Goal: Task Accomplishment & Management: Complete application form

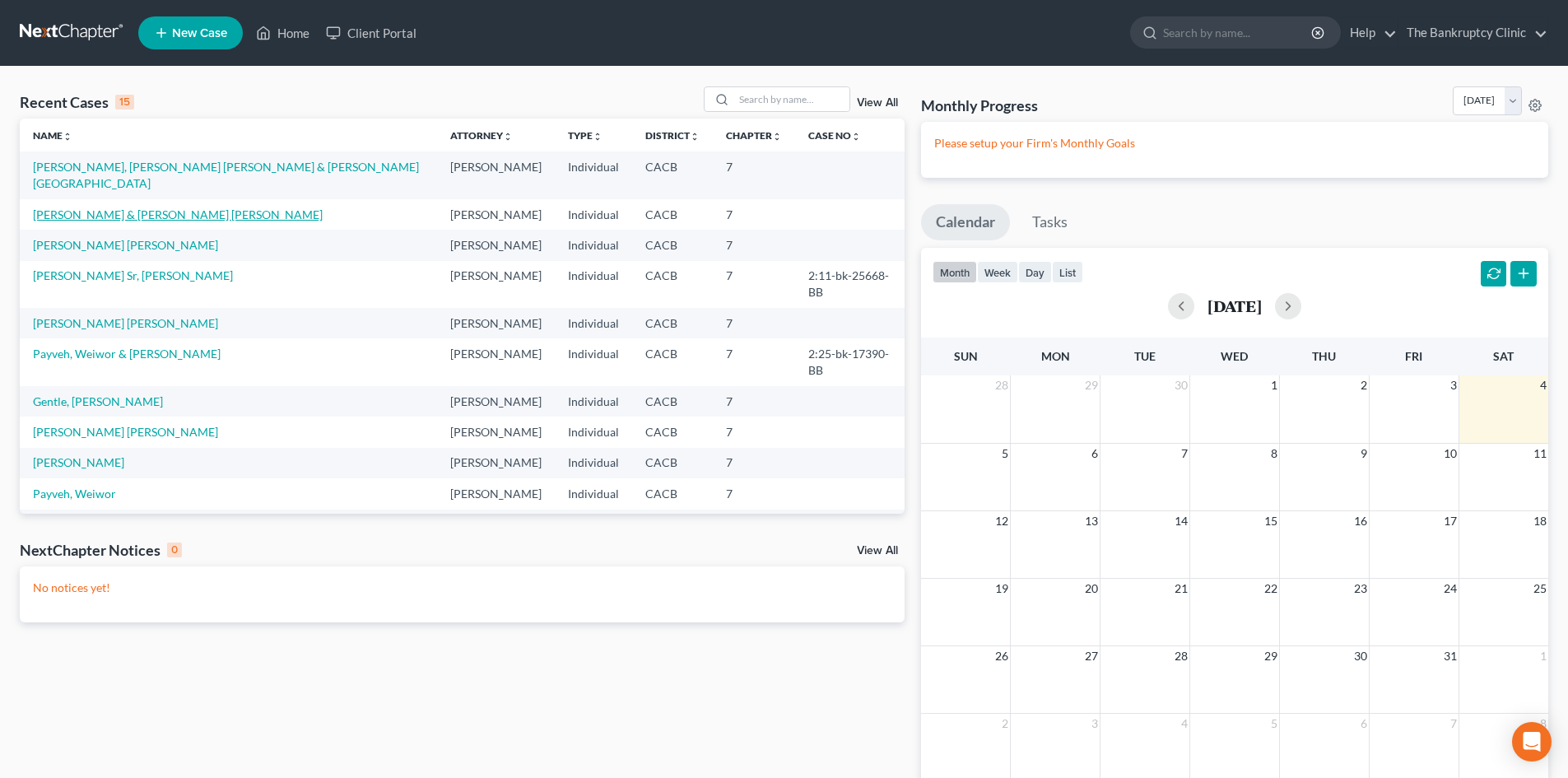
click at [198, 207] on link "[PERSON_NAME] & [PERSON_NAME] [PERSON_NAME]" at bounding box center [178, 214] width 289 height 14
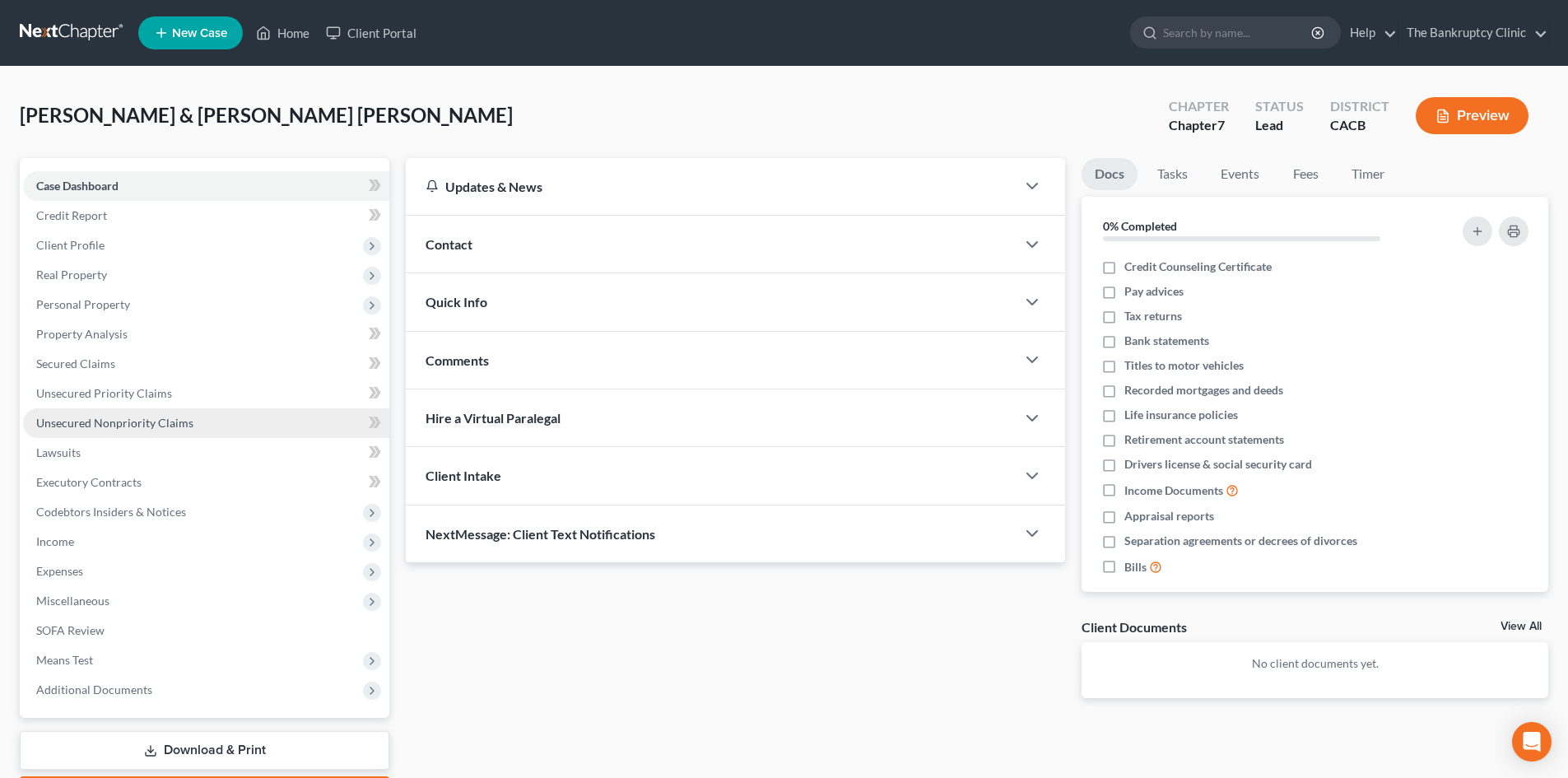
click at [108, 423] on span "Unsecured Nonpriority Claims" at bounding box center [115, 422] width 157 height 14
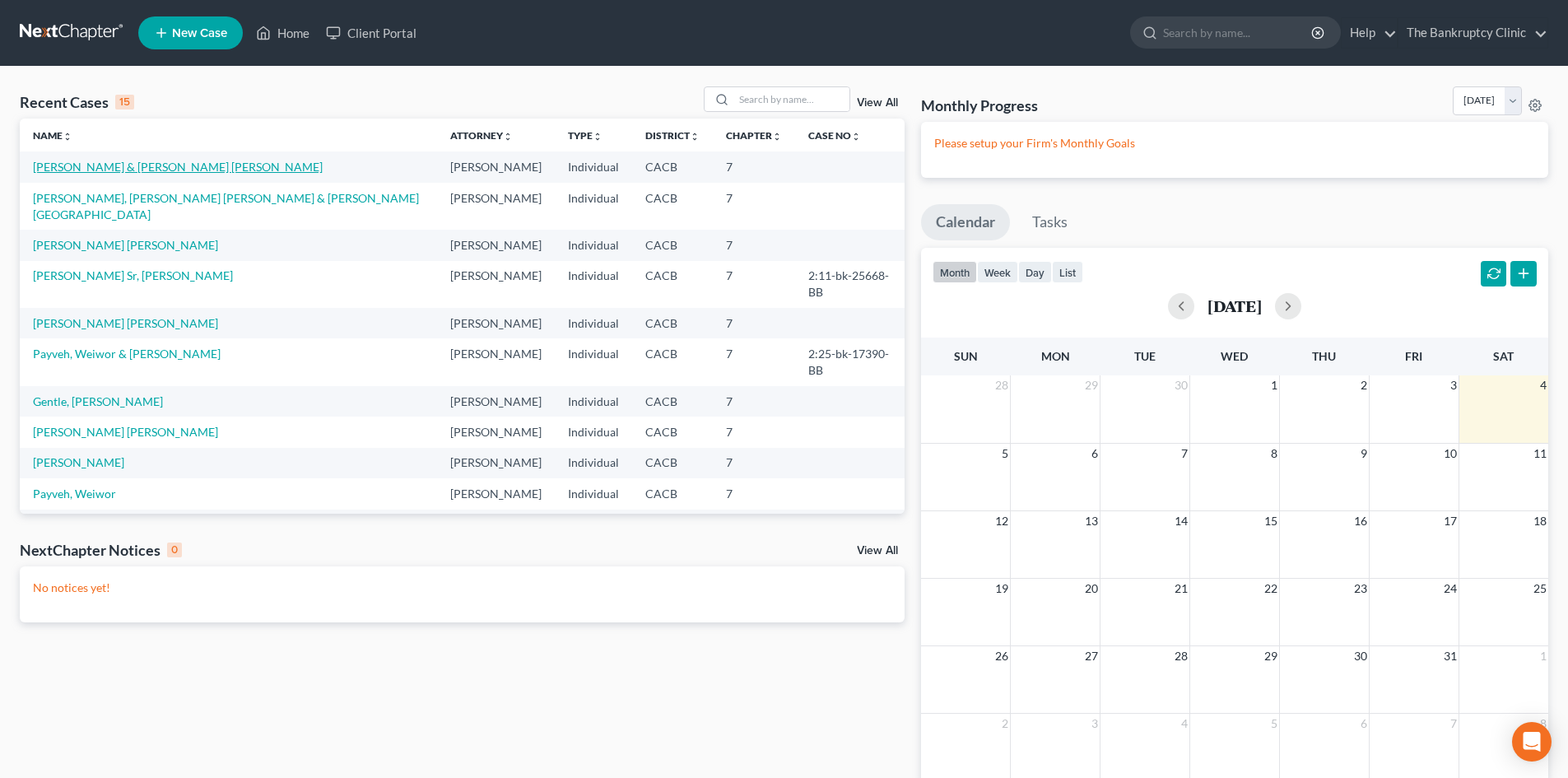
click at [95, 169] on link "[PERSON_NAME] & [PERSON_NAME] [PERSON_NAME]" at bounding box center [178, 167] width 289 height 14
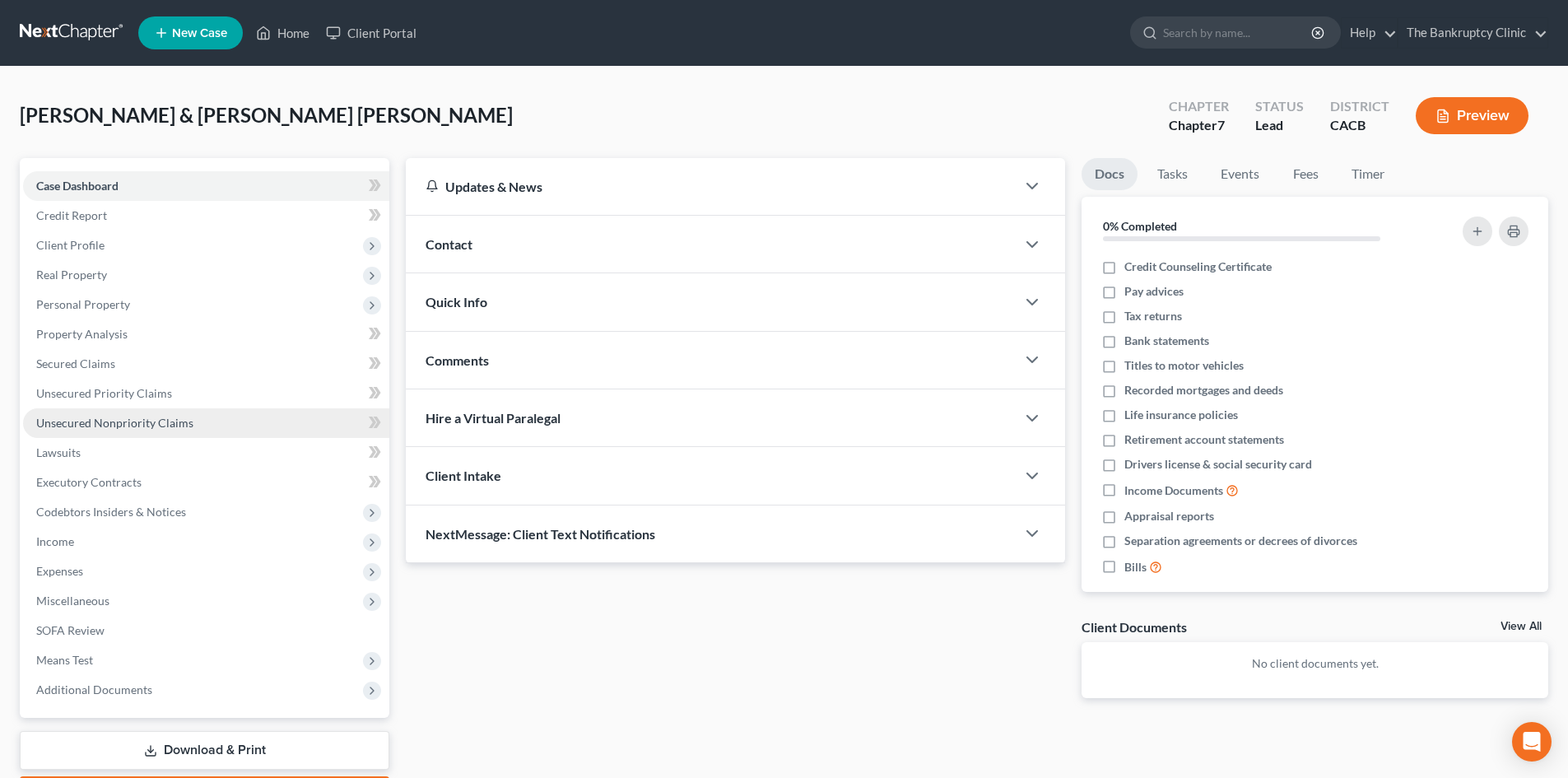
click at [112, 417] on span "Unsecured Nonpriority Claims" at bounding box center [115, 422] width 157 height 14
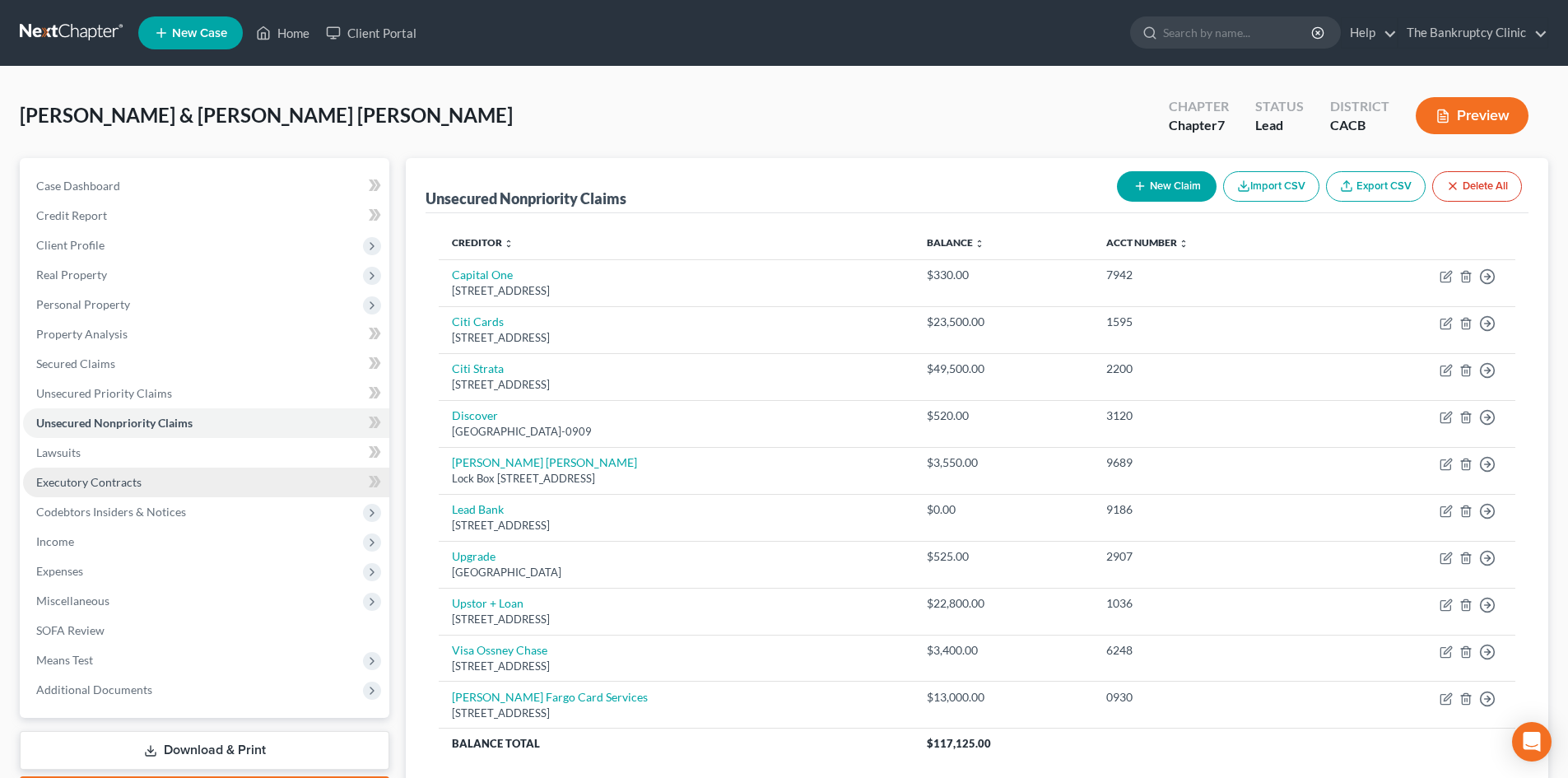
click at [116, 484] on span "Executory Contracts" at bounding box center [89, 482] width 106 height 14
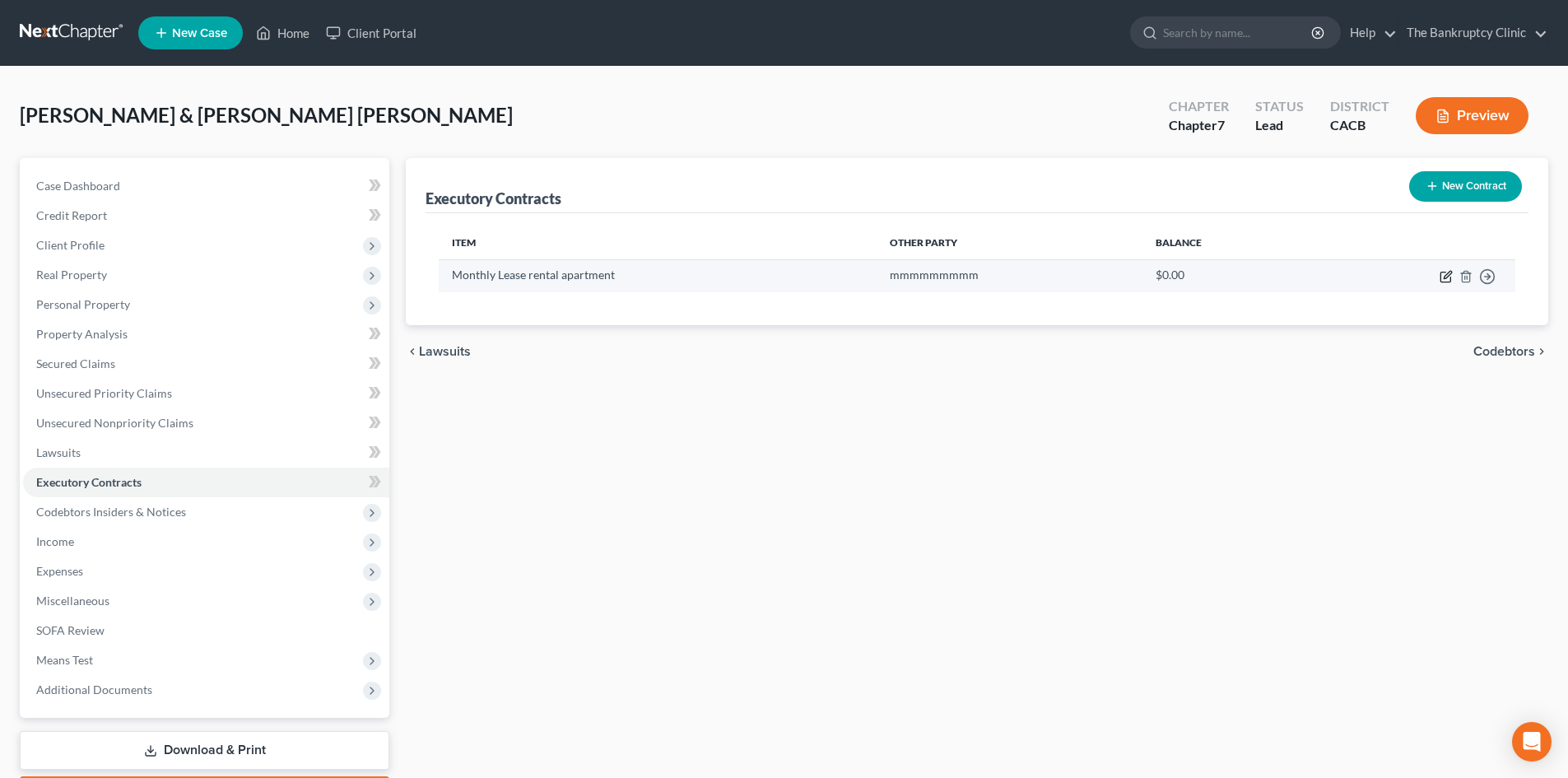
click at [1442, 274] on icon "button" at bounding box center [1447, 277] width 14 height 14
select select "2"
select select "4"
select select "2"
select select "0"
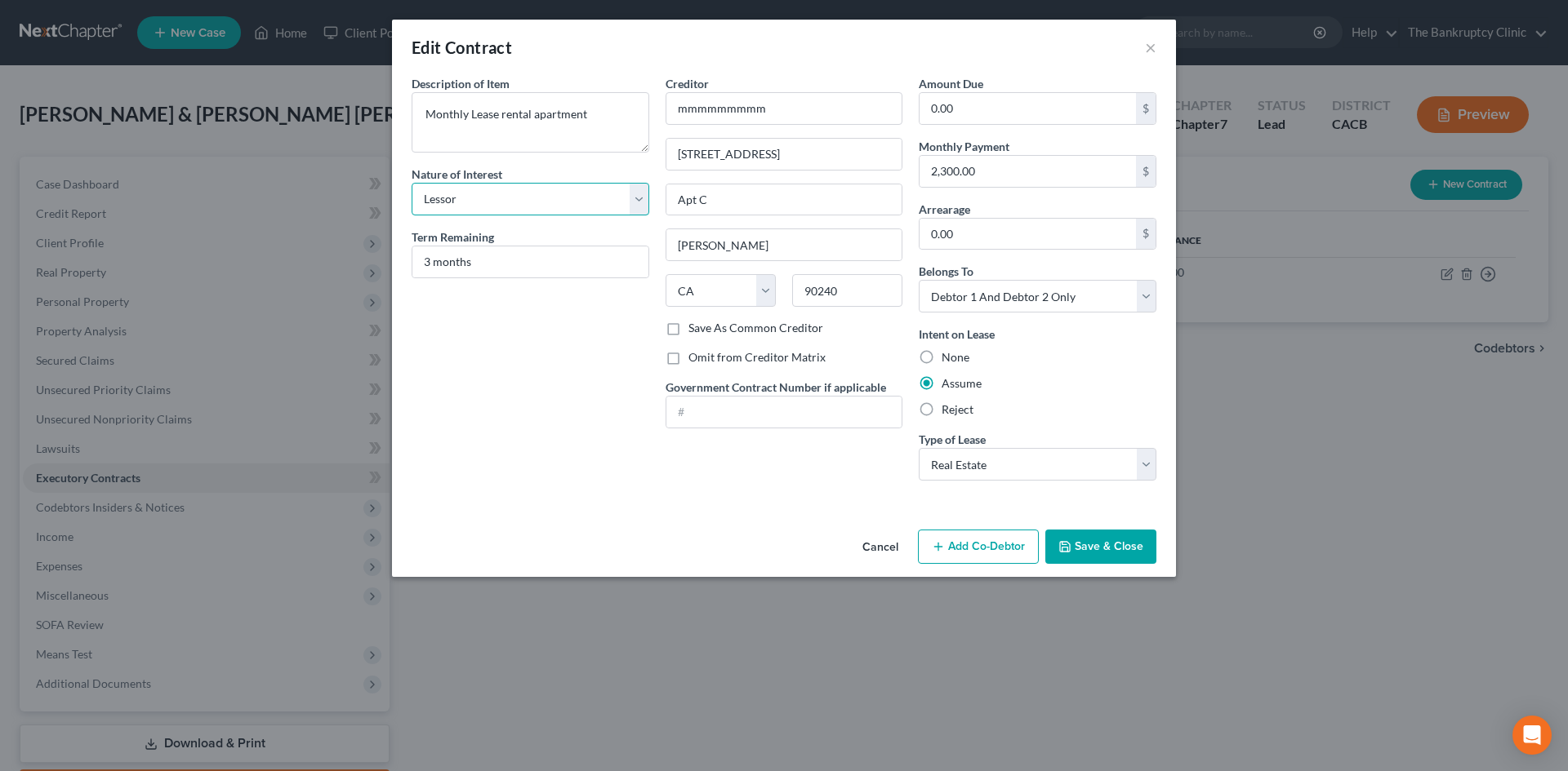
click at [639, 199] on select "Select Purchaser Agent Lessor Lessee" at bounding box center [530, 199] width 238 height 33
click at [780, 105] on input "mmmmmmmmm" at bounding box center [784, 108] width 238 height 33
type input "m"
type input "Lead Bank"
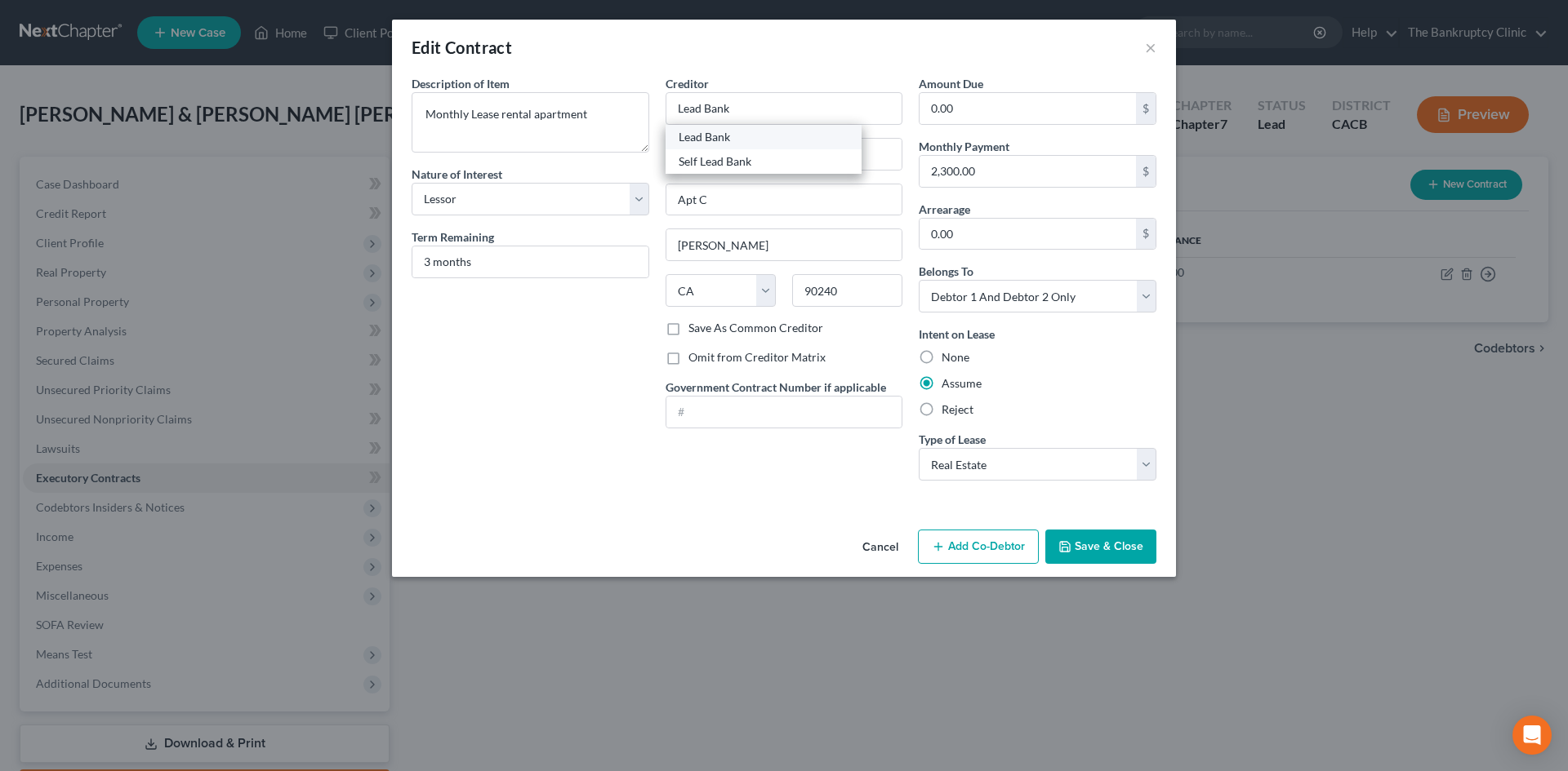
click at [705, 129] on div "Lead Bank" at bounding box center [763, 137] width 170 height 16
type input "901 E 6th Street"
type input "Ste400"
type input "Austin"
select select "45"
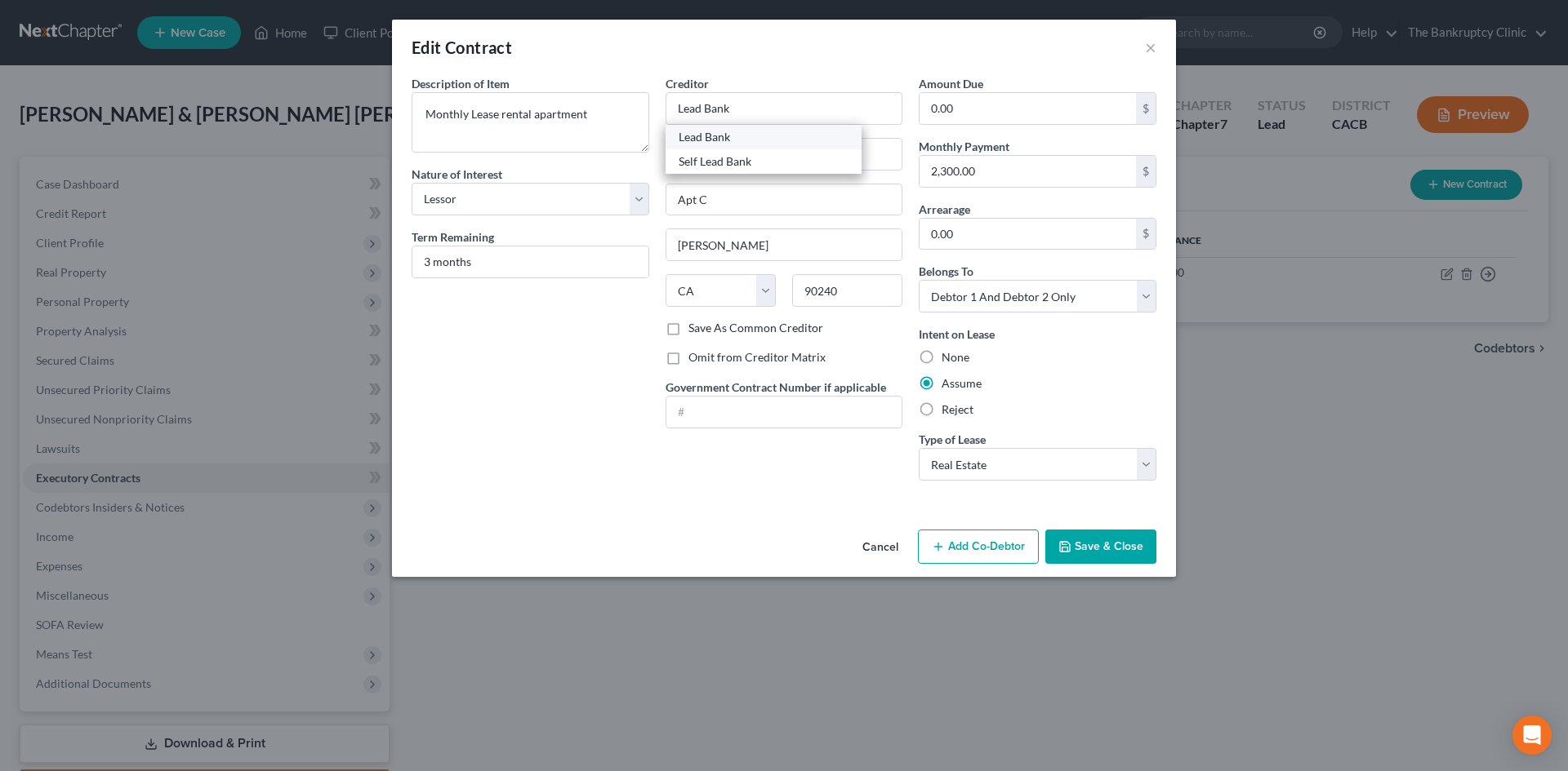
type input "78702"
select select "4"
click at [772, 155] on input "901 E 6th Street" at bounding box center [784, 154] width 236 height 31
type input "9"
type input "1801 Main Street"
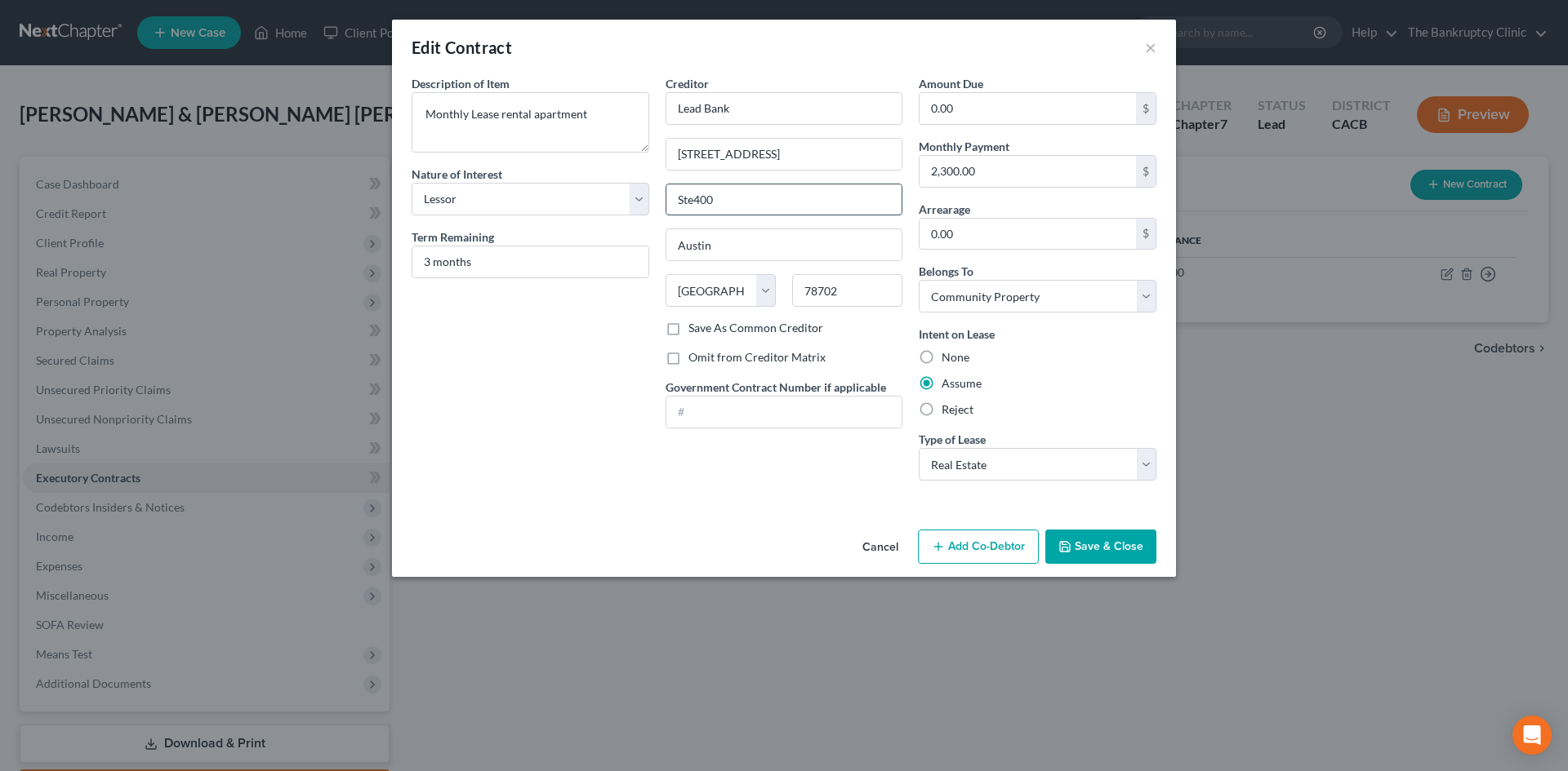
click at [742, 202] on input "Ste400" at bounding box center [784, 200] width 236 height 31
type input "S"
click at [727, 242] on input "Austin" at bounding box center [784, 244] width 236 height 31
type input "A"
type input "Kansas City"
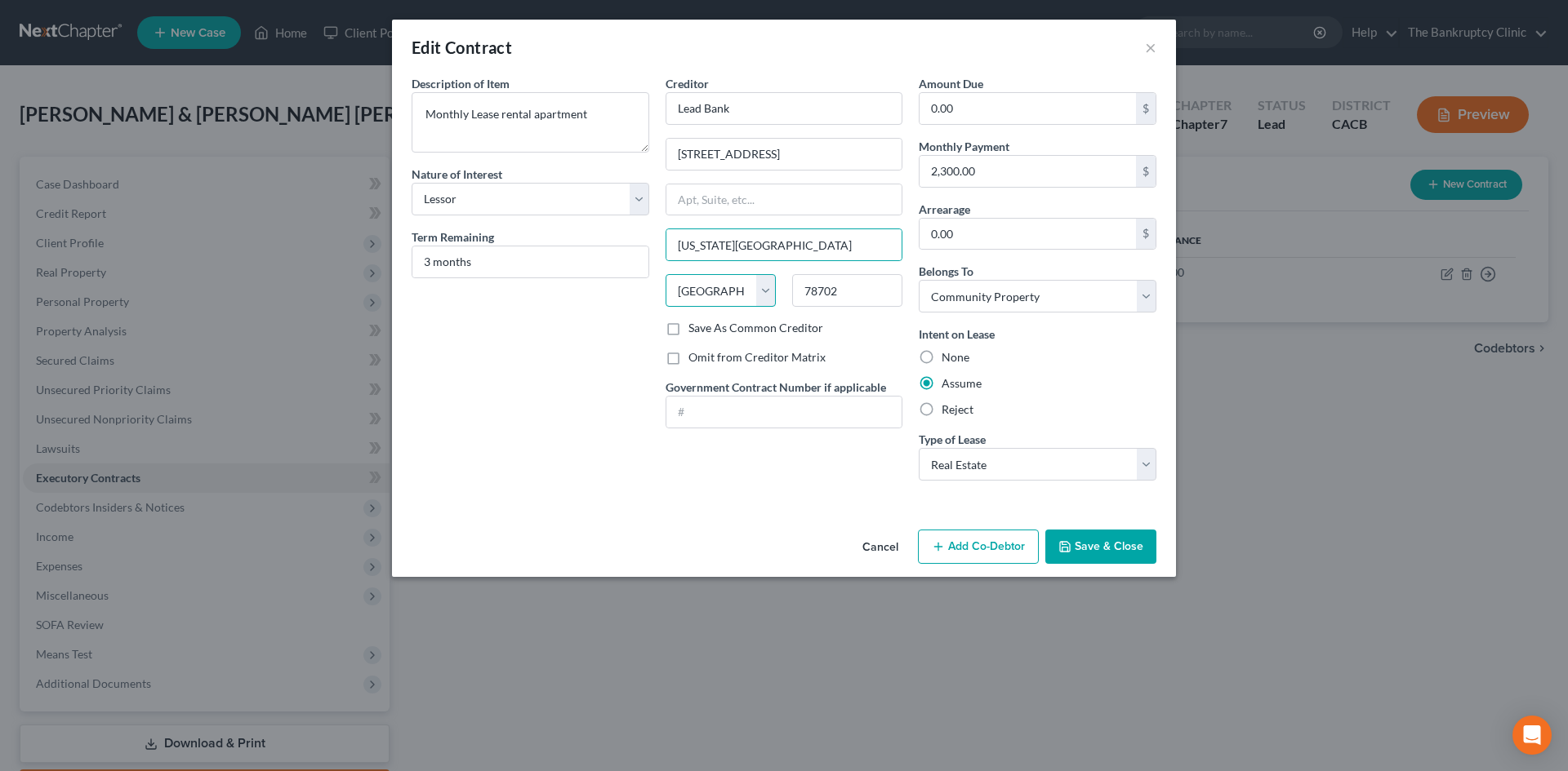
drag, startPoint x: 713, startPoint y: 279, endPoint x: 706, endPoint y: 285, distance: 9.2
click at [712, 280] on select "State AL AK AR AZ CA CO CT DE DC FL GA GU HI ID IL IN IA KS KY LA ME MD MA MI M…" at bounding box center [720, 290] width 110 height 33
select select "26"
click at [666, 274] on select "State AL AK AR AZ CA CO CT DE DC FL GA GU HI ID IL IN IA KS KY LA ME MD MA MI M…" at bounding box center [720, 290] width 110 height 33
click at [842, 294] on input "78702" at bounding box center [847, 290] width 110 height 33
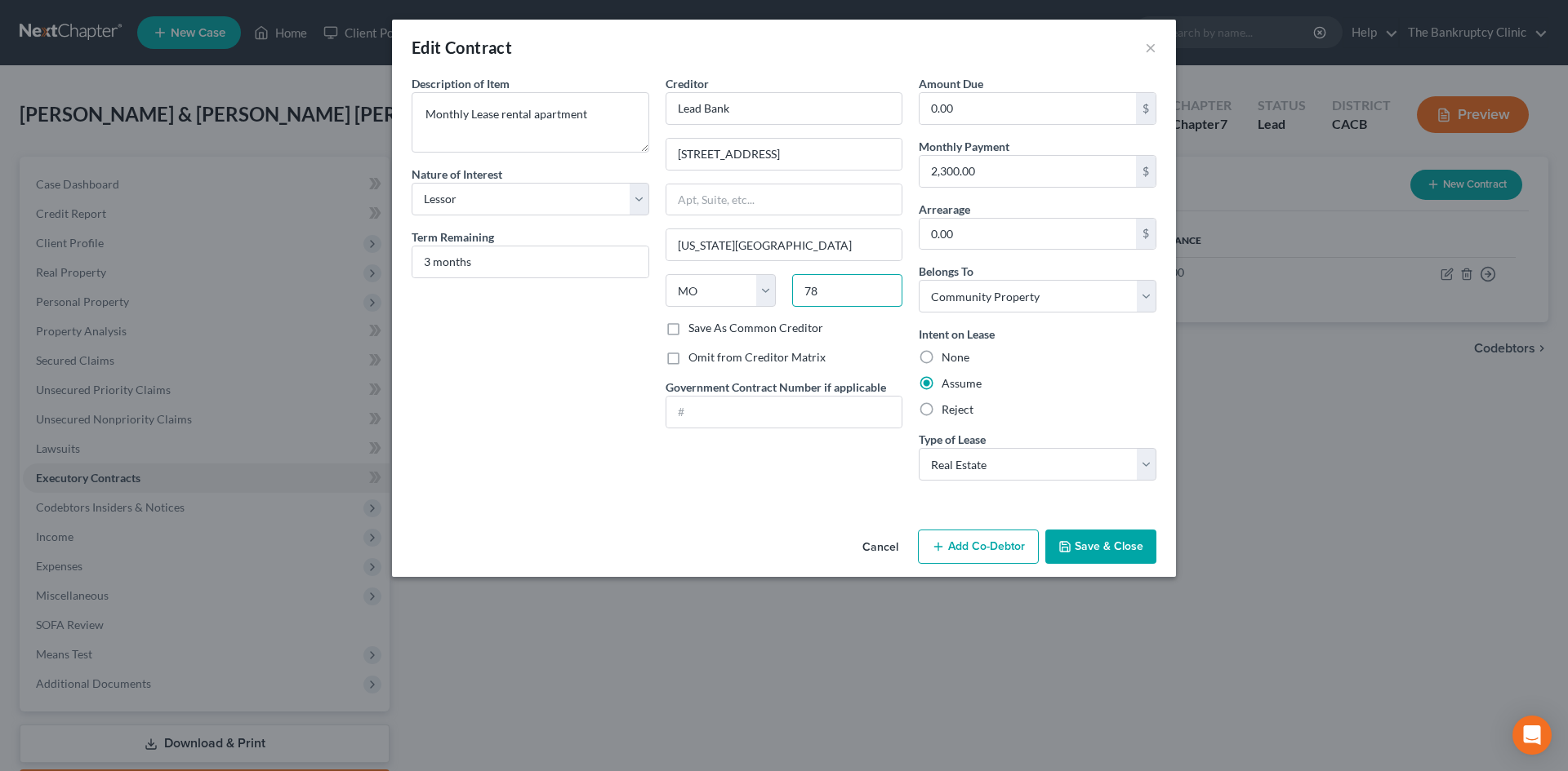
type input "7"
type input "64108"
click at [688, 334] on label "Save As Common Creditor" at bounding box center [755, 327] width 135 height 16
click at [695, 331] on input "Save As Common Creditor" at bounding box center [700, 325] width 11 height 11
checkbox input "true"
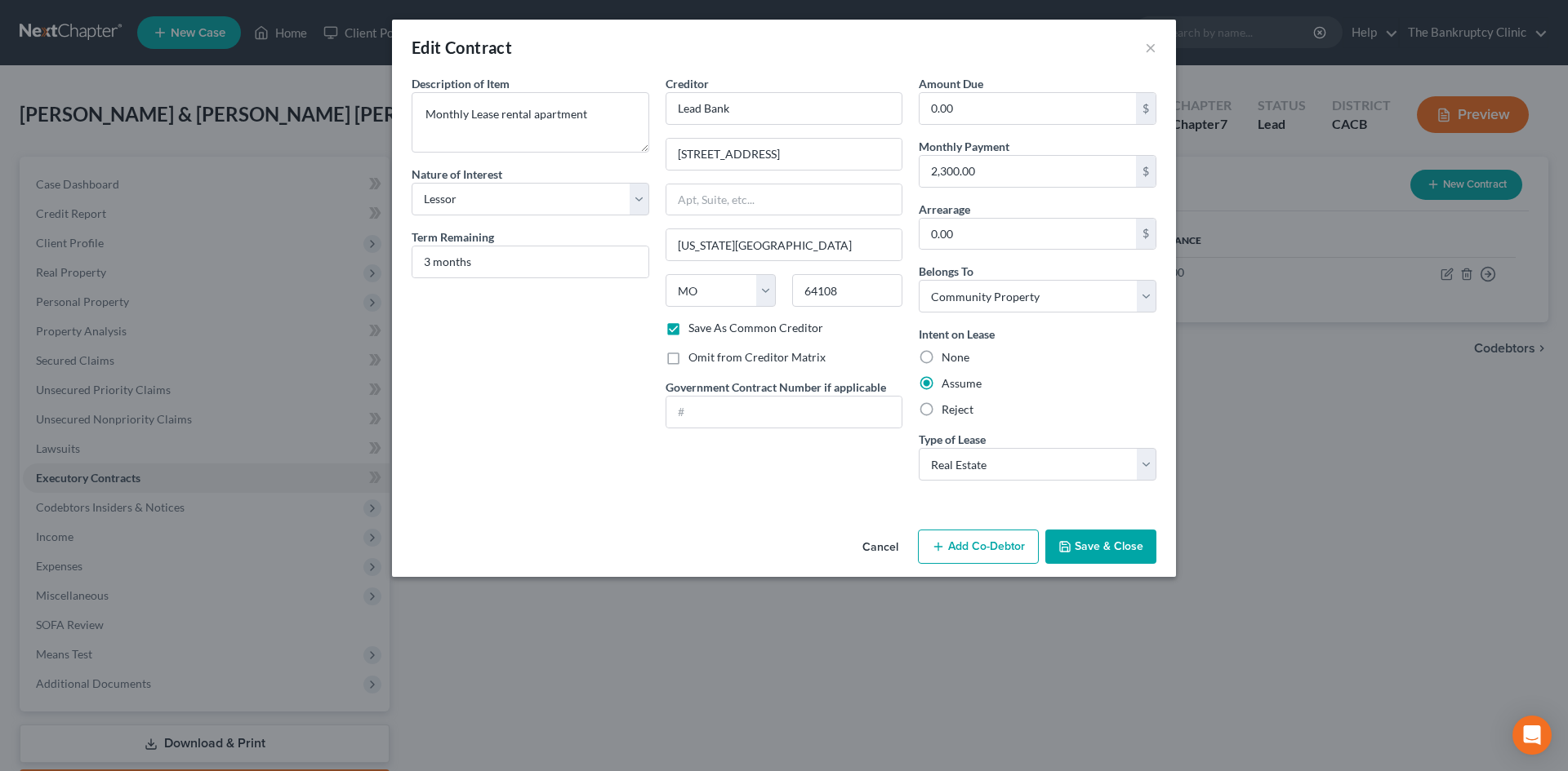
click at [1110, 541] on button "Save & Close" at bounding box center [1100, 546] width 111 height 34
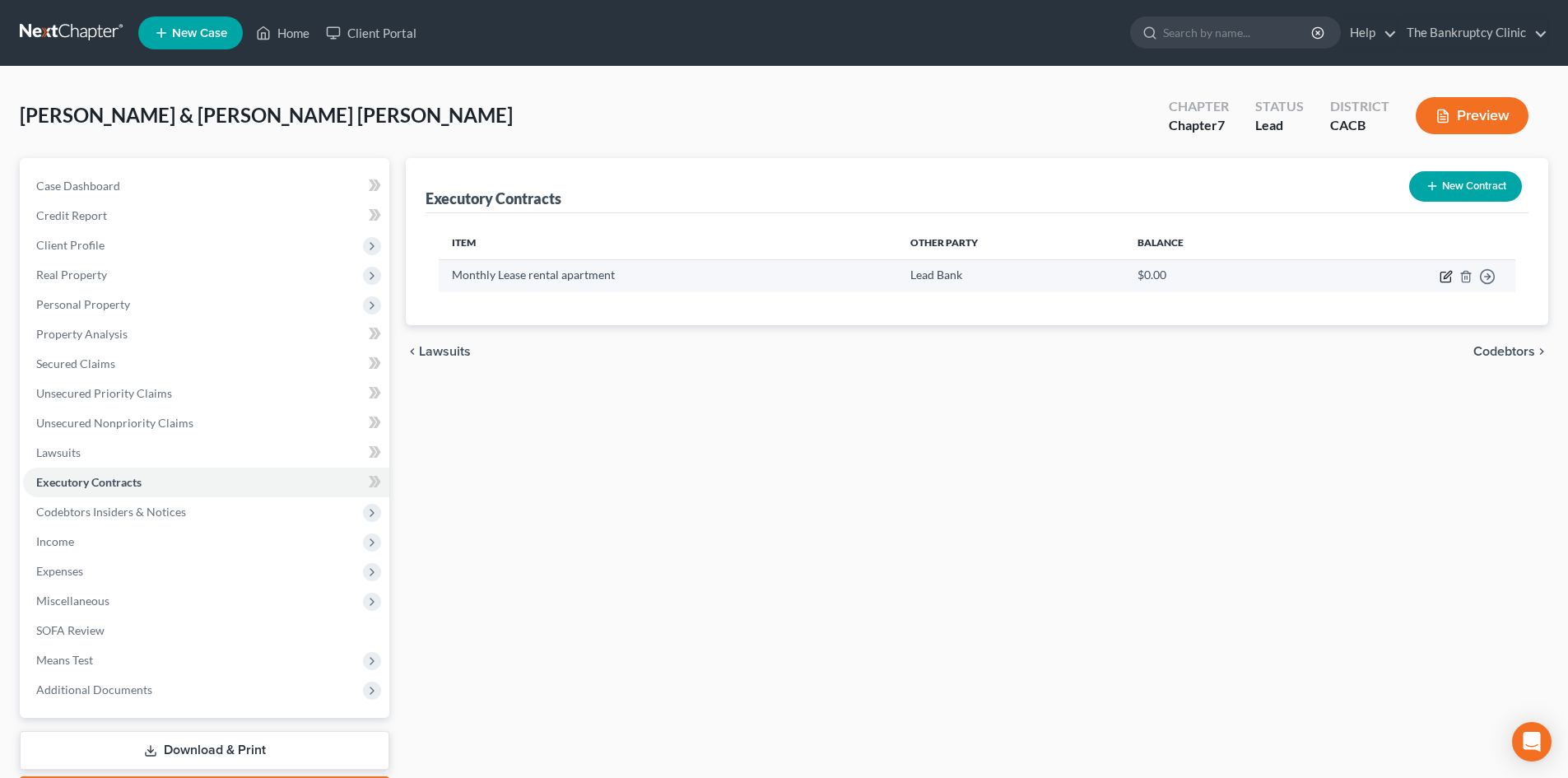
click at [1445, 281] on icon "button" at bounding box center [1447, 277] width 14 height 14
select select "2"
select select "26"
select select "4"
select select "0"
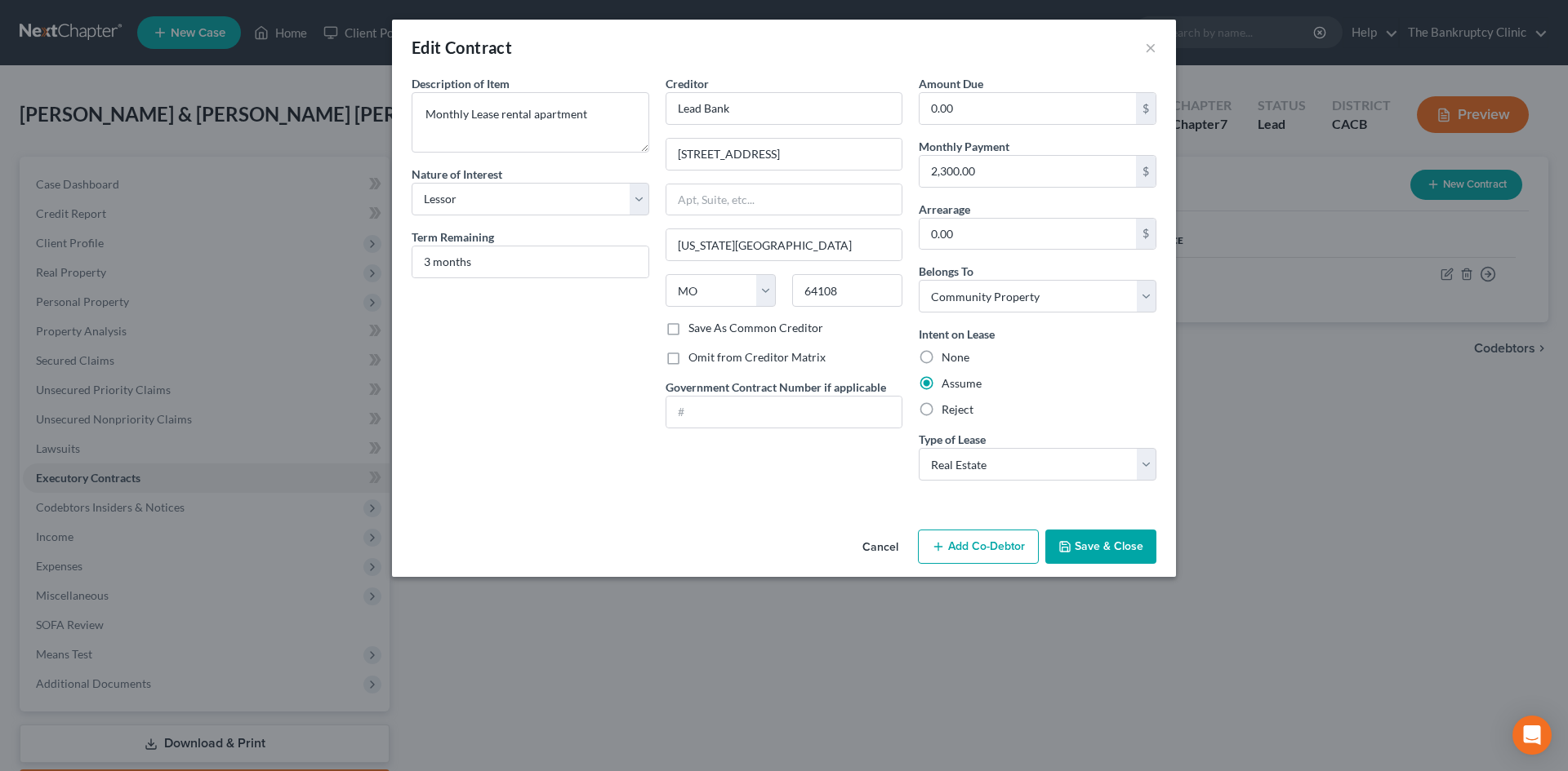
click at [688, 330] on label "Save As Common Creditor" at bounding box center [755, 327] width 135 height 16
click at [695, 330] on input "Save As Common Creditor" at bounding box center [700, 325] width 11 height 11
checkbox input "true"
click at [1095, 547] on button "Save & Close" at bounding box center [1100, 546] width 111 height 34
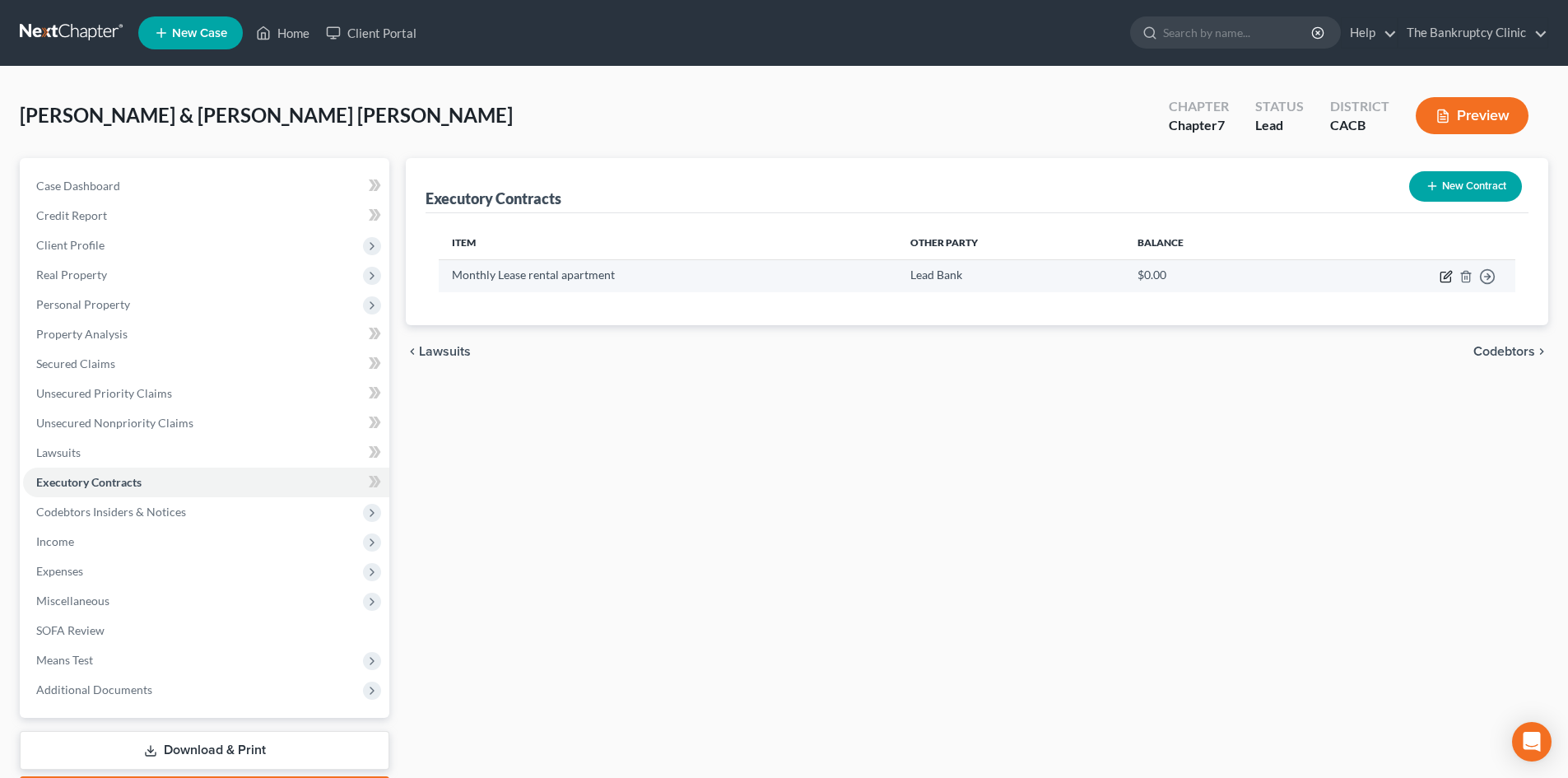
click at [1446, 279] on icon "button" at bounding box center [1447, 274] width 8 height 8
select select "2"
select select "26"
select select "4"
select select "0"
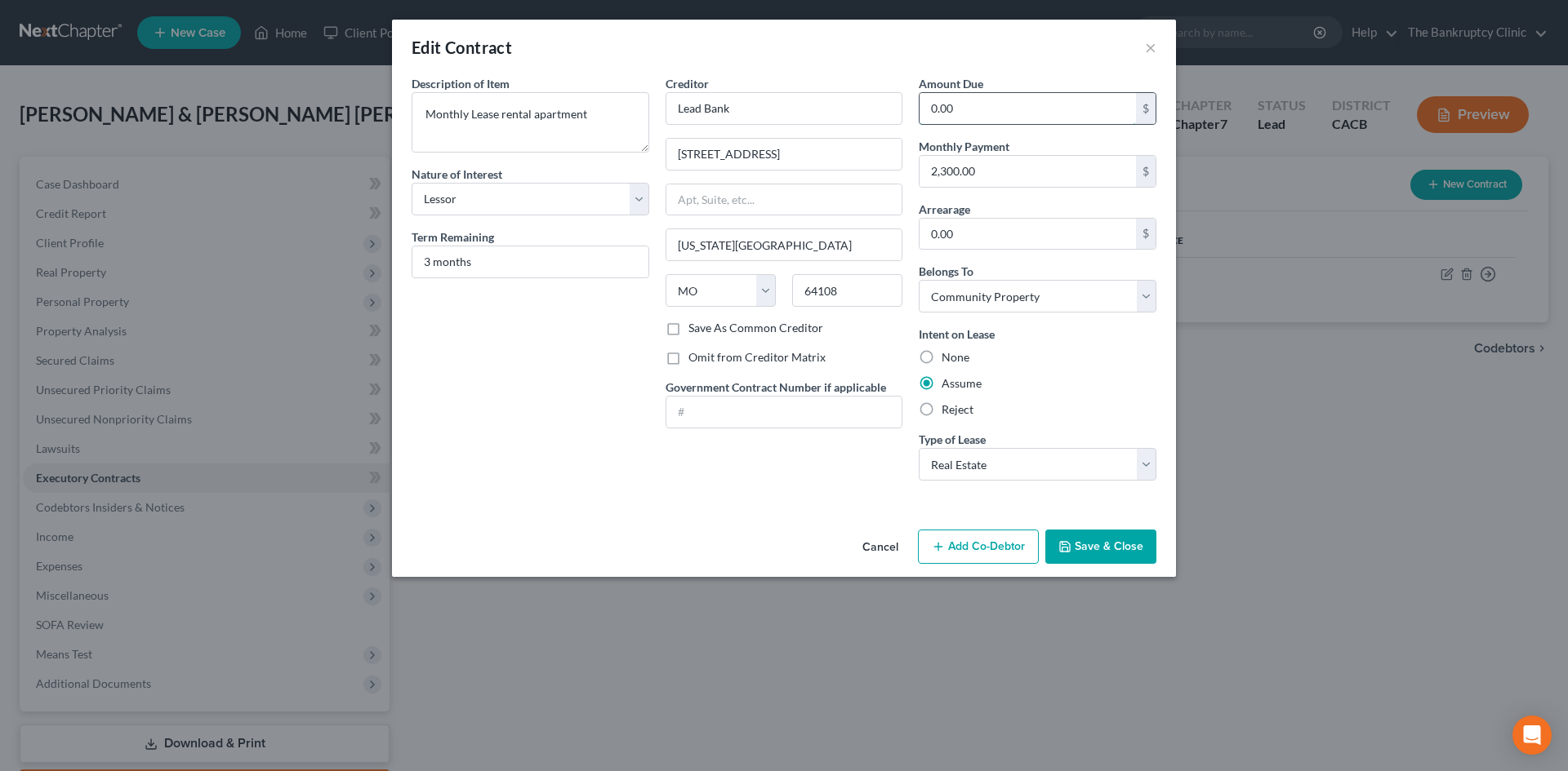
click at [962, 105] on input "0.00" at bounding box center [1027, 108] width 217 height 31
type input "4,600.00"
click at [1120, 549] on button "Save & Close" at bounding box center [1100, 546] width 111 height 34
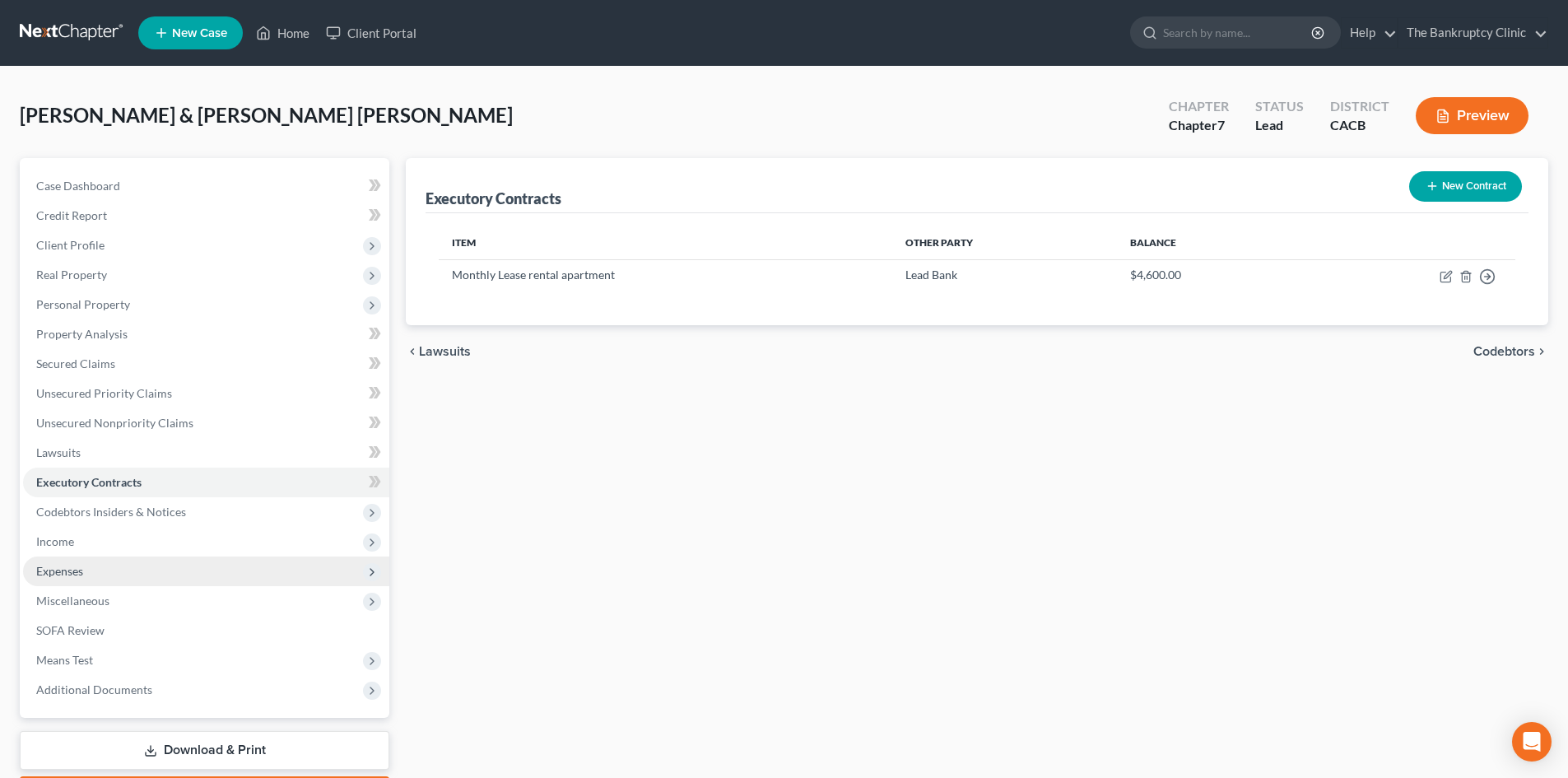
click at [73, 572] on span "Expenses" at bounding box center [59, 571] width 47 height 14
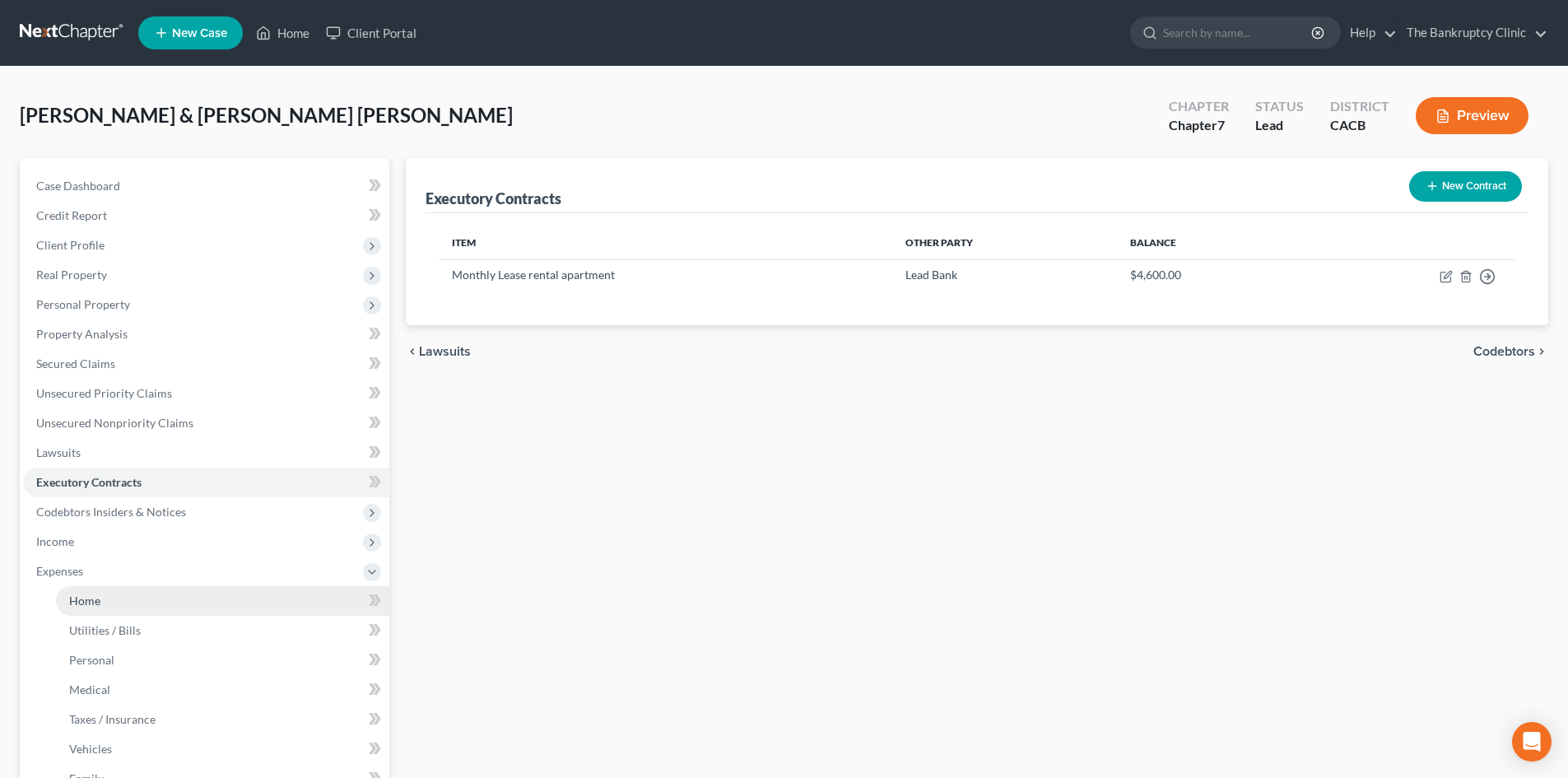
click at [83, 608] on link "Home" at bounding box center [223, 601] width 333 height 30
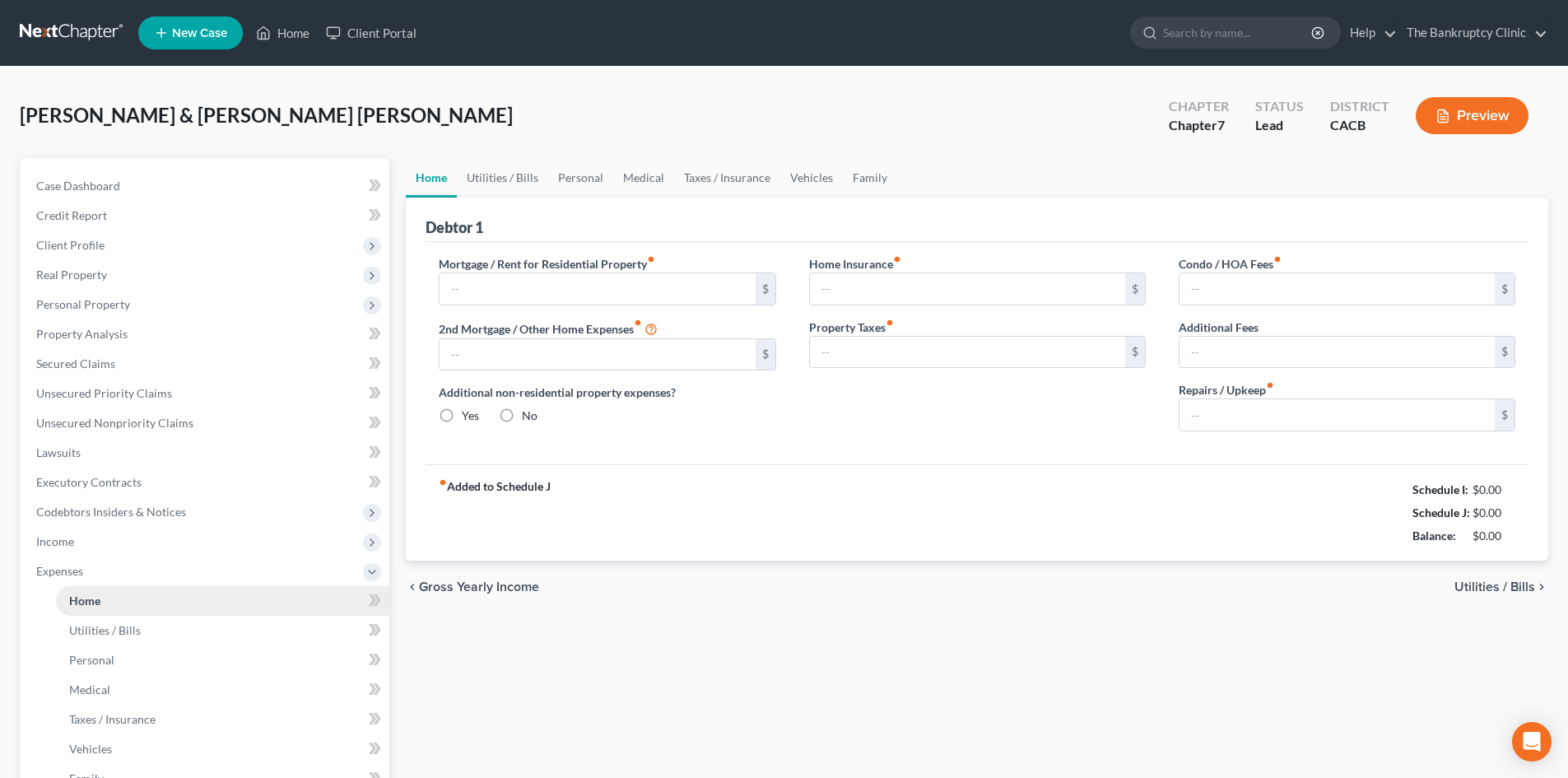
type input "2,300.00"
type input "0.00"
radio input "true"
type input "0.00"
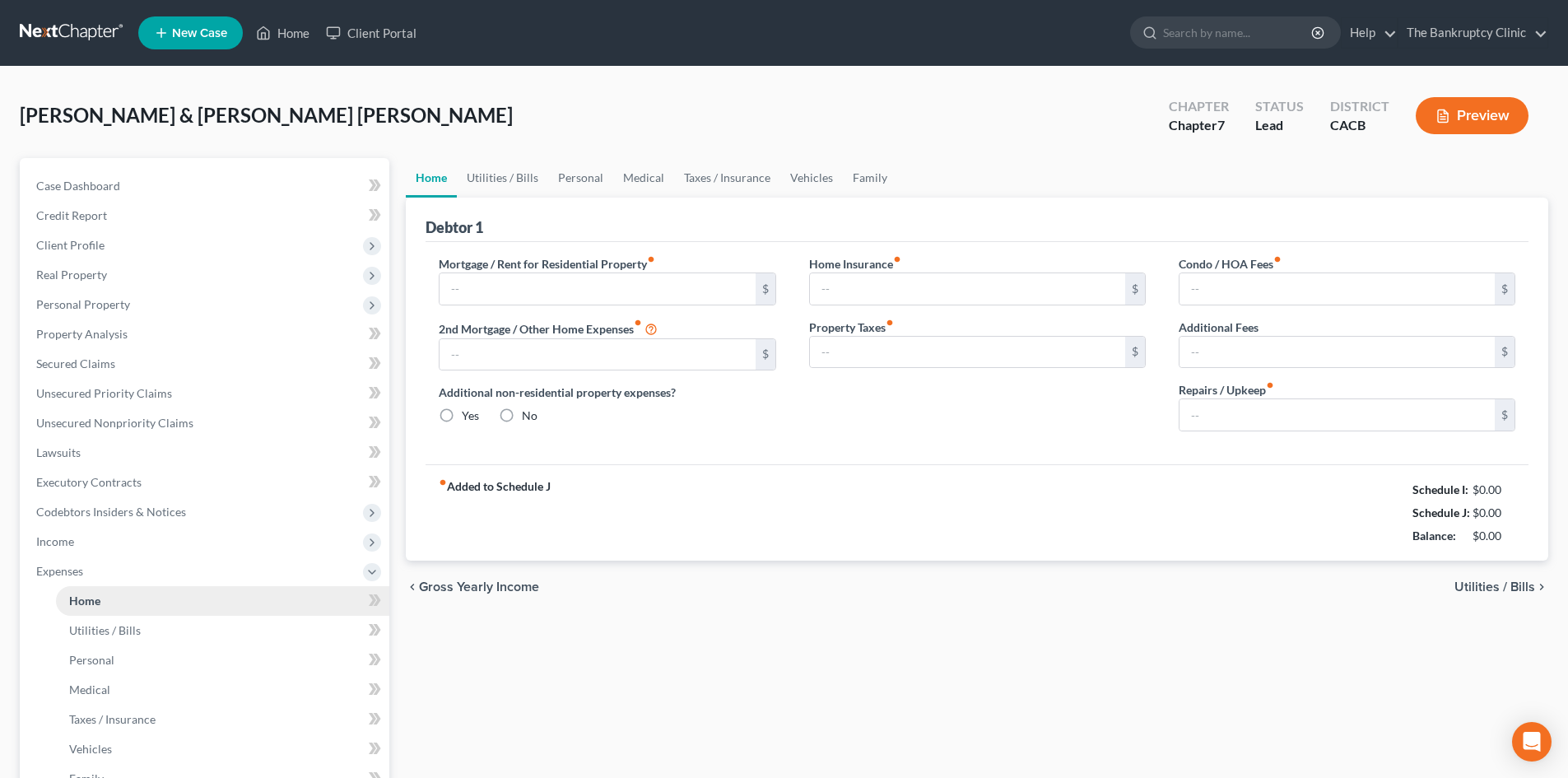
type input "0.00"
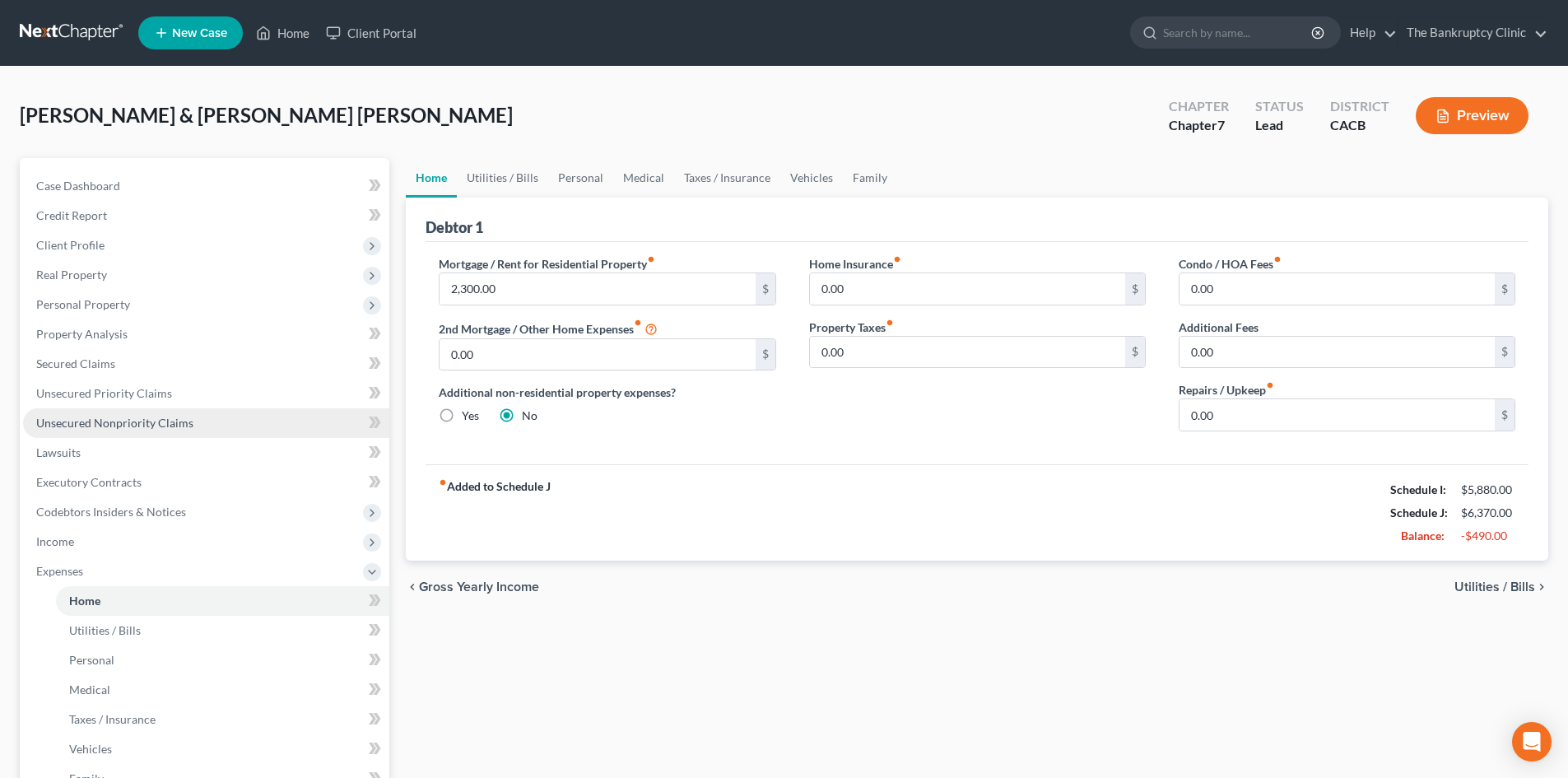
click at [160, 418] on span "Unsecured Nonpriority Claims" at bounding box center [115, 422] width 157 height 14
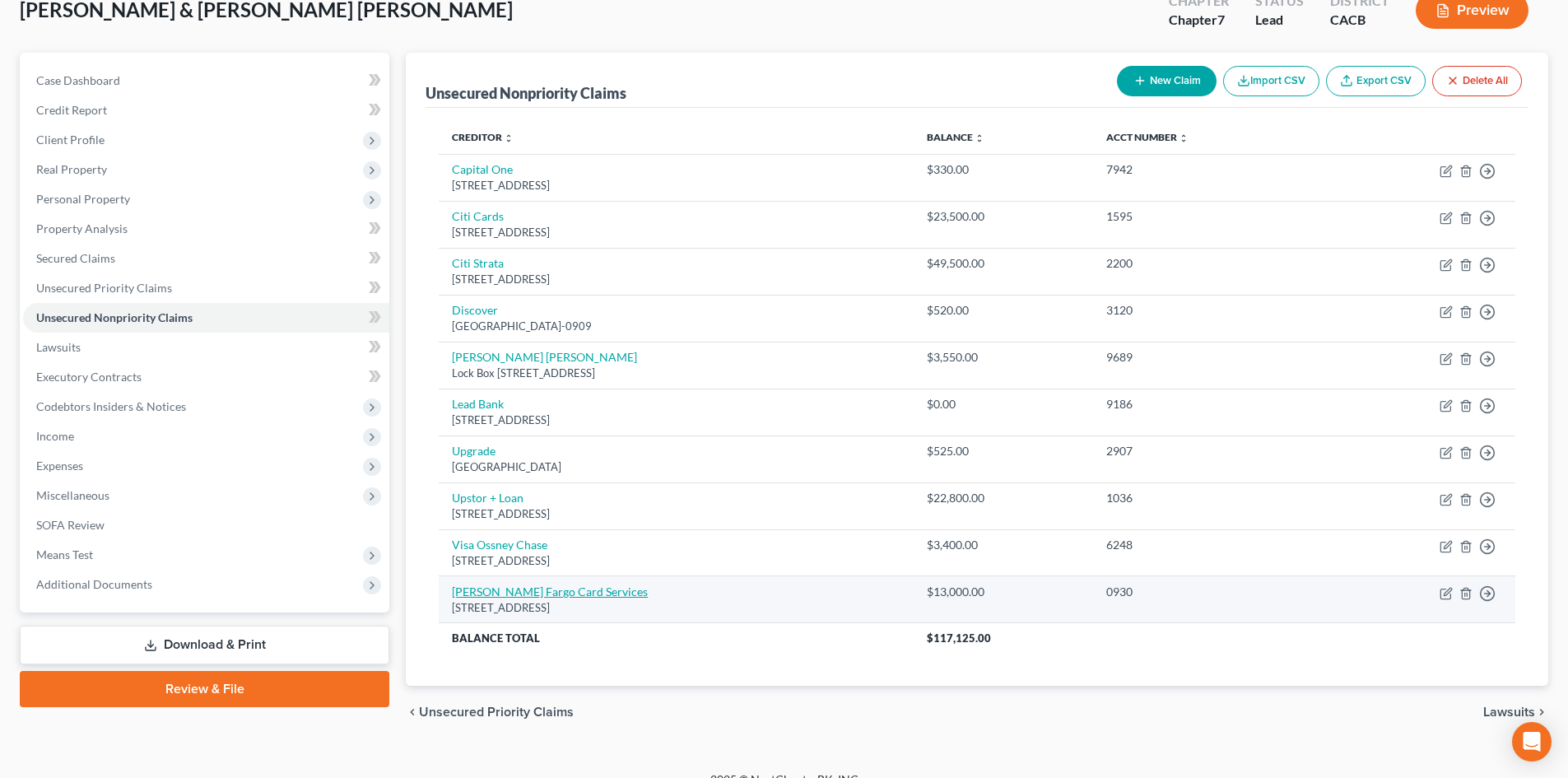
scroll to position [129, 0]
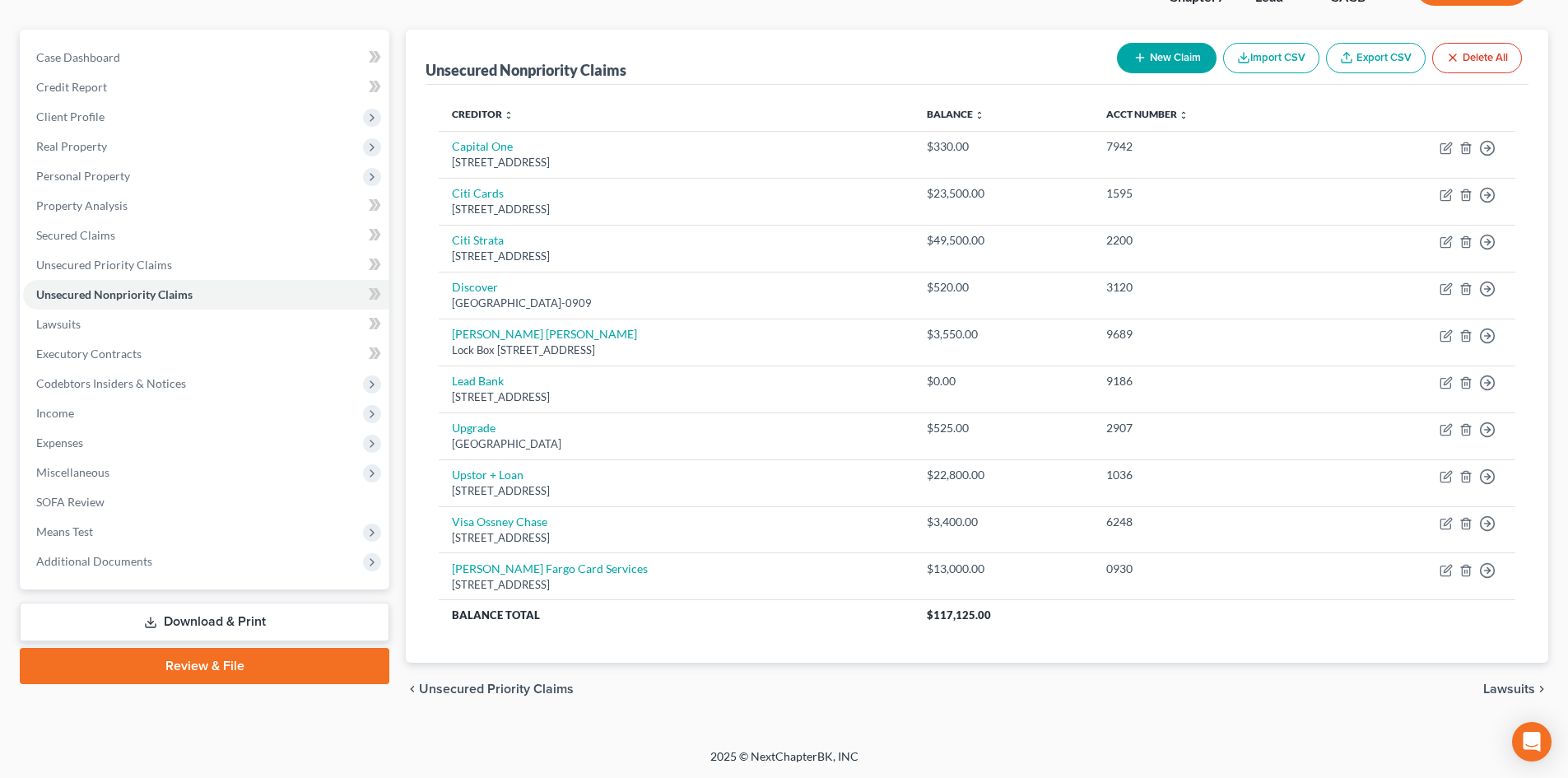
click at [1202, 57] on button "New Claim" at bounding box center [1167, 58] width 100 height 30
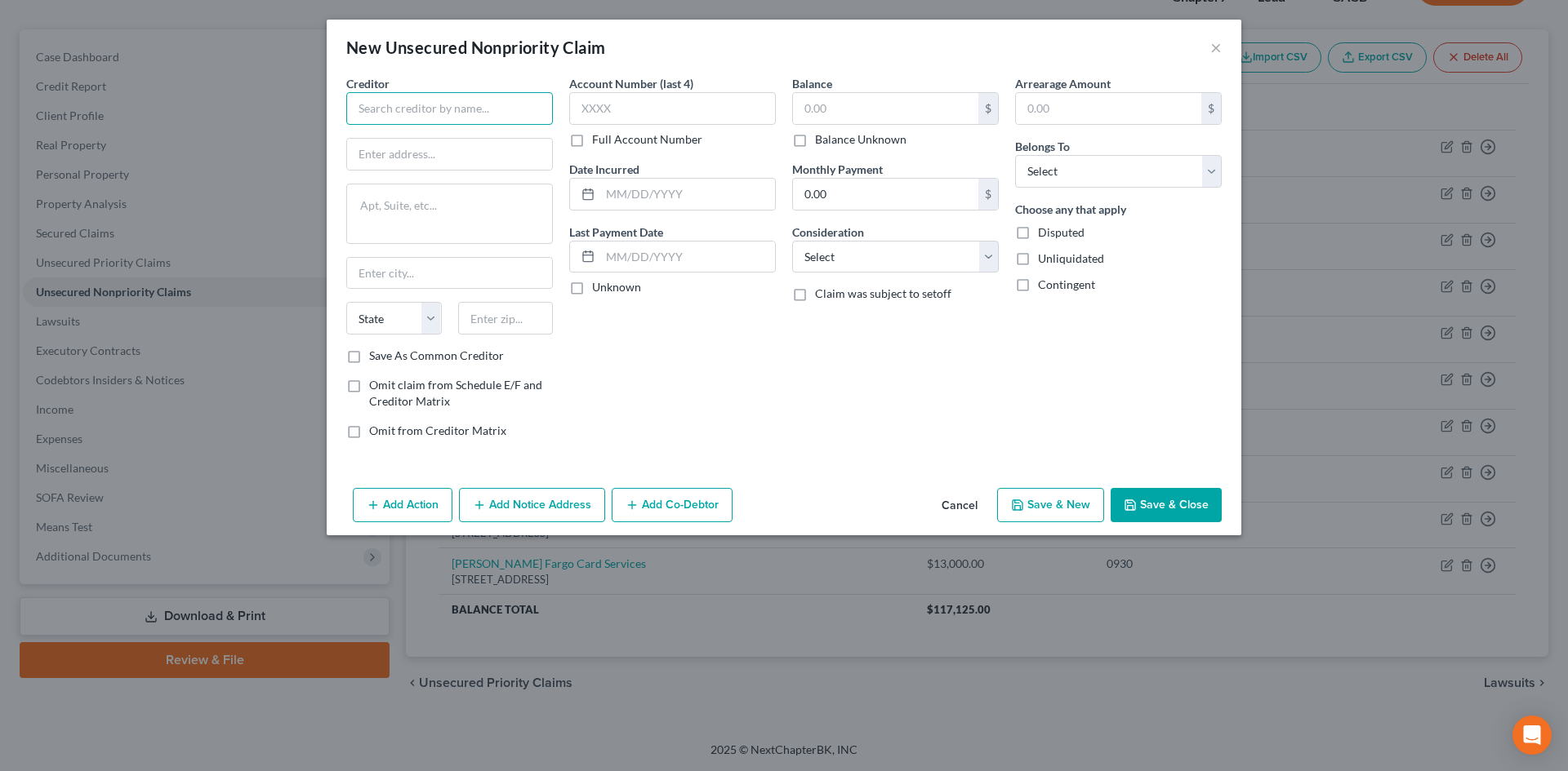
click at [436, 121] on input "text" at bounding box center [449, 108] width 206 height 33
click at [394, 106] on input "Card Menber" at bounding box center [449, 108] width 206 height 33
click at [386, 106] on input "Card menber" at bounding box center [449, 108] width 206 height 33
click at [452, 111] on input "Cardmenber" at bounding box center [449, 108] width 206 height 33
type input "Cardmember Service"
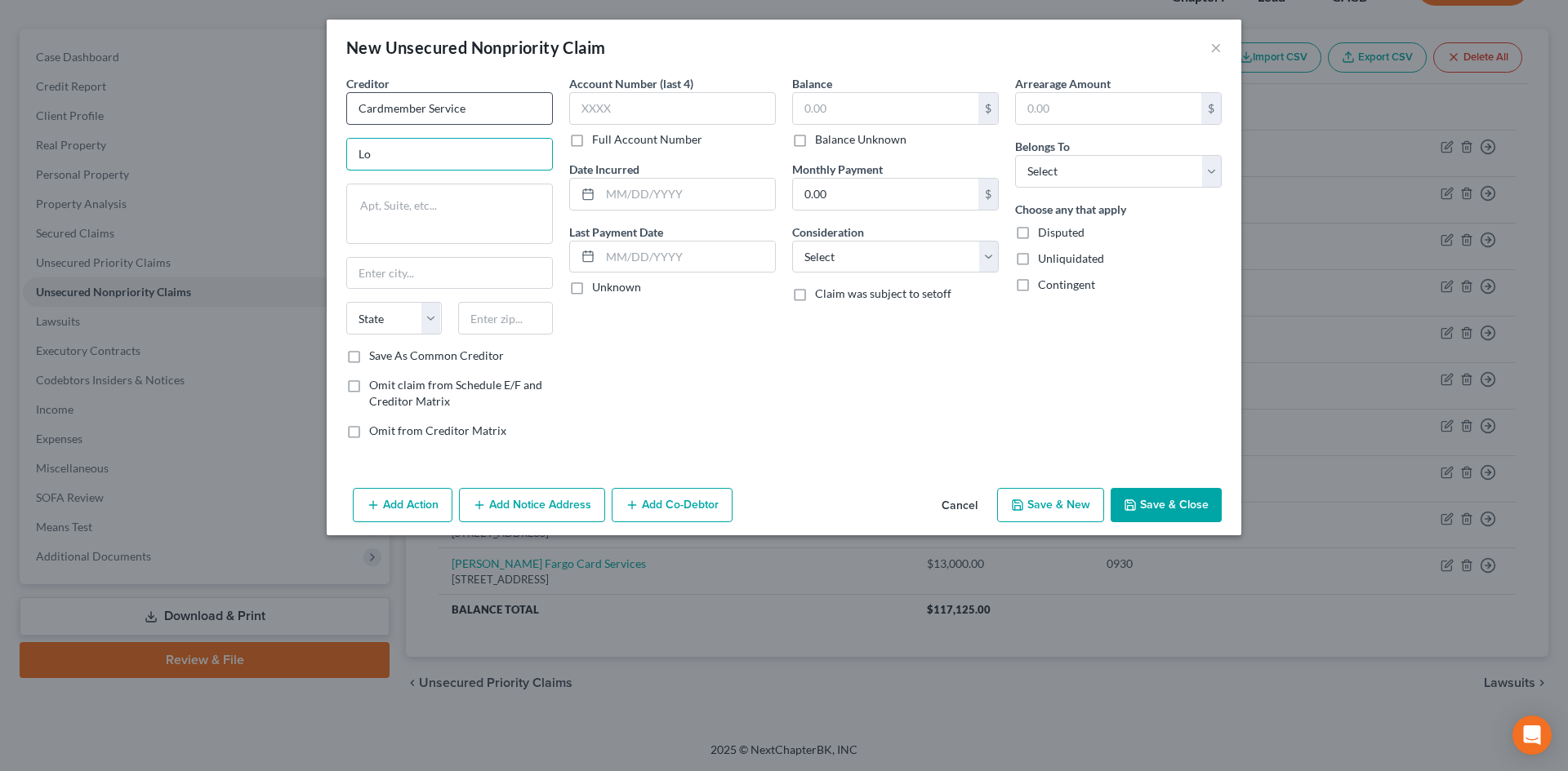
type input "L"
type input "PO Box 6294"
type input "Carol Stream"
select select "14"
type input "60197"
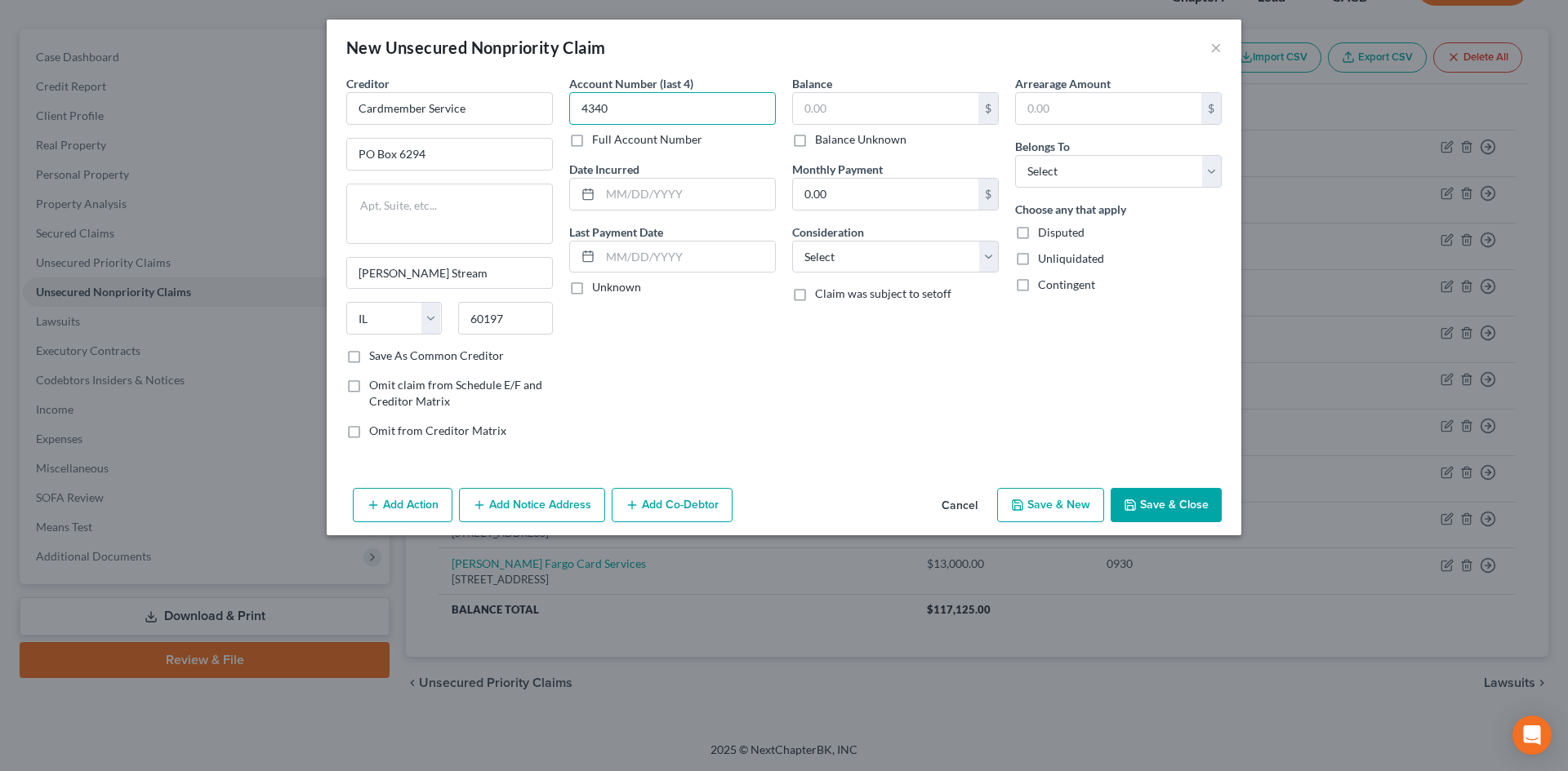
type input "4340"
type input "10/2023"
type input "7,100.00"
select select "2"
select select "0"
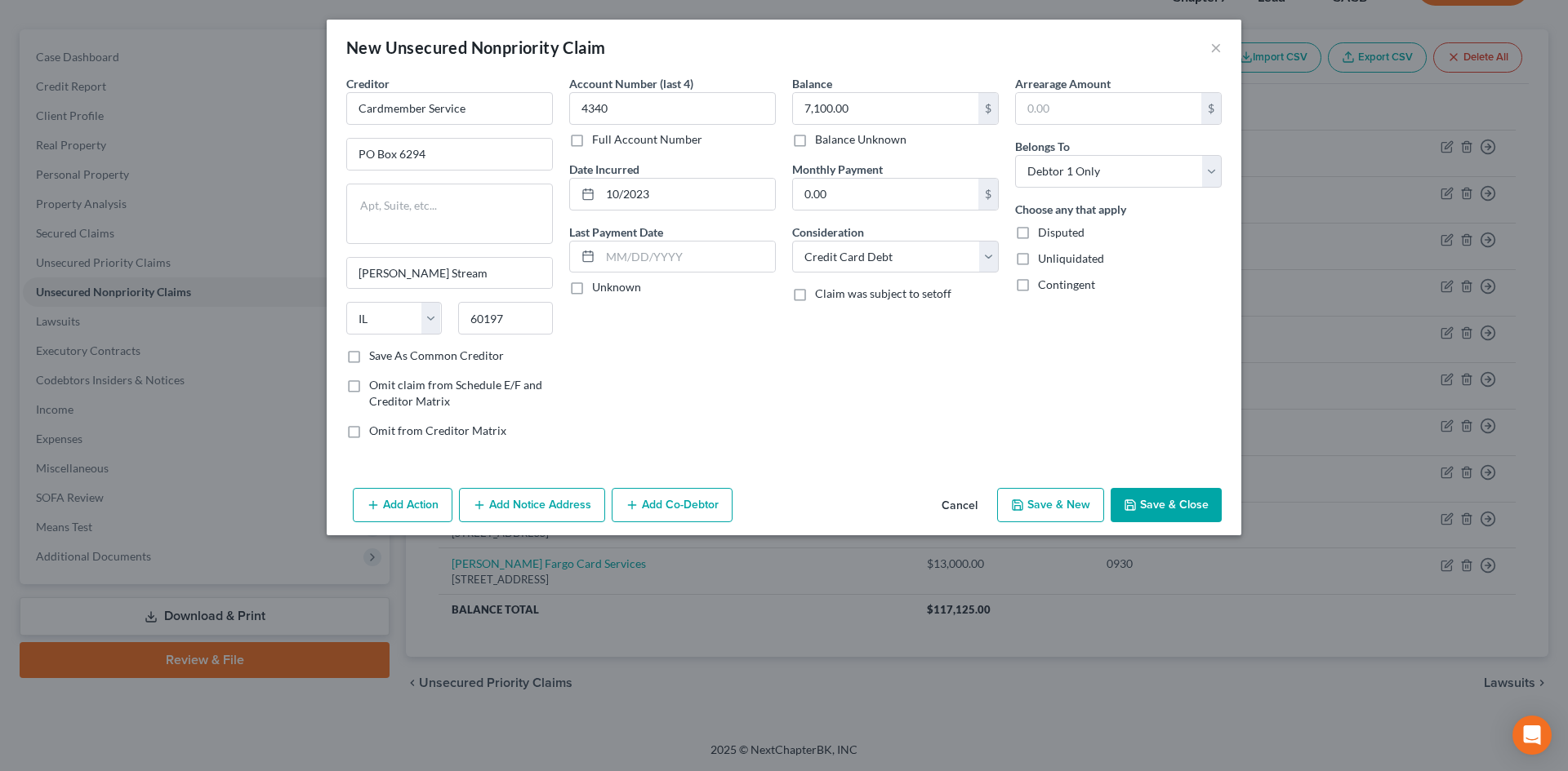
click at [1084, 497] on button "Save & New" at bounding box center [1050, 505] width 107 height 34
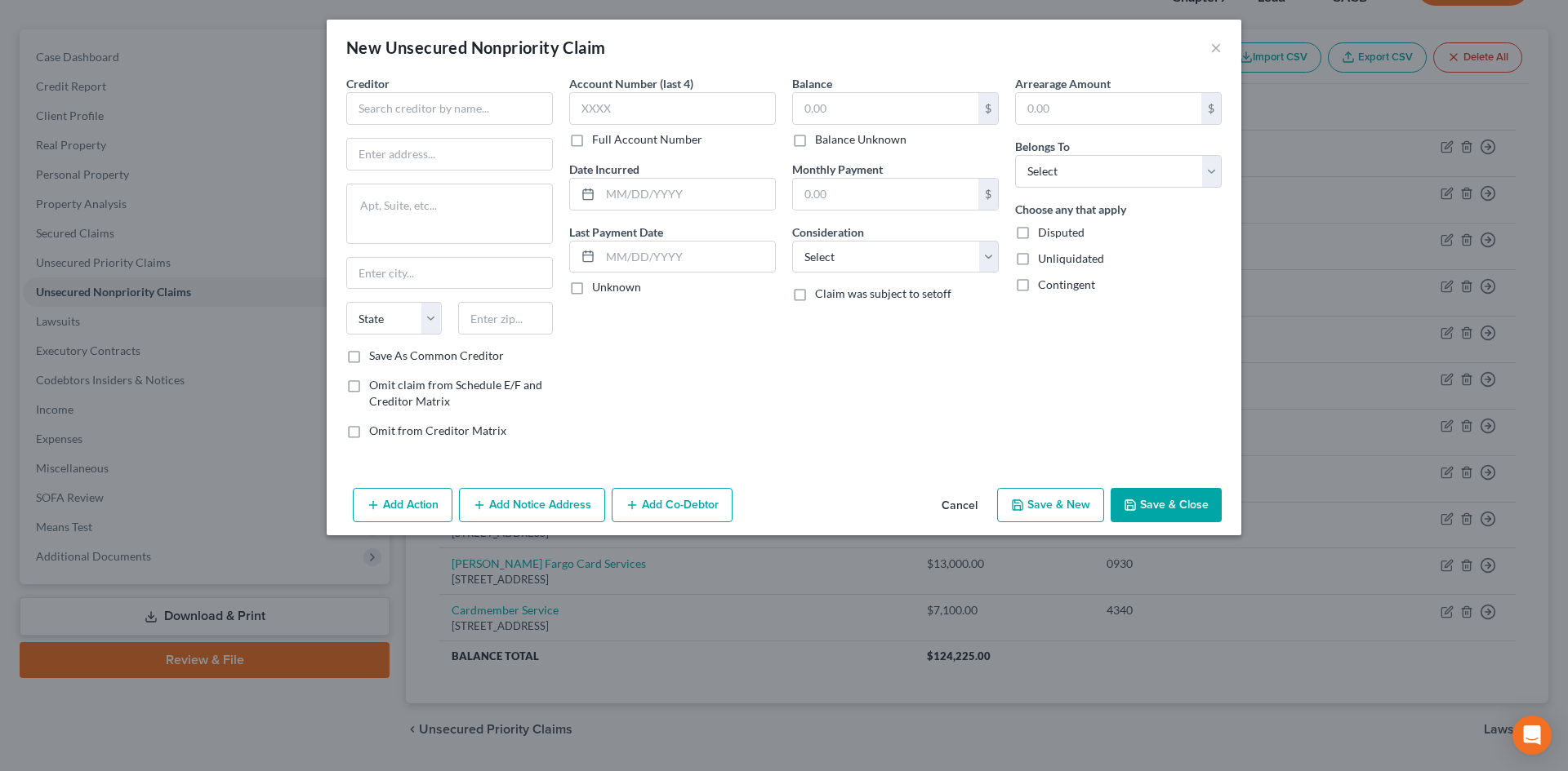
click at [969, 512] on button "Cancel" at bounding box center [959, 506] width 62 height 33
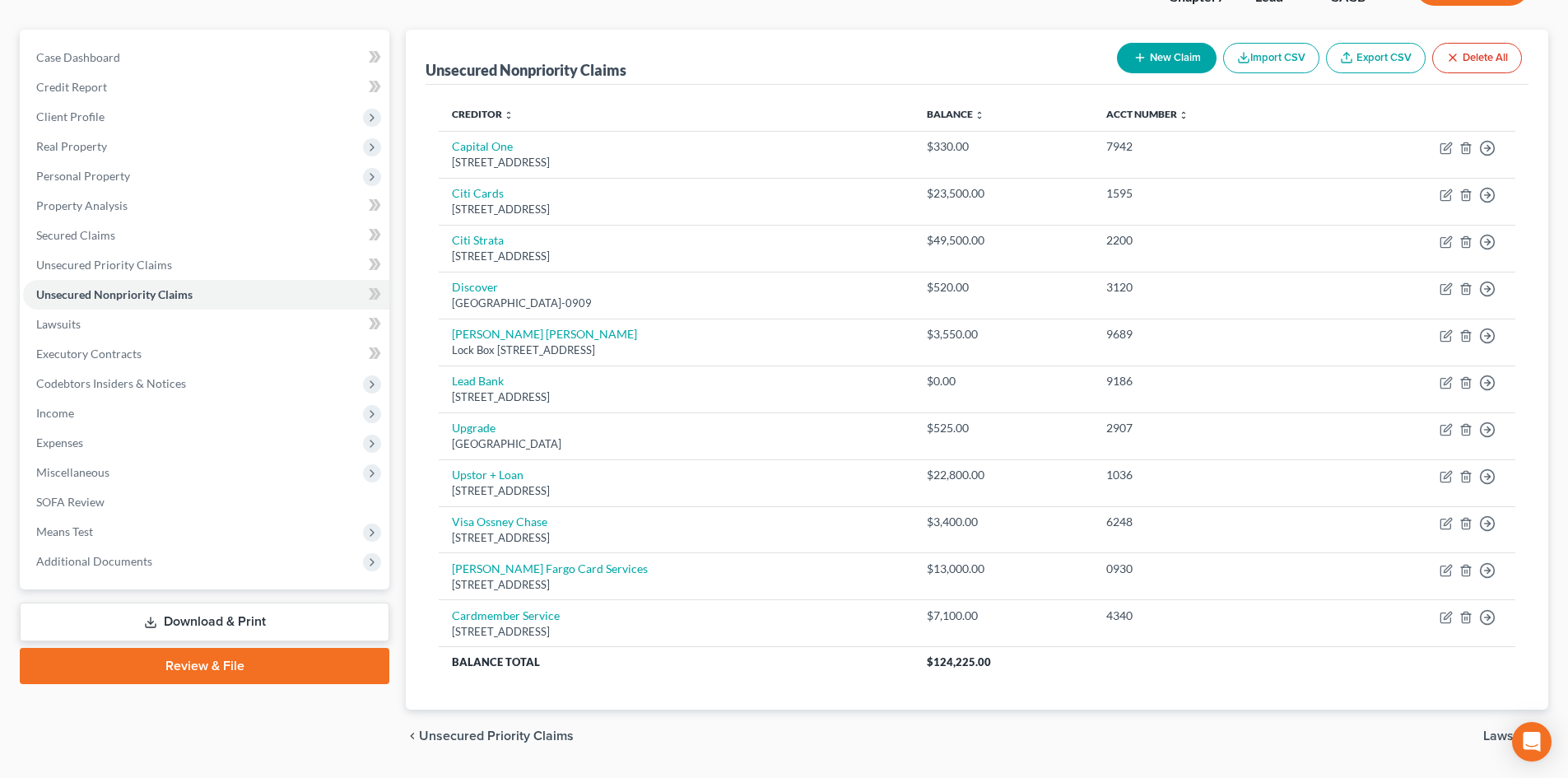
click at [1188, 65] on button "New Claim" at bounding box center [1167, 58] width 100 height 30
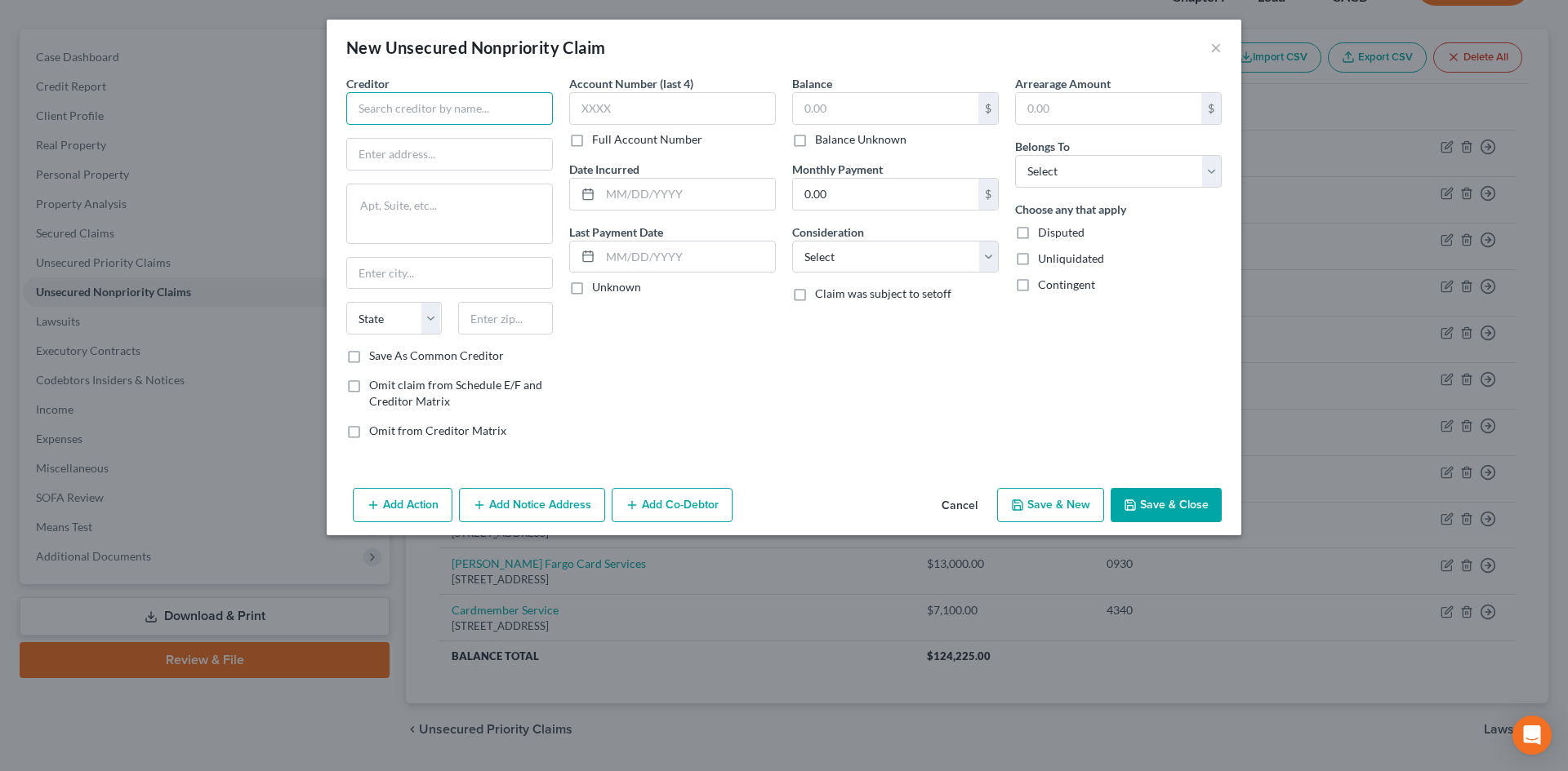
click at [534, 105] on input "text" at bounding box center [449, 108] width 206 height 33
click at [969, 501] on button "Cancel" at bounding box center [959, 506] width 62 height 33
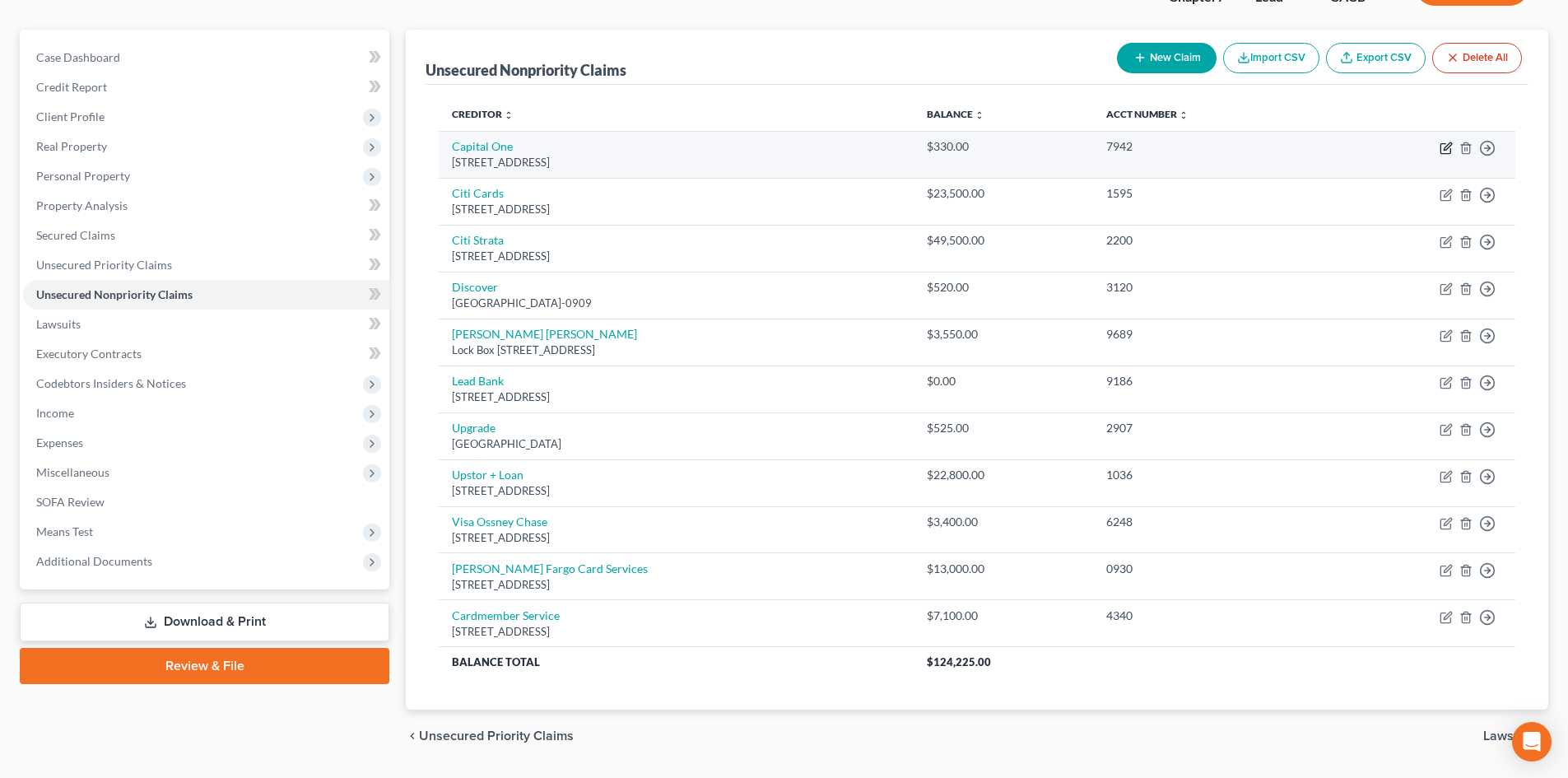
click at [1445, 148] on icon "button" at bounding box center [1447, 148] width 14 height 14
select select "4"
select select "2"
select select "1"
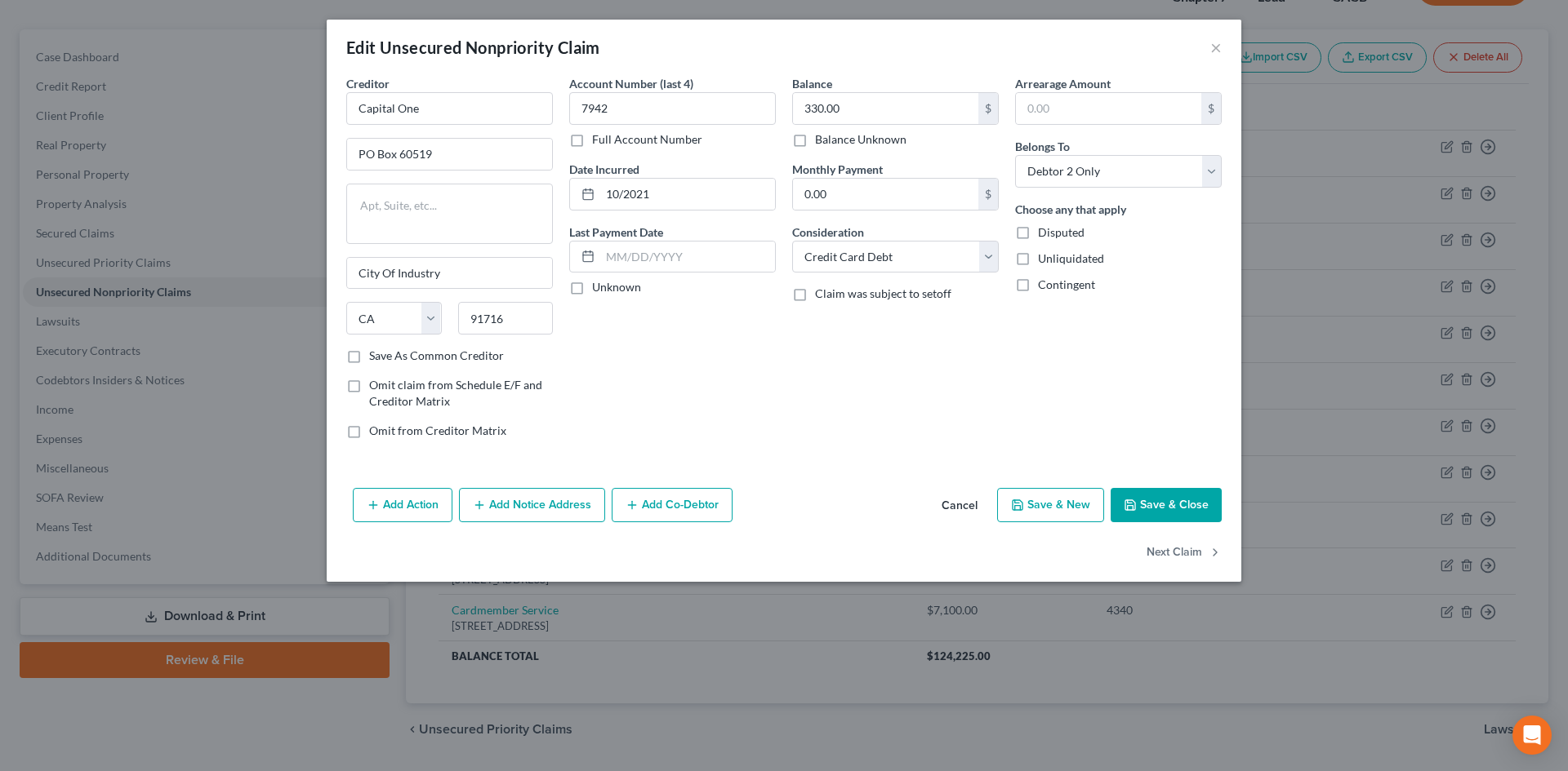
click at [961, 502] on button "Cancel" at bounding box center [959, 506] width 62 height 33
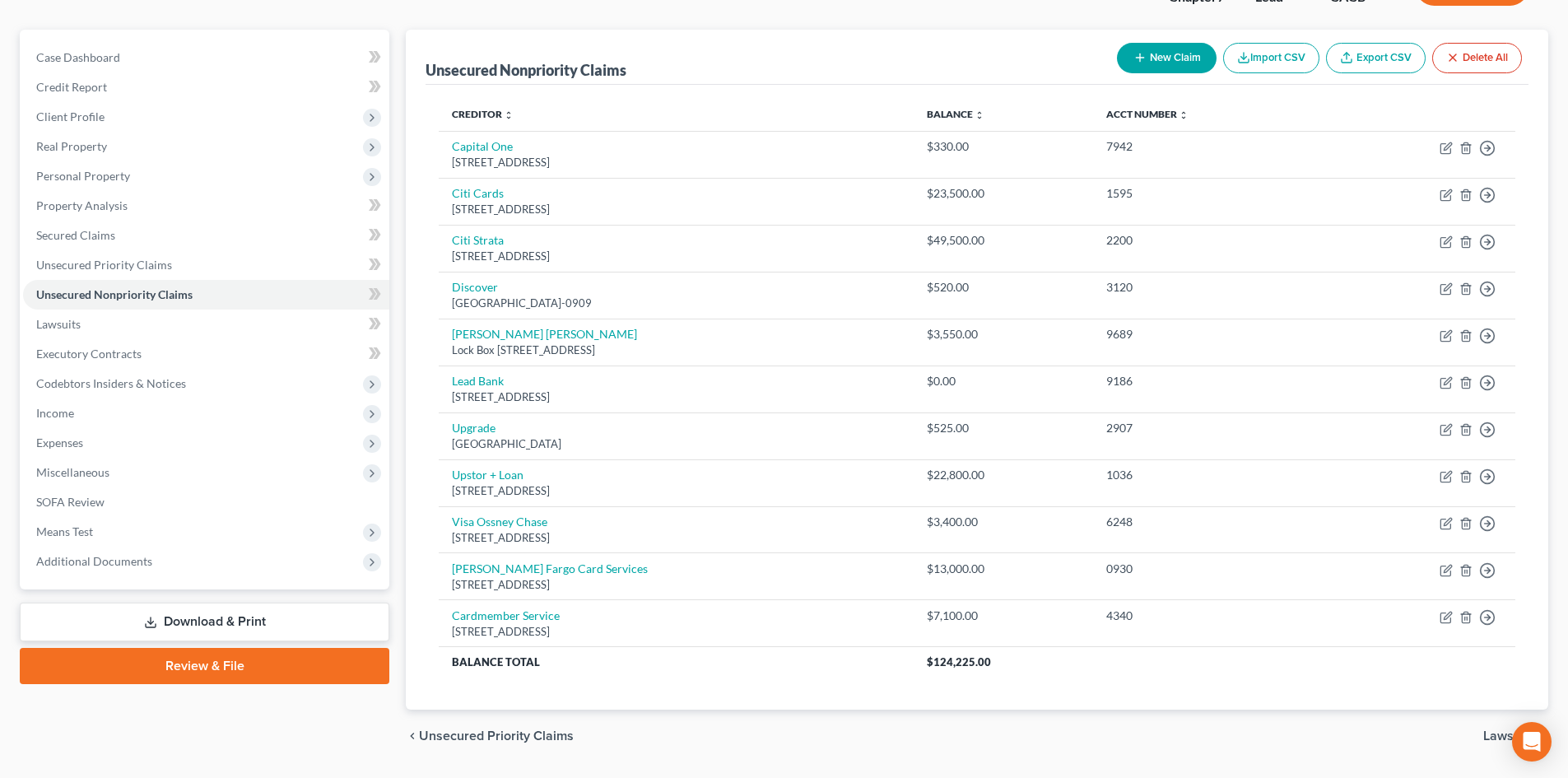
click at [1144, 50] on button "New Claim" at bounding box center [1167, 58] width 100 height 30
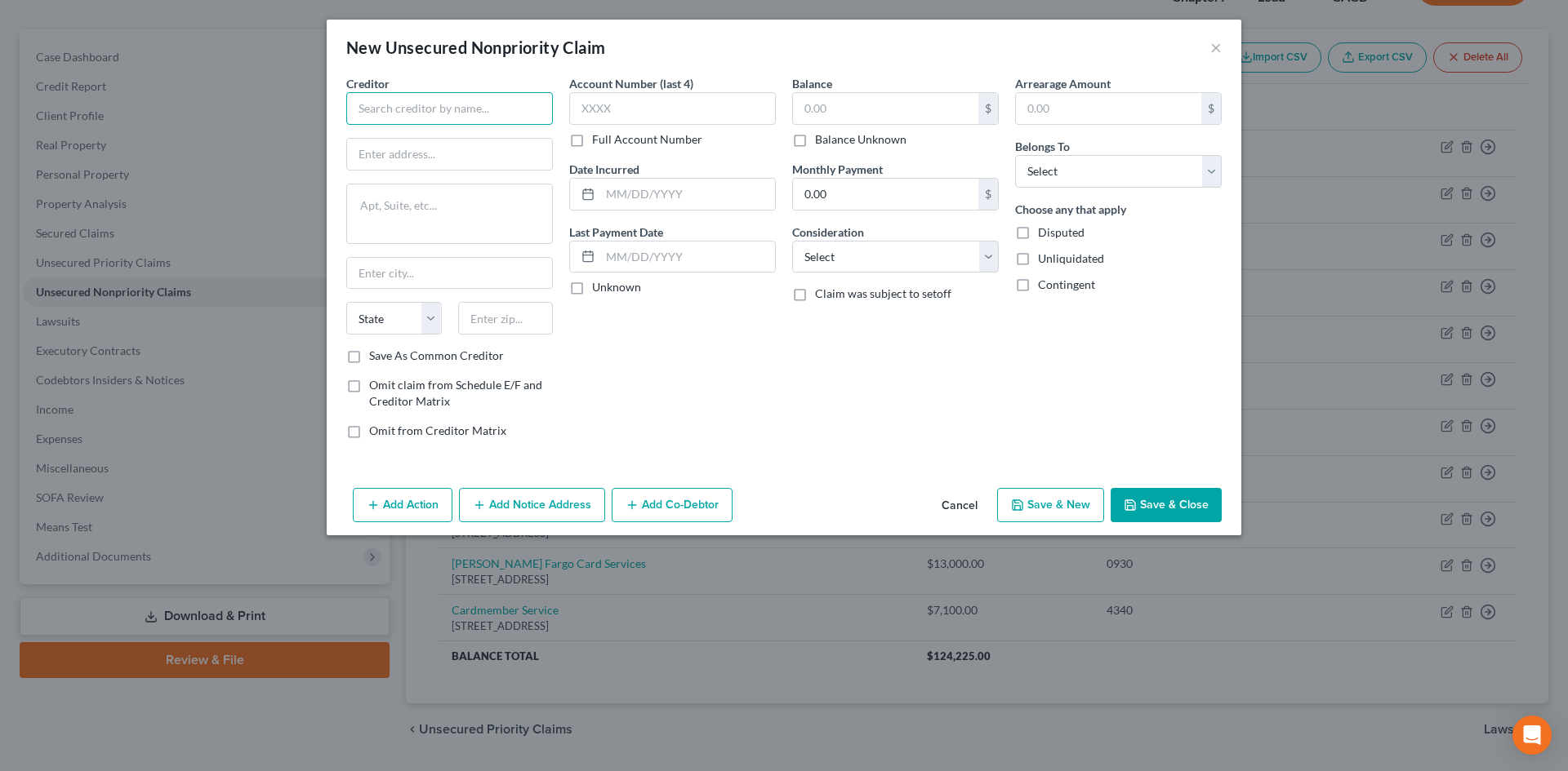
click at [436, 103] on input "text" at bounding box center [449, 108] width 206 height 33
type input "Transfer M Credit"
type input "1440 W Taylor St"
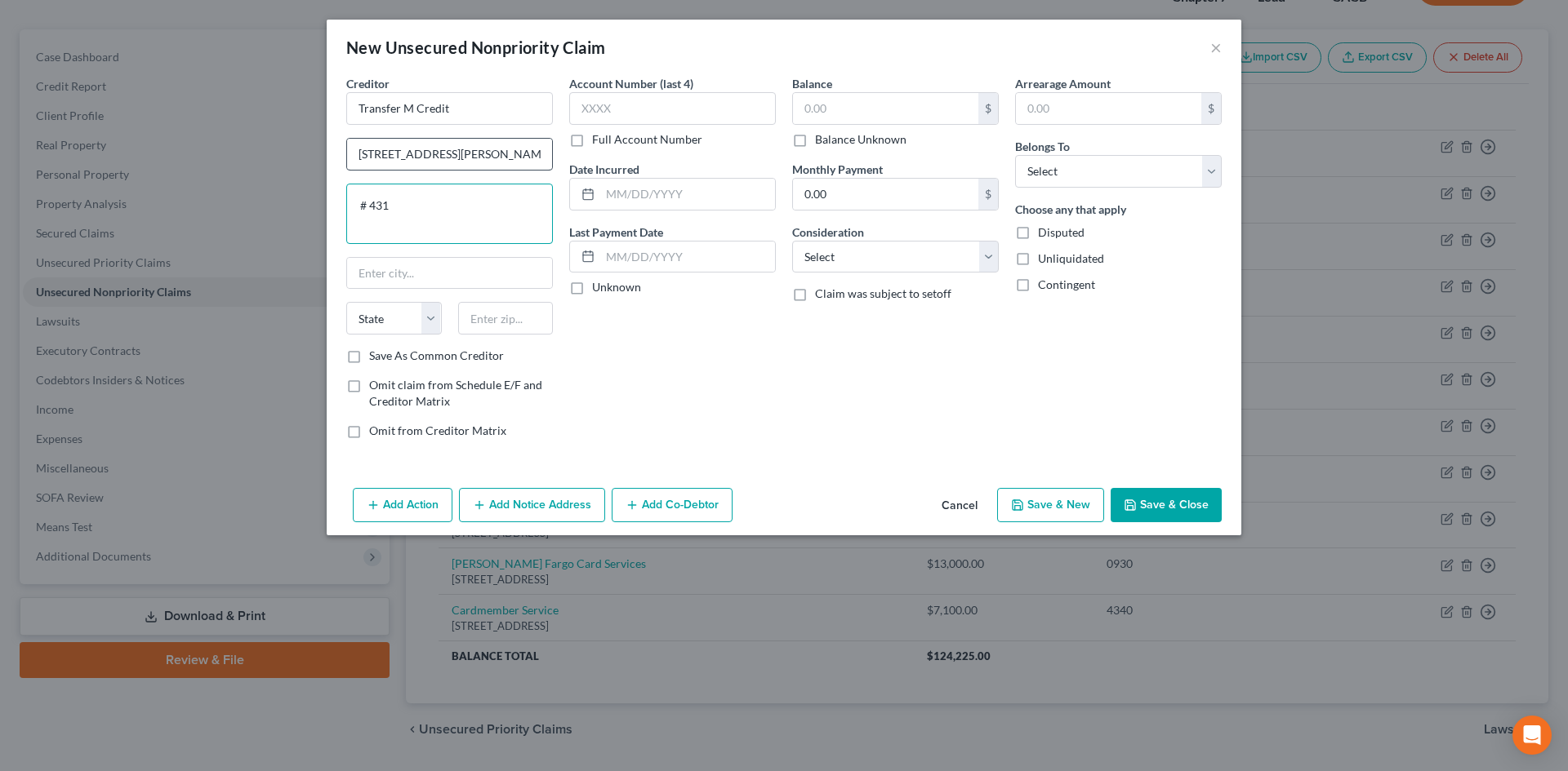
type textarea "# 431"
click at [661, 112] on input "text" at bounding box center [672, 108] width 206 height 33
type input "6426"
click at [684, 195] on input "text" at bounding box center [687, 194] width 175 height 31
type input "04/2025"
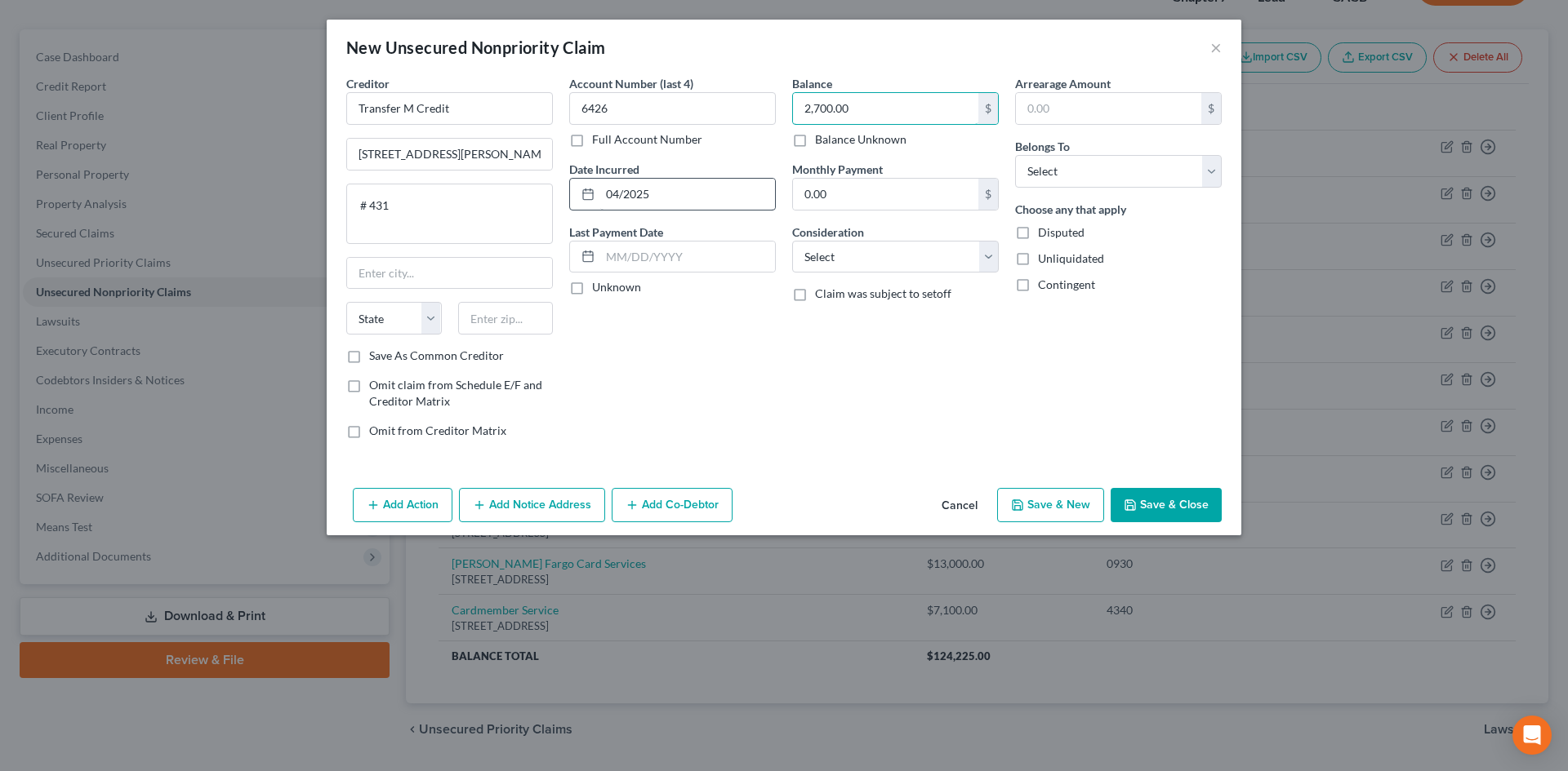
type input "2,700.00"
select select "10"
select select "0"
click at [1072, 499] on button "Save & New" at bounding box center [1050, 505] width 107 height 34
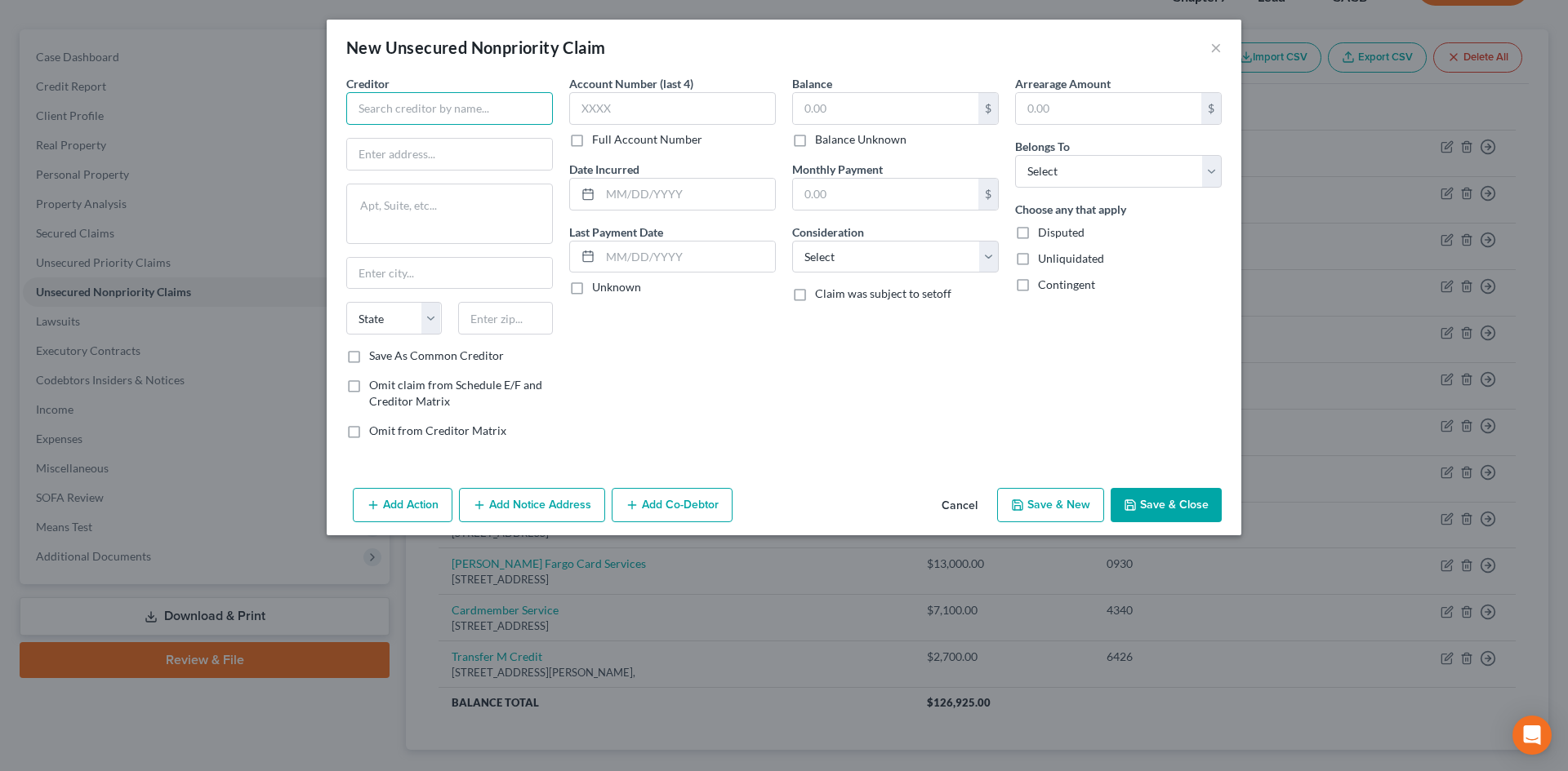
click at [393, 105] on input "text" at bounding box center [449, 108] width 206 height 33
click at [449, 108] on input "Cherry Technolog" at bounding box center [449, 108] width 206 height 33
type input "Cherry Technologies"
click at [469, 148] on input "text" at bounding box center [449, 154] width 205 height 31
type input "2 Embarcadero Center"
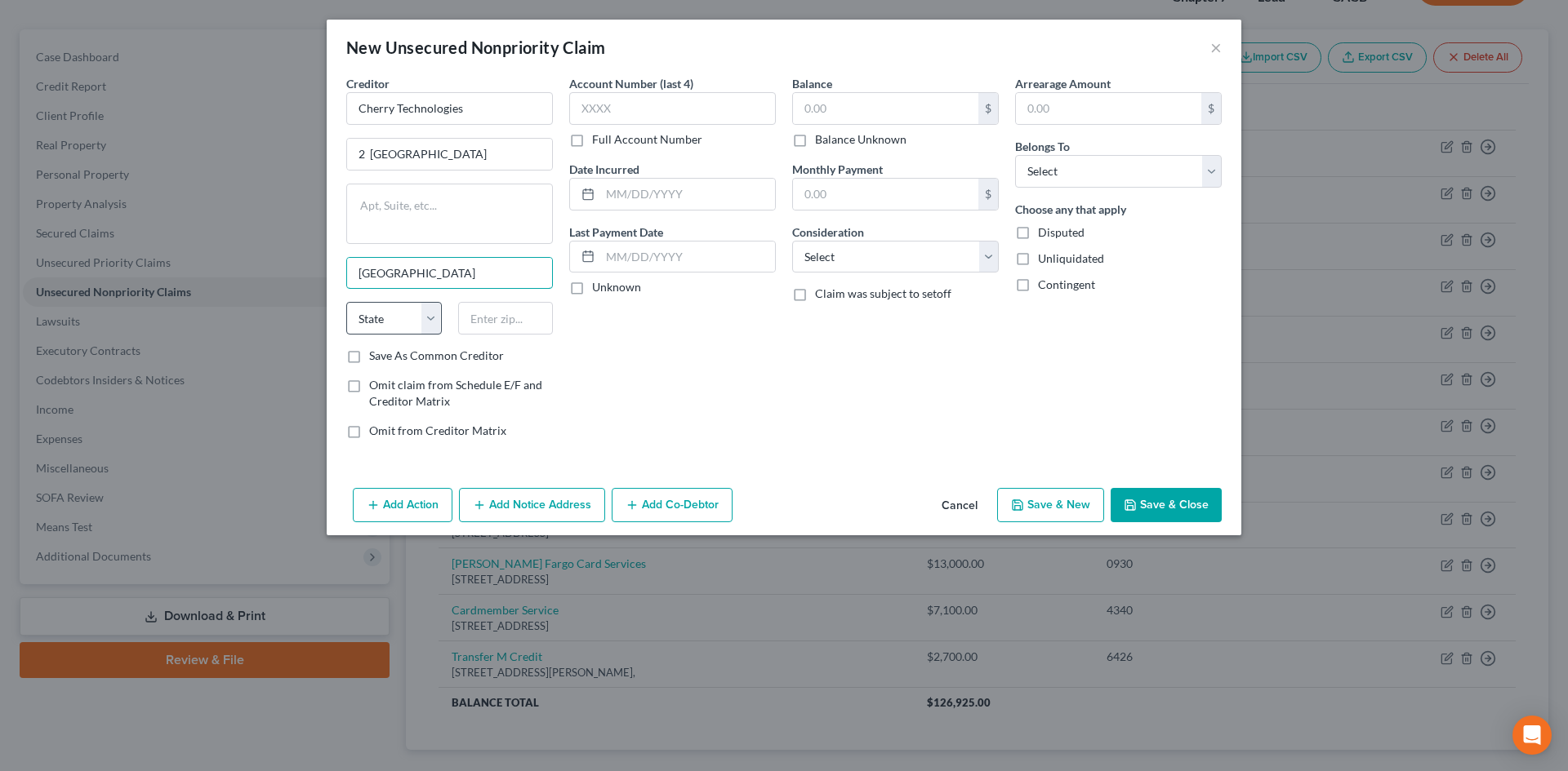
type input "San Francisco"
click at [423, 315] on select "State AL AK AR AZ CA CO CT DE DC FL GA GU HI ID IL IN IA KS KY LA ME MD MA MI M…" at bounding box center [394, 318] width 96 height 33
click at [429, 322] on select "State AL AK AR AZ CA CO CT DE DC FL GA GU HI ID IL IN IA KS KY LA ME MD MA MI M…" at bounding box center [394, 318] width 96 height 33
select select "4"
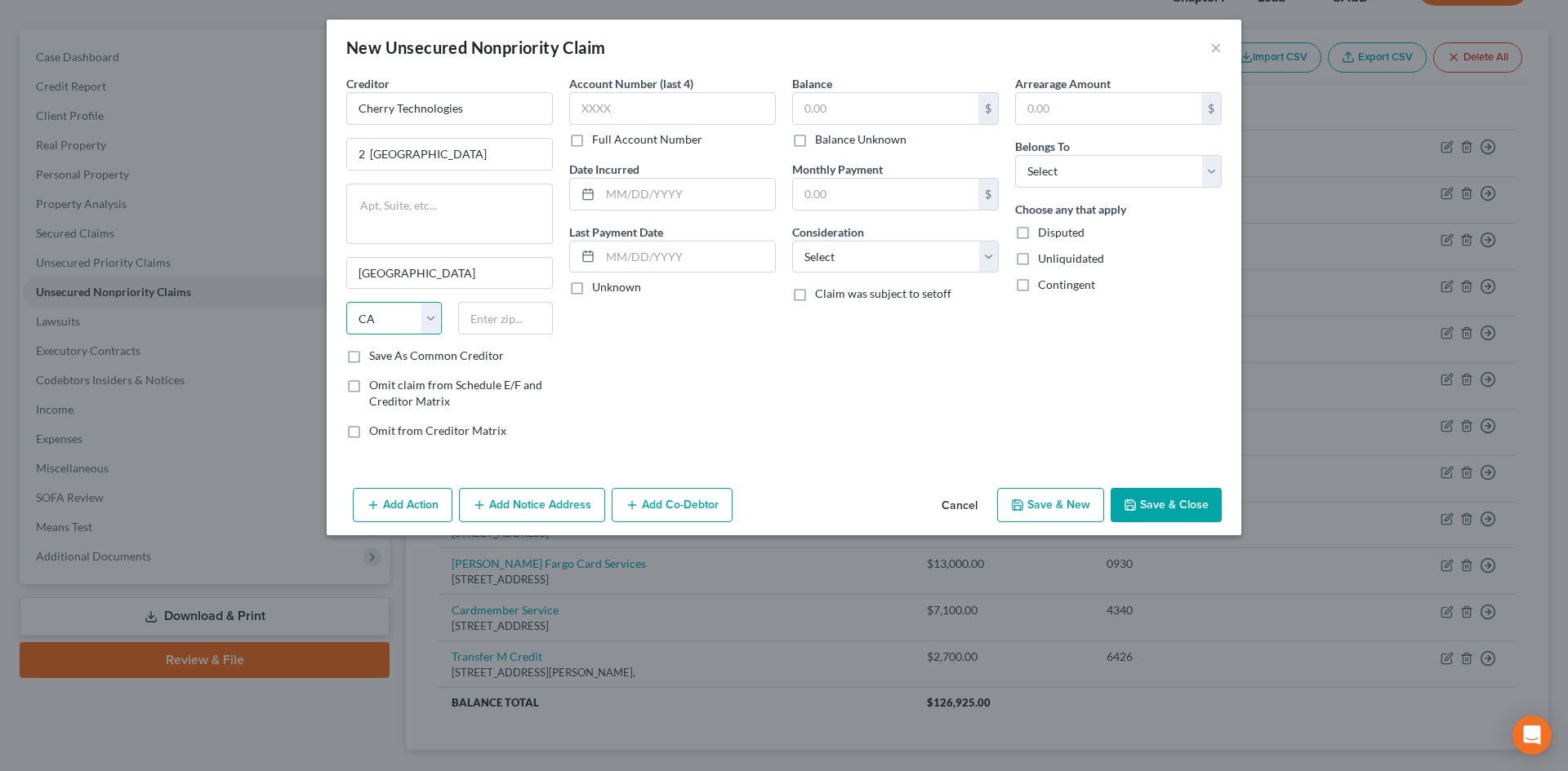
click at [346, 302] on select "State AL AK AR AZ CA CO CT DE DC FL GA GU HI ID IL IN IA KS KY LA ME MD MA MI M…" at bounding box center [394, 318] width 96 height 33
click at [490, 316] on input "text" at bounding box center [506, 318] width 96 height 33
type input "94111"
click at [369, 357] on label "Save As Common Creditor" at bounding box center [436, 355] width 135 height 16
click at [376, 357] on input "Save As Common Creditor" at bounding box center [381, 352] width 11 height 11
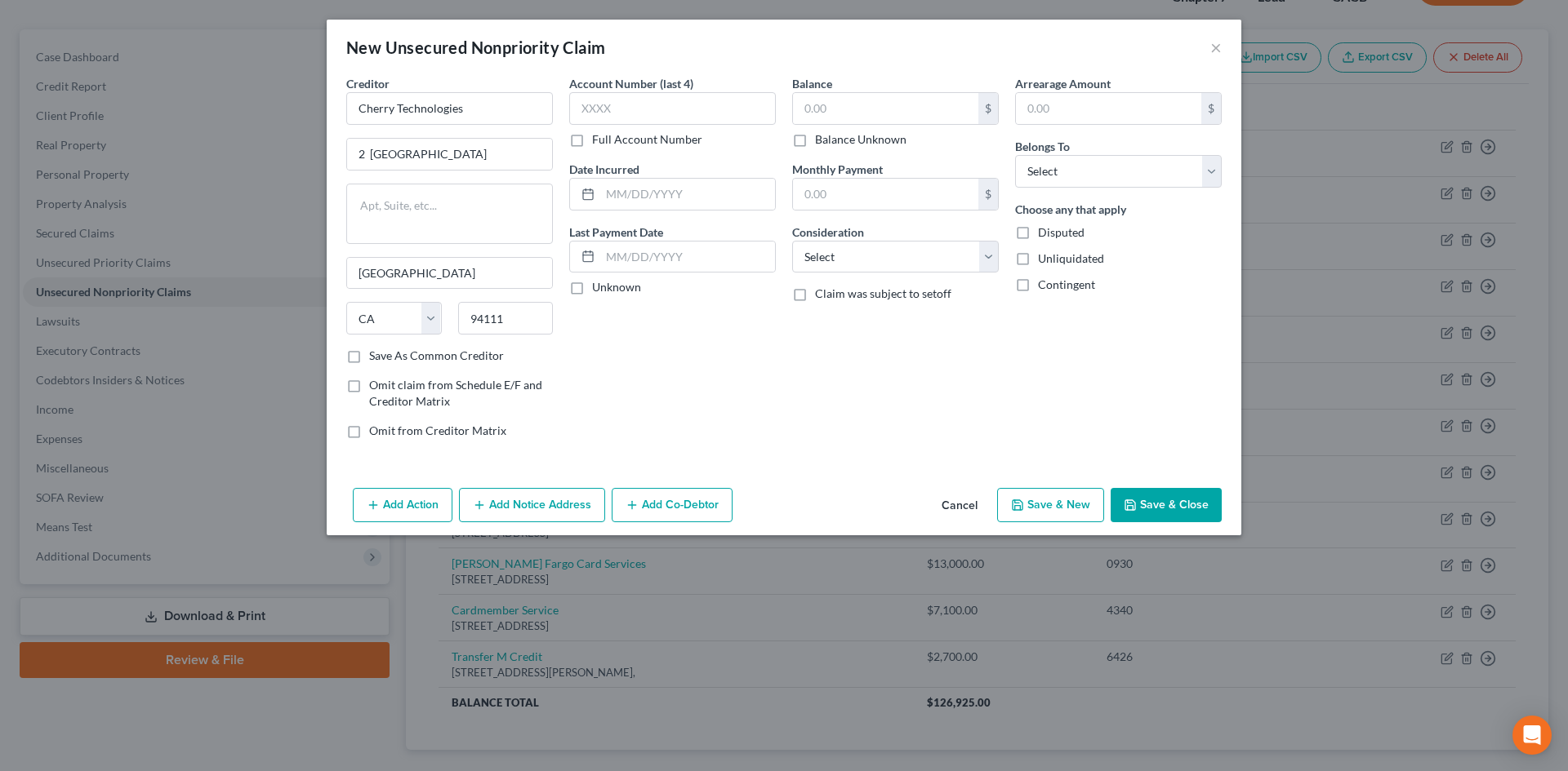
checkbox input "true"
click at [608, 107] on input "text" at bounding box center [672, 108] width 206 height 33
type input "6871"
click at [617, 190] on input "text" at bounding box center [687, 194] width 175 height 31
type input "10/2025"
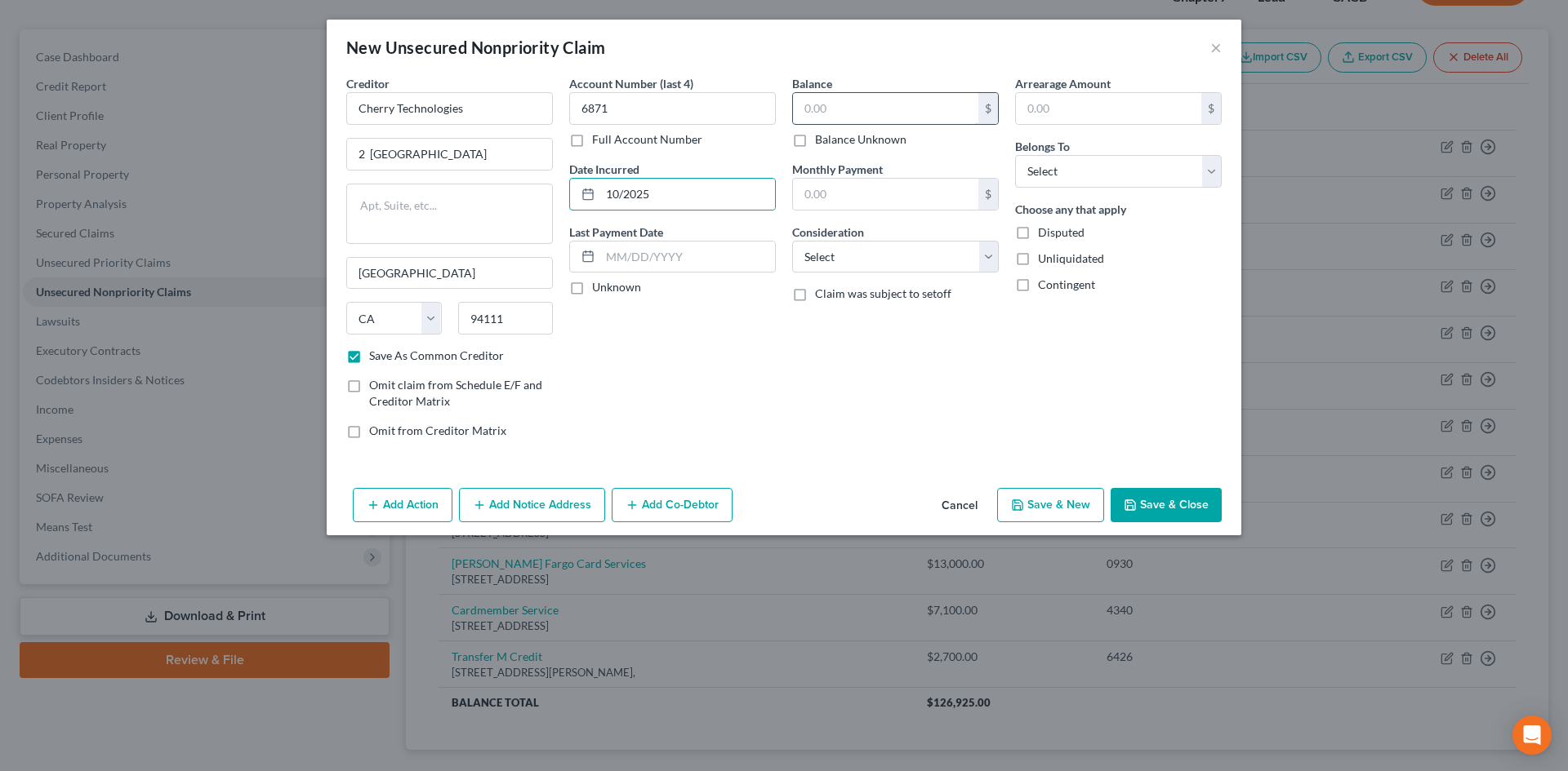
click at [809, 106] on input "text" at bounding box center [886, 108] width 186 height 31
type input "400.00"
click at [834, 254] on select "Select Cable / Satellite Services Collection Agency Credit Card Debt Debt Couns…" at bounding box center [896, 257] width 206 height 33
select select "10"
click at [792, 241] on select "Select Cable / Satellite Services Collection Agency Credit Card Debt Debt Couns…" at bounding box center [896, 257] width 206 height 33
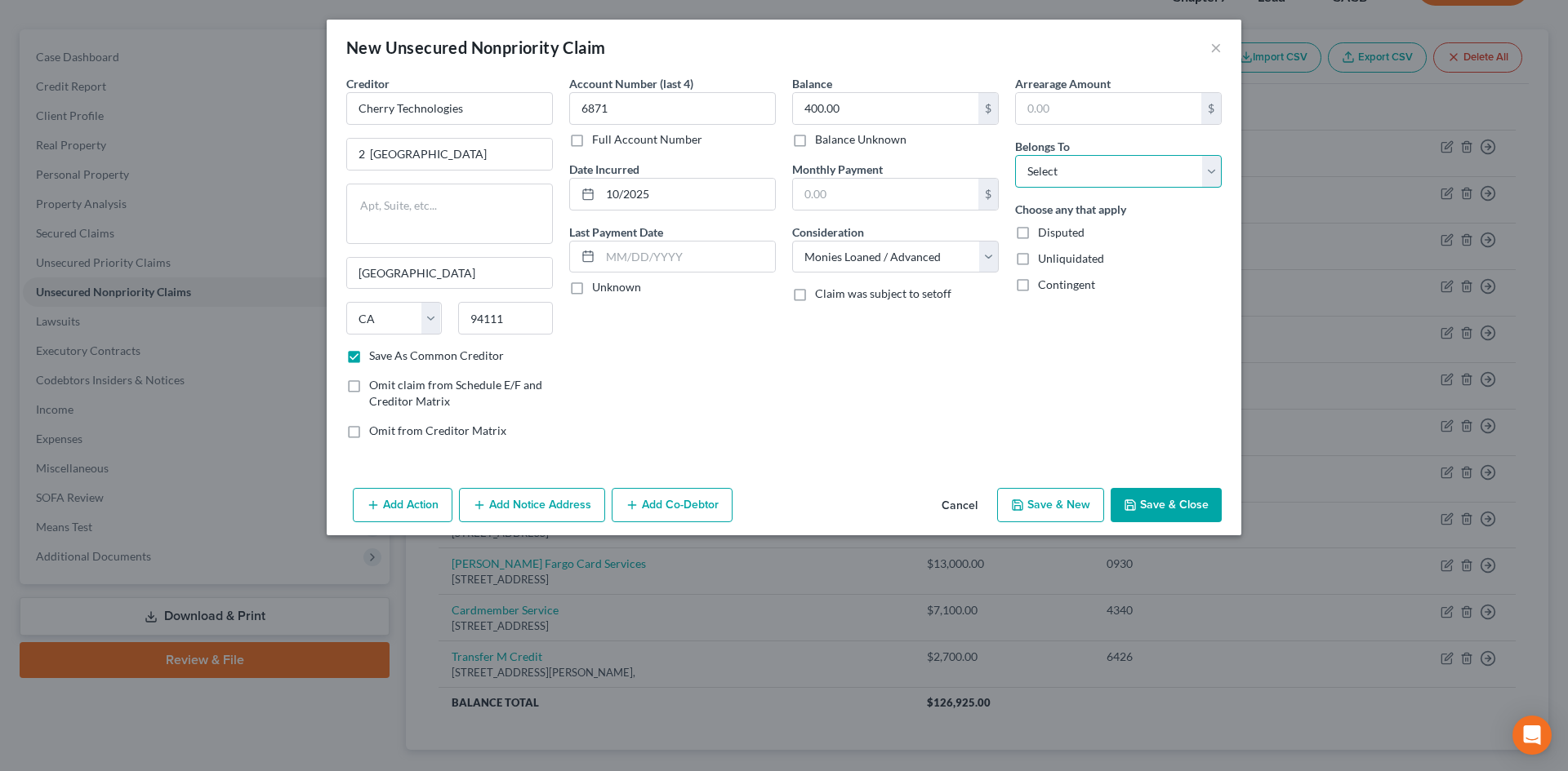
click at [1213, 167] on select "Select Debtor 1 Only Debtor 2 Only Debtor 1 And Debtor 2 Only At Least One Of T…" at bounding box center [1118, 171] width 206 height 33
select select "1"
click at [1015, 155] on select "Select Debtor 1 Only Debtor 2 Only Debtor 1 And Debtor 2 Only At Least One Of T…" at bounding box center [1118, 171] width 206 height 33
click at [1053, 510] on button "Save & New" at bounding box center [1050, 505] width 107 height 34
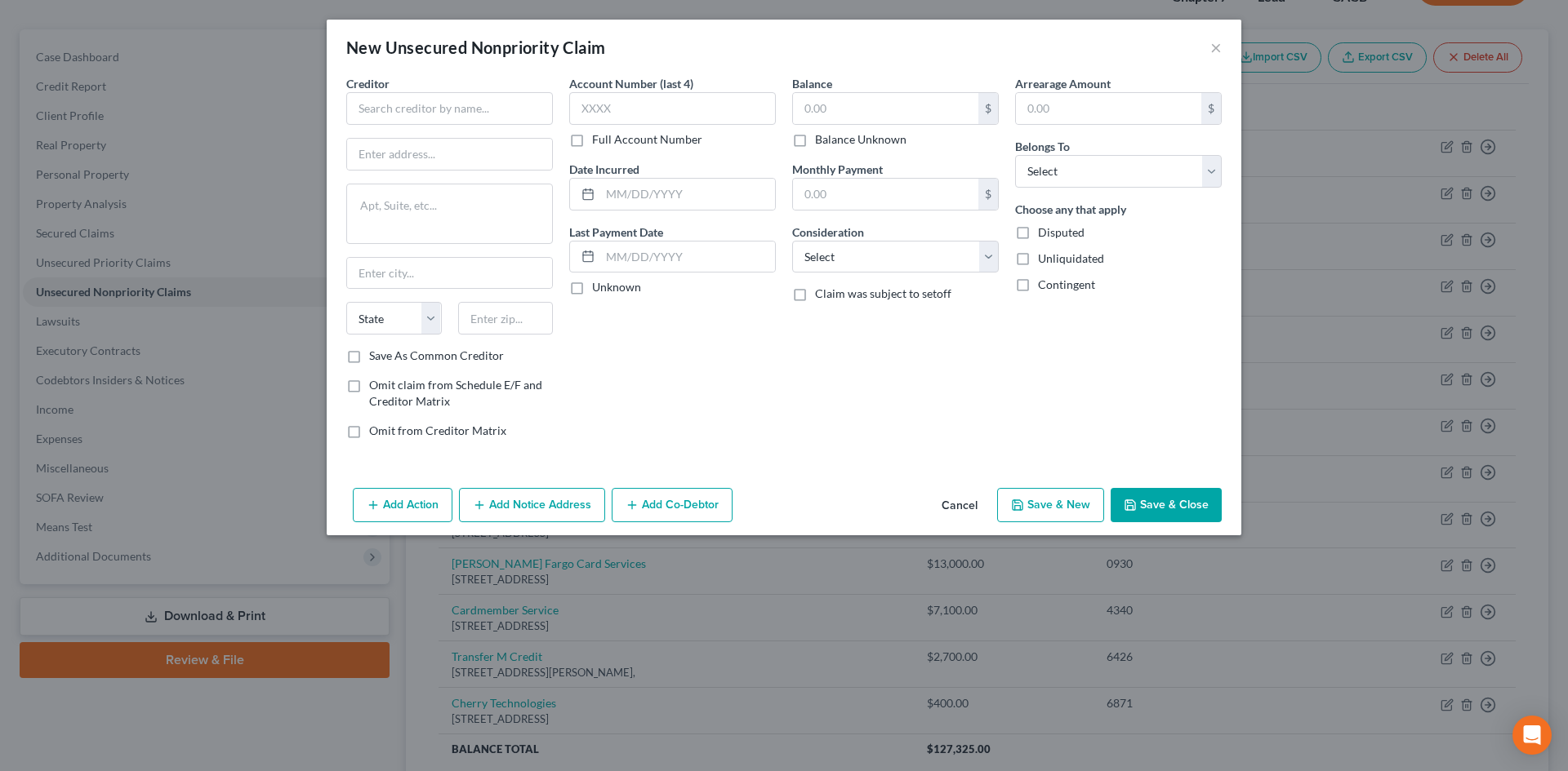
click at [957, 500] on button "Cancel" at bounding box center [959, 506] width 62 height 33
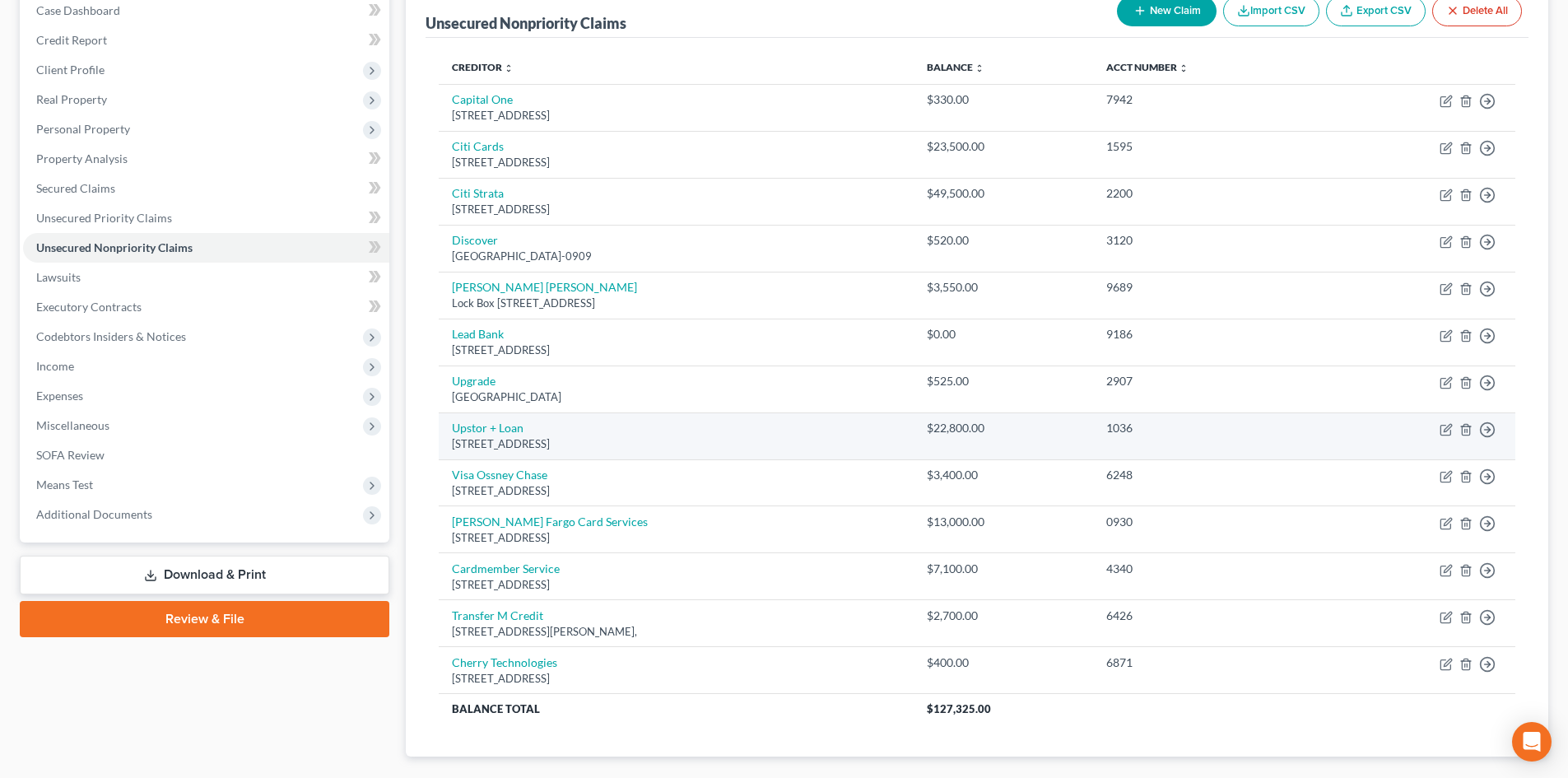
scroll to position [170, 0]
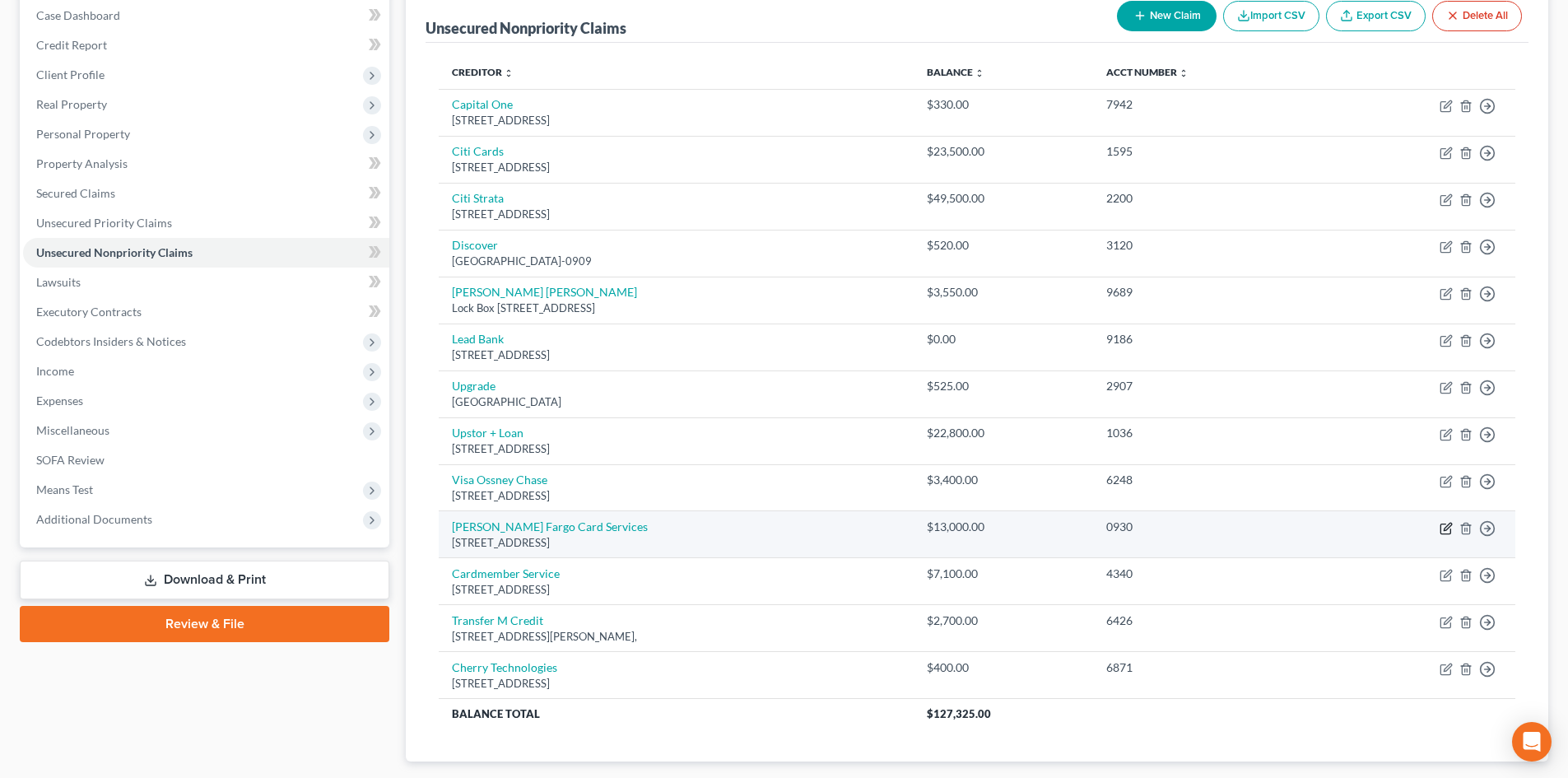
click at [1449, 527] on icon "button" at bounding box center [1447, 529] width 14 height 14
select select "4"
select select "2"
select select "0"
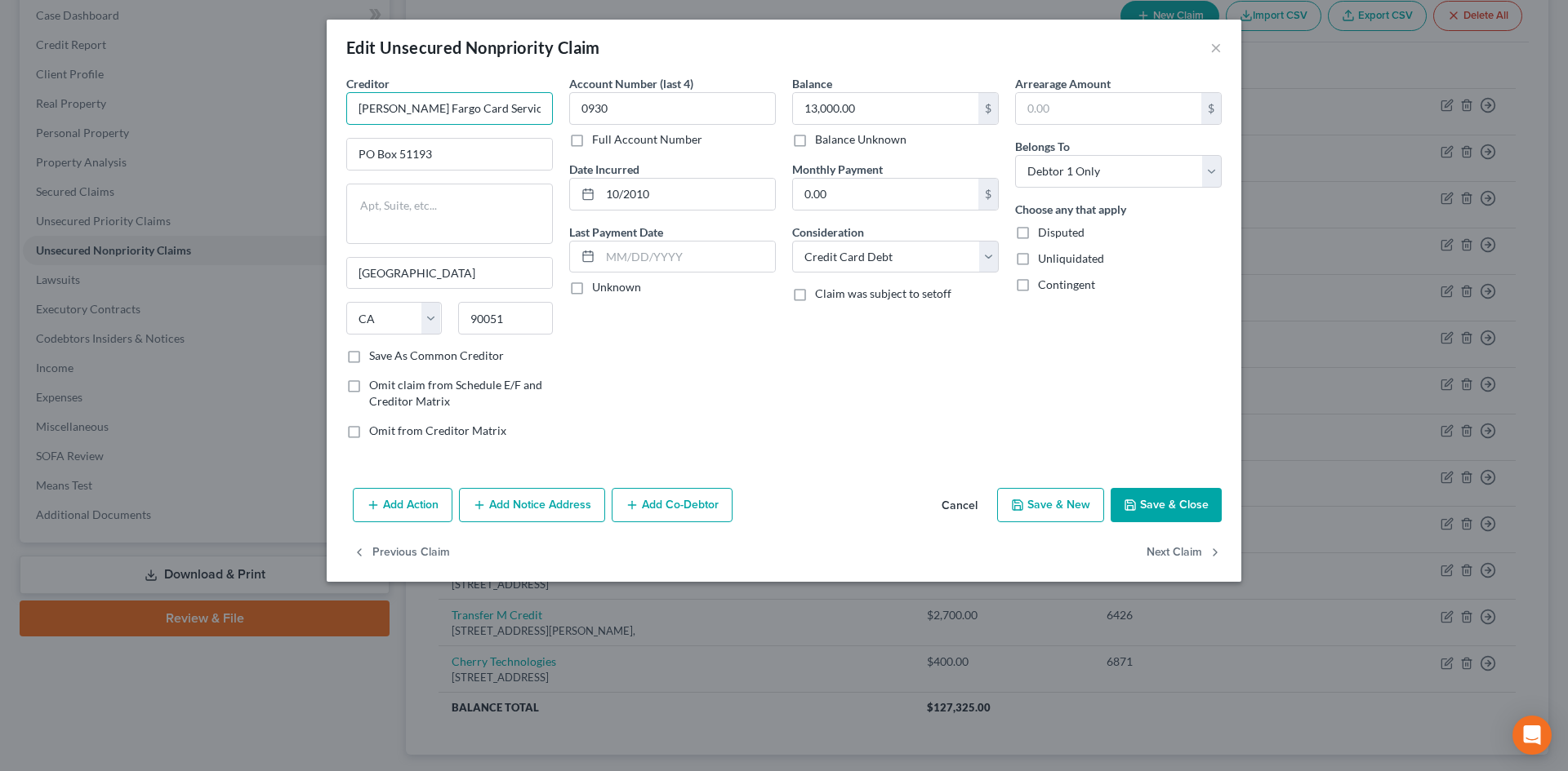
click at [512, 107] on input "[PERSON_NAME] Fargo Card Services" at bounding box center [449, 108] width 206 height 33
type input "Wells Fargo Visa"
click at [1069, 503] on button "Save & New" at bounding box center [1050, 505] width 107 height 34
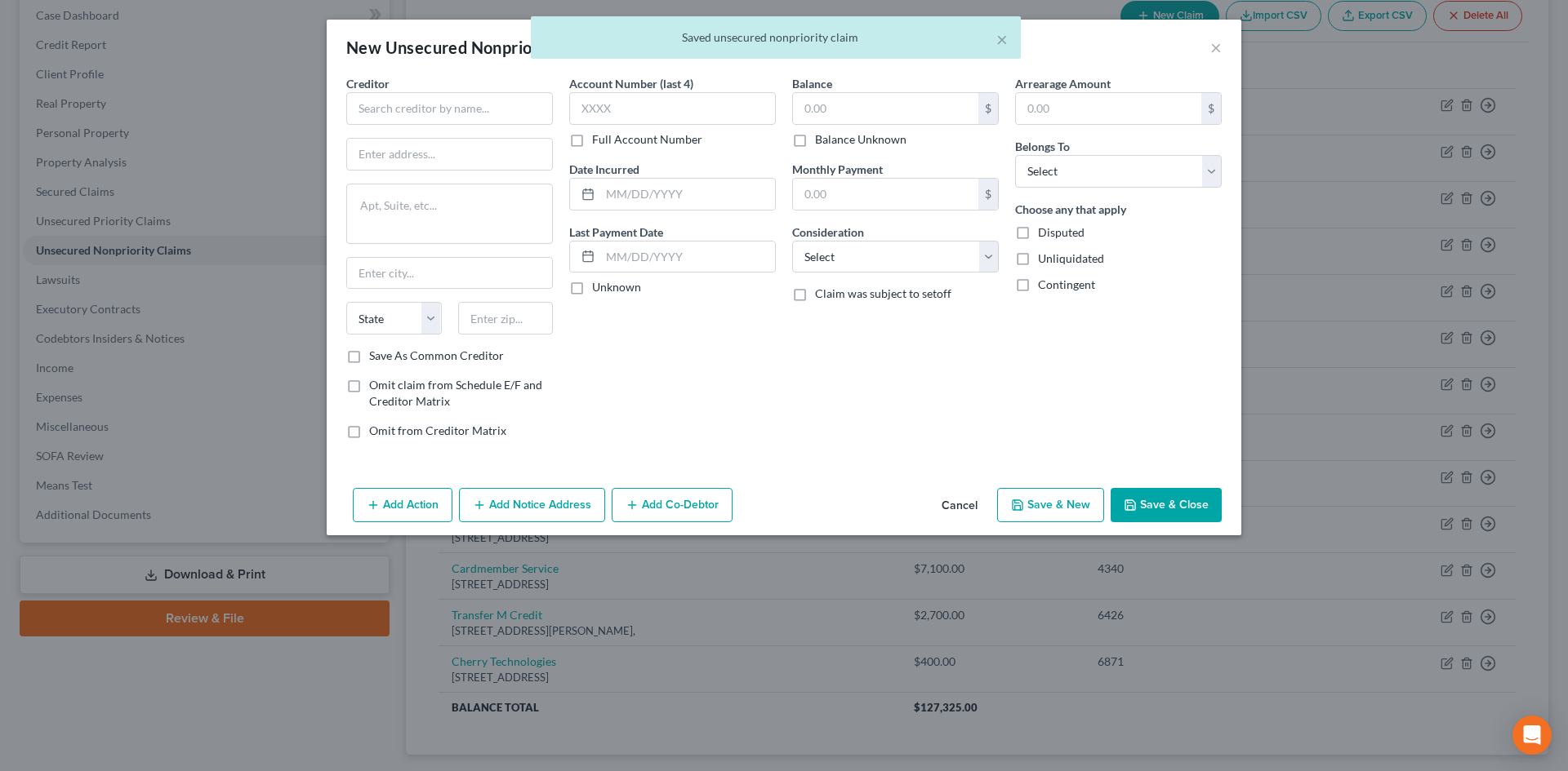
click at [954, 497] on button "Cancel" at bounding box center [959, 506] width 62 height 33
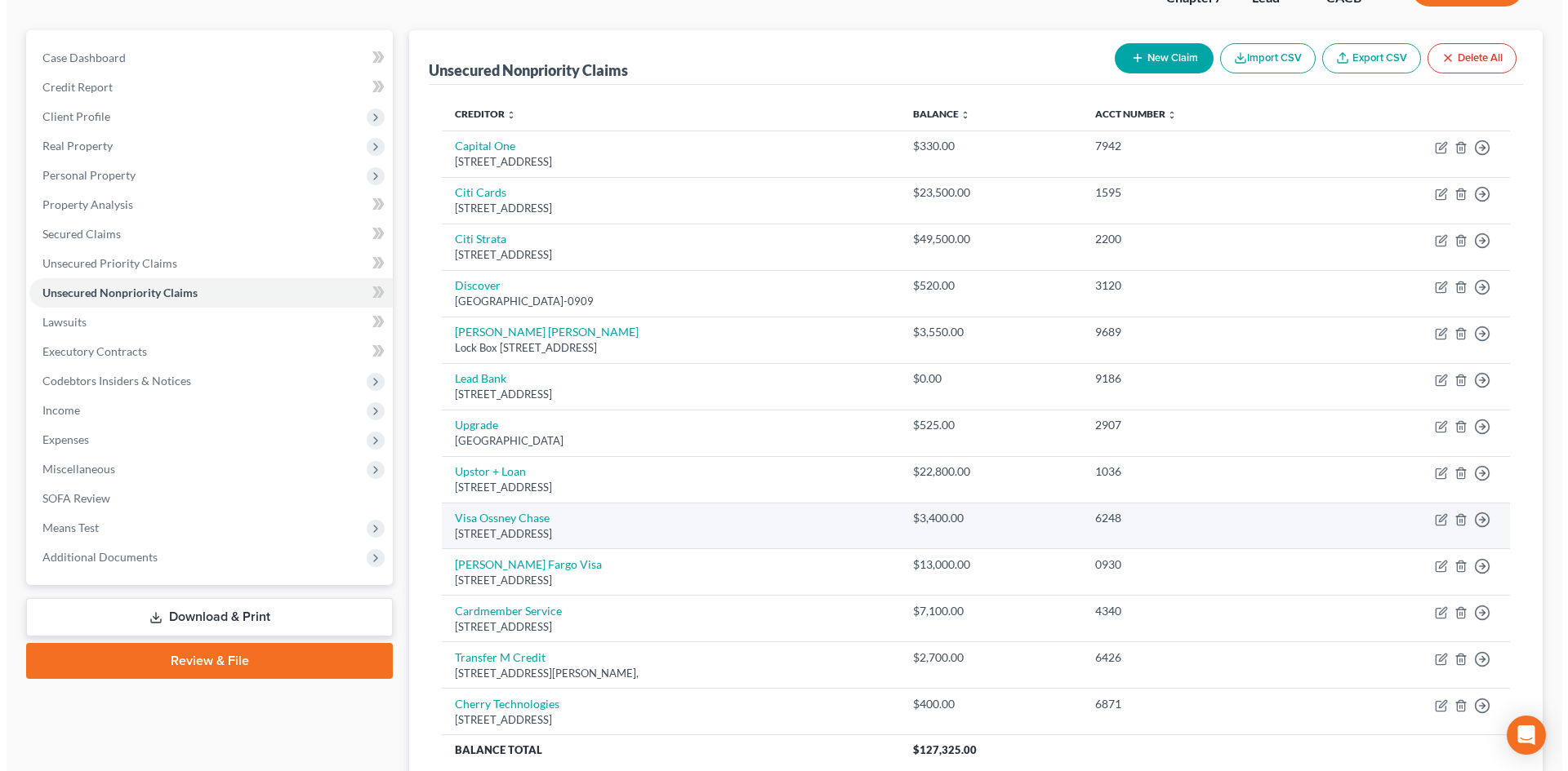
scroll to position [0, 0]
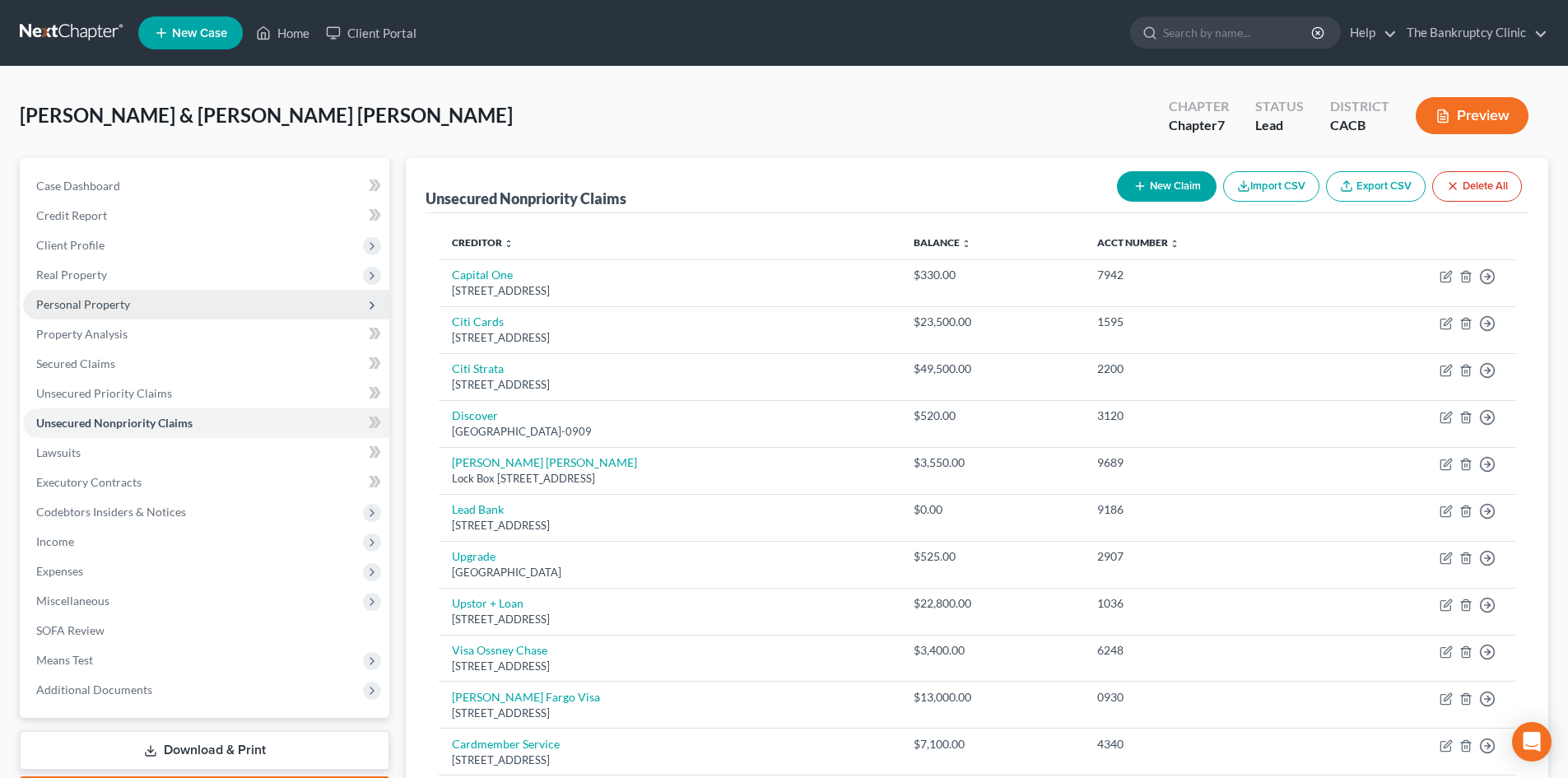
click at [168, 307] on span "Personal Property" at bounding box center [206, 304] width 366 height 30
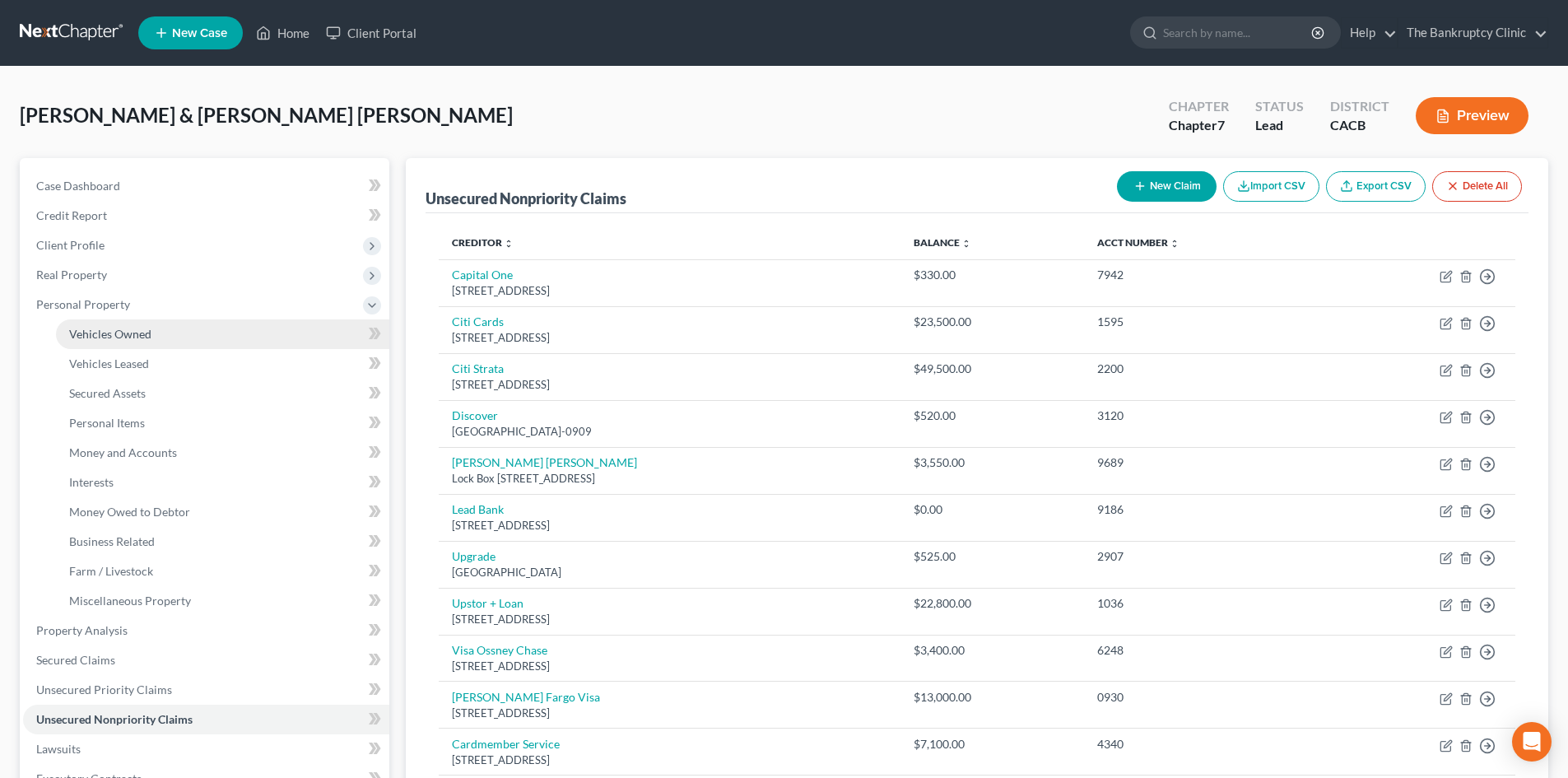
click at [136, 339] on span "Vehicles Owned" at bounding box center [110, 334] width 82 height 14
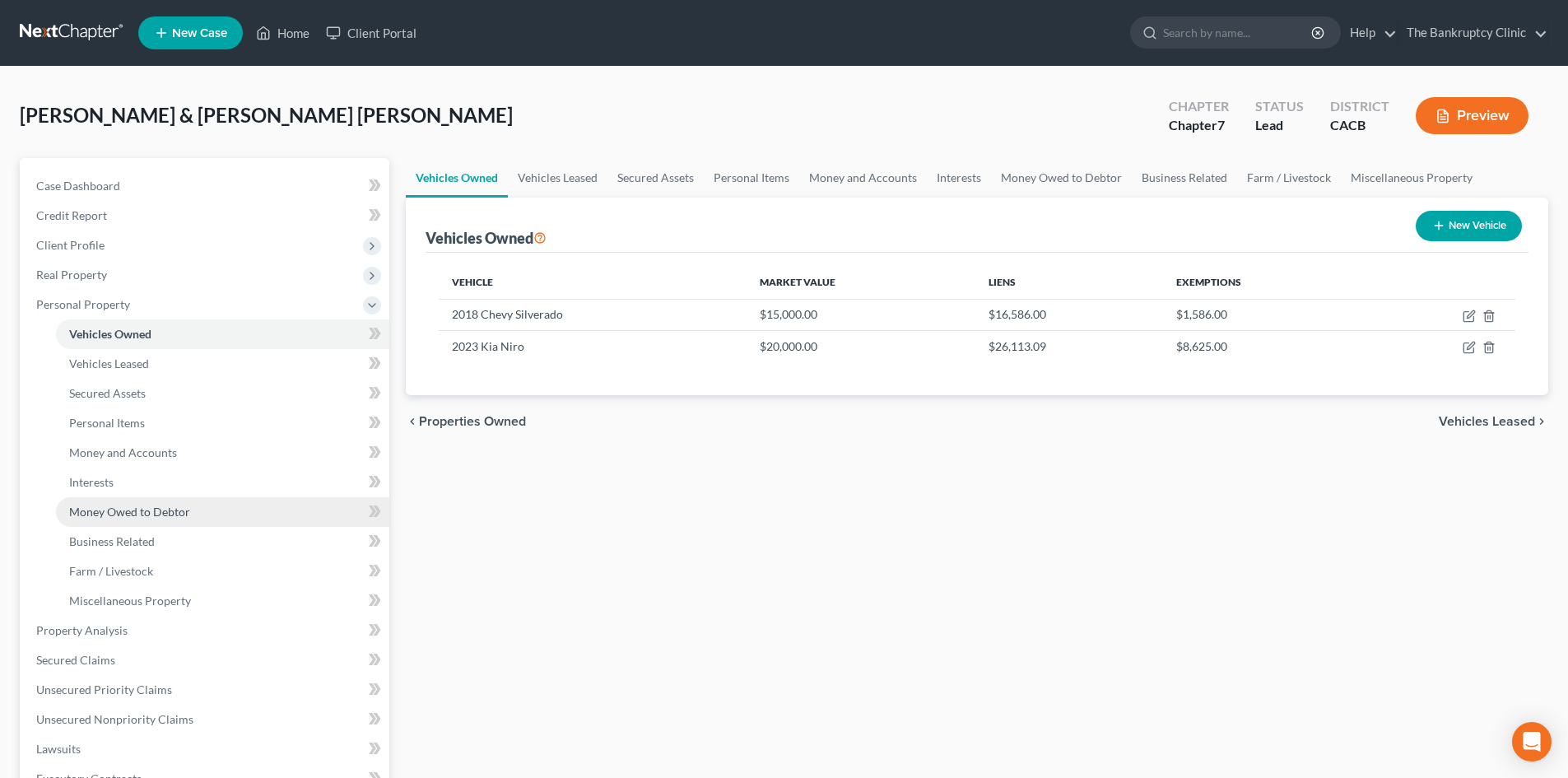
click at [192, 508] on link "Money Owed to Debtor" at bounding box center [223, 512] width 333 height 30
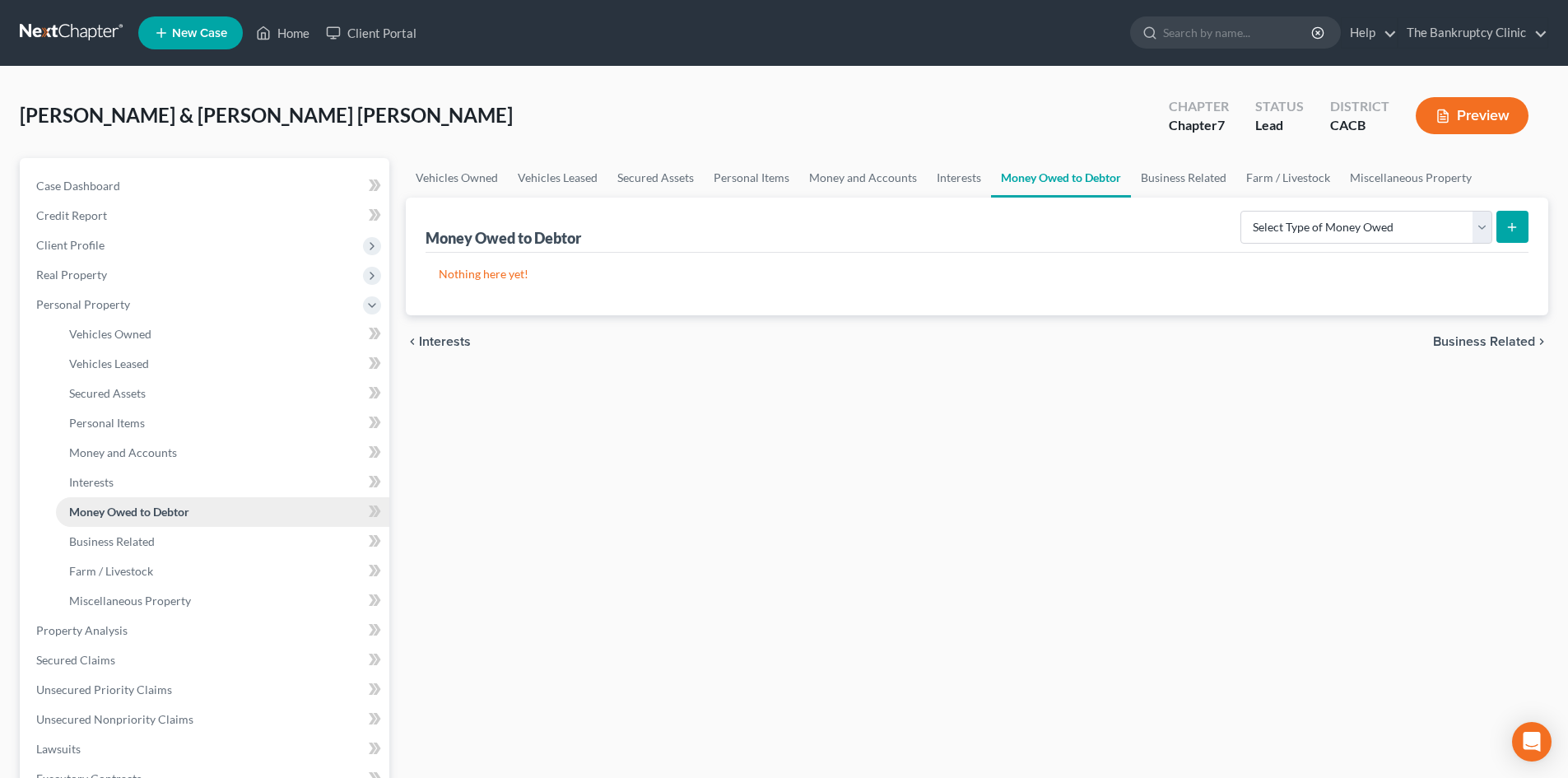
click at [127, 511] on span "Money Owed to Debtor" at bounding box center [129, 511] width 120 height 14
click at [442, 168] on link "Vehicles Owned" at bounding box center [457, 178] width 102 height 40
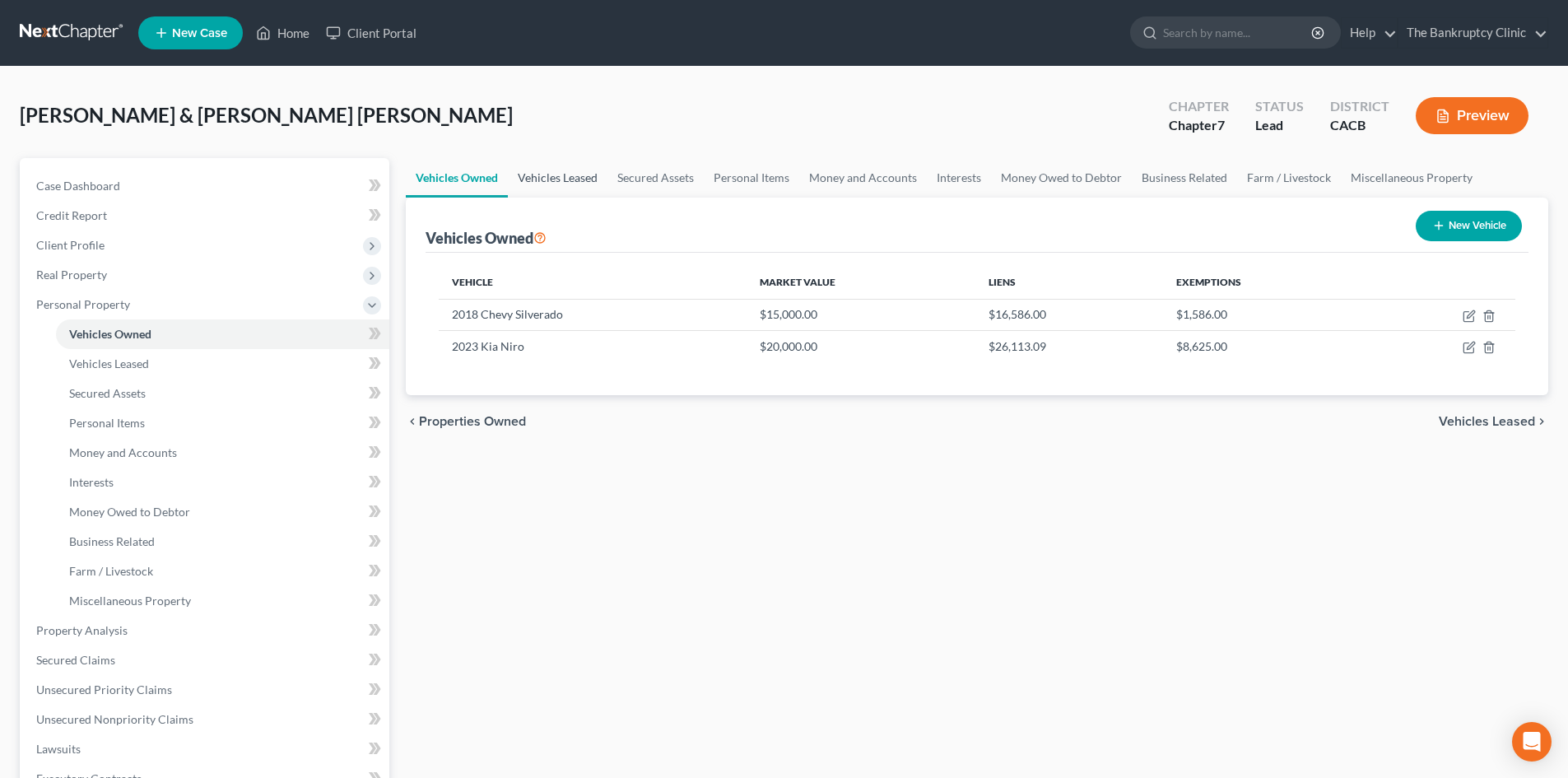
click at [570, 179] on link "Vehicles Leased" at bounding box center [558, 178] width 100 height 40
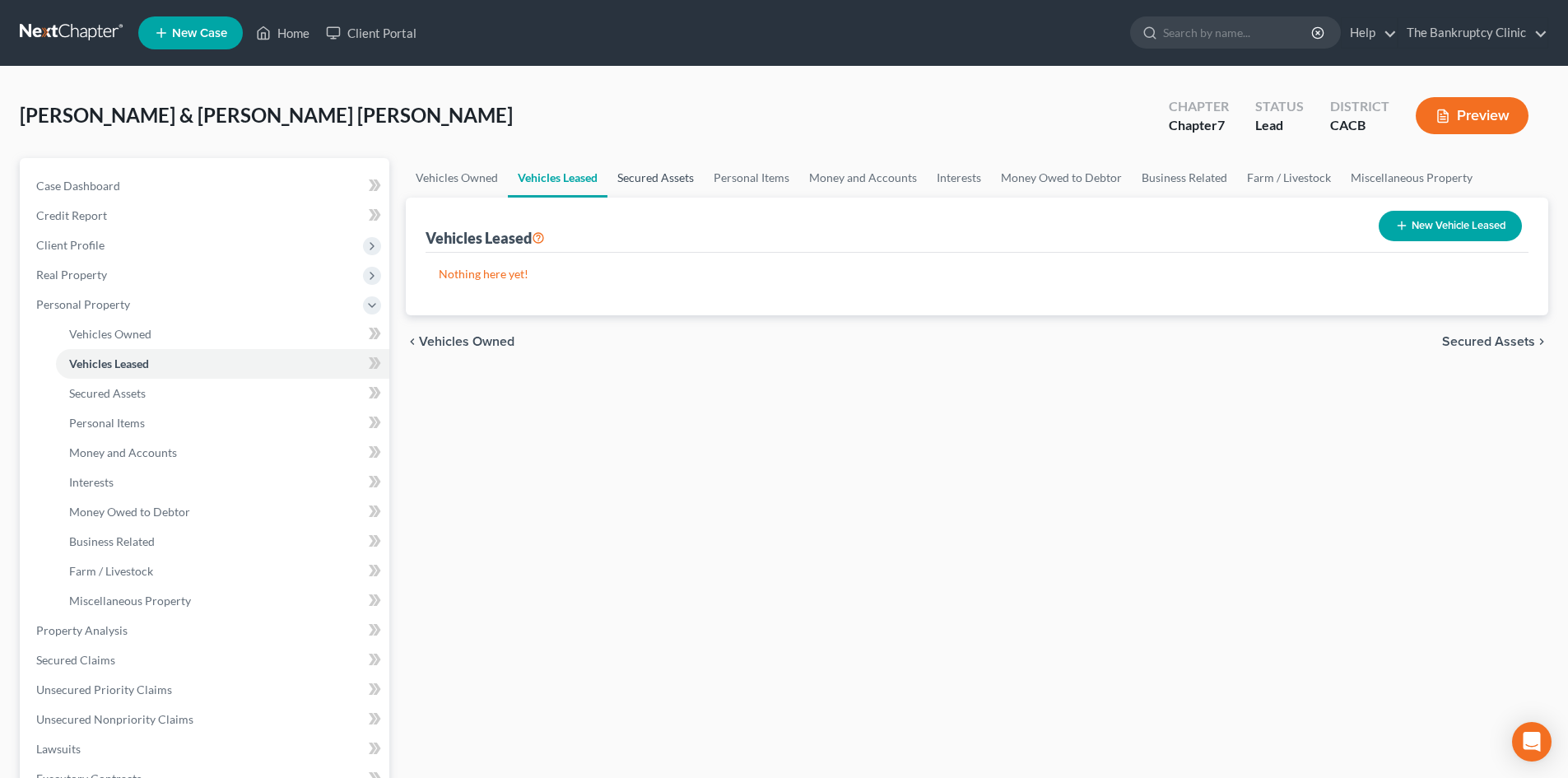
click at [639, 171] on link "Secured Assets" at bounding box center [656, 178] width 96 height 40
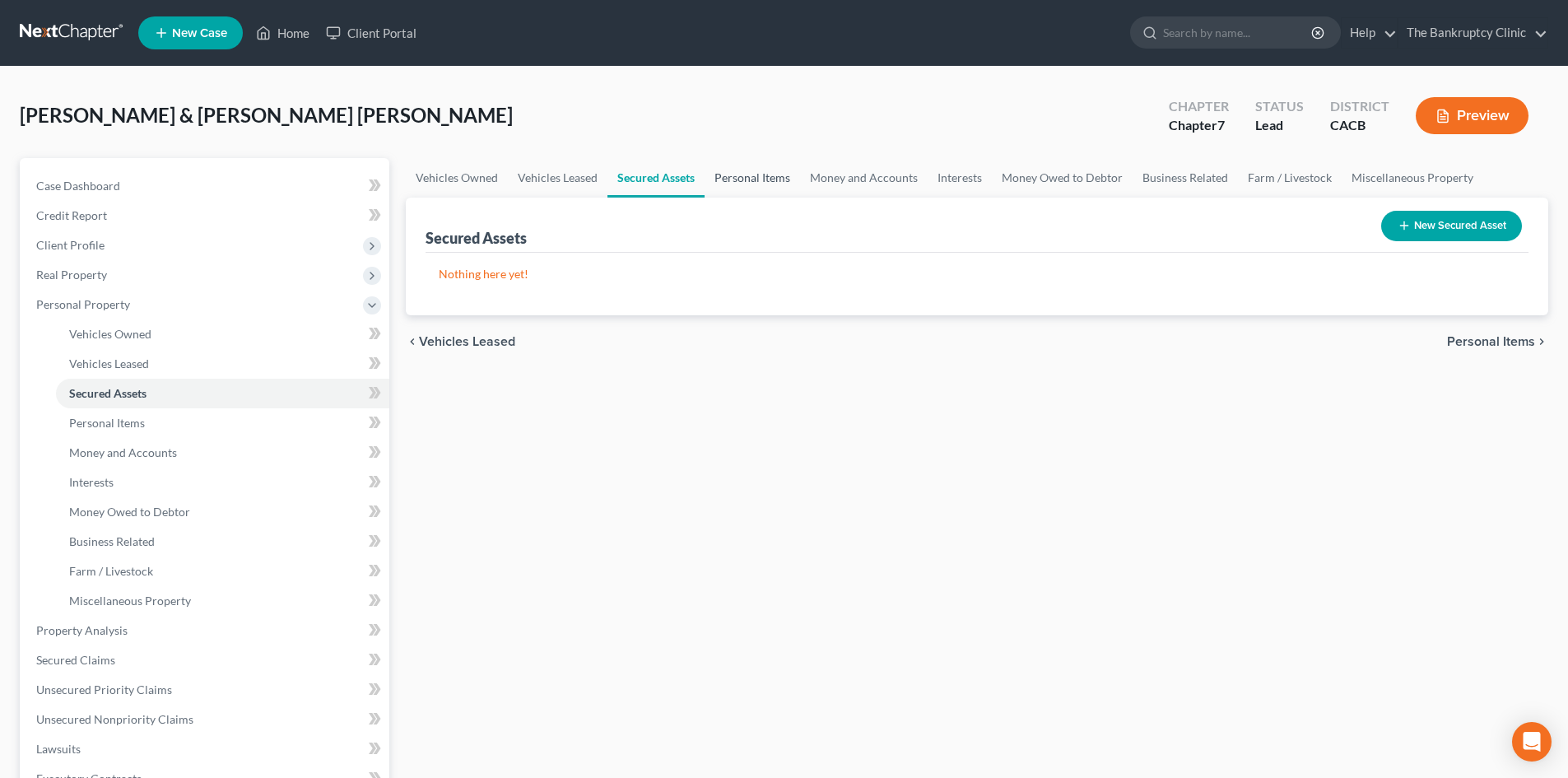
click at [765, 167] on link "Personal Items" at bounding box center [752, 178] width 96 height 40
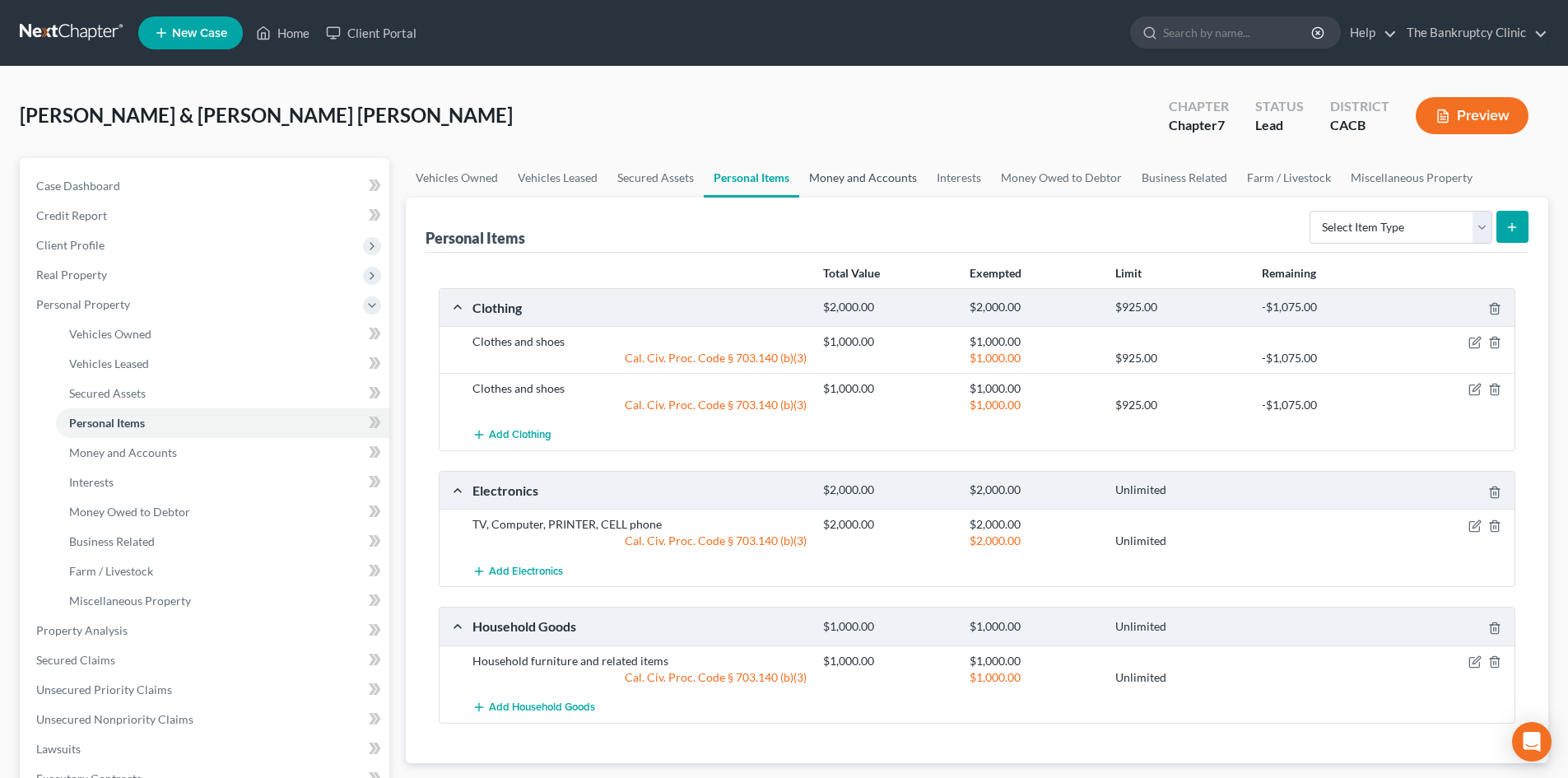
click at [870, 179] on link "Money and Accounts" at bounding box center [863, 178] width 128 height 40
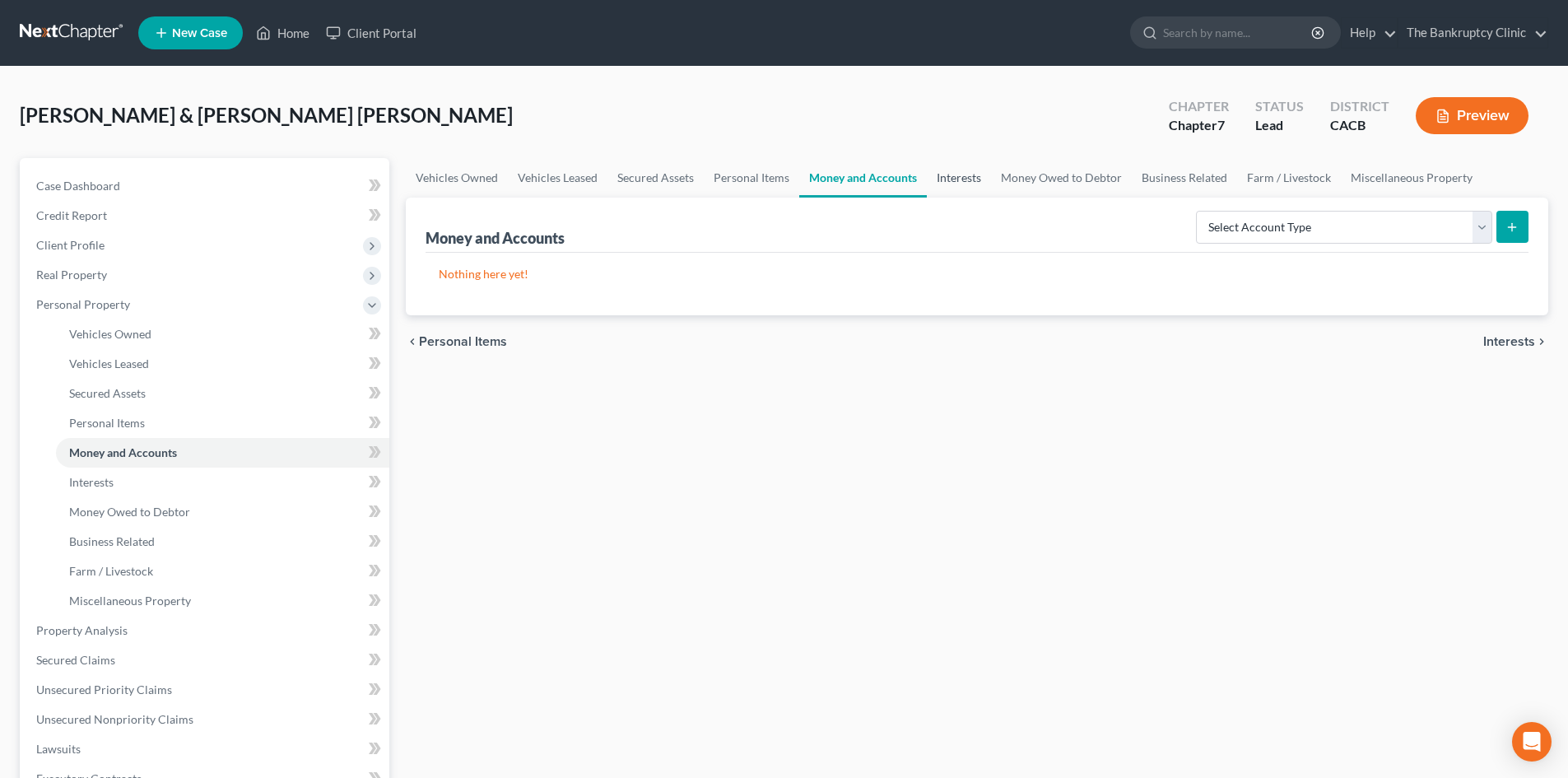
click at [938, 173] on link "Interests" at bounding box center [959, 178] width 64 height 40
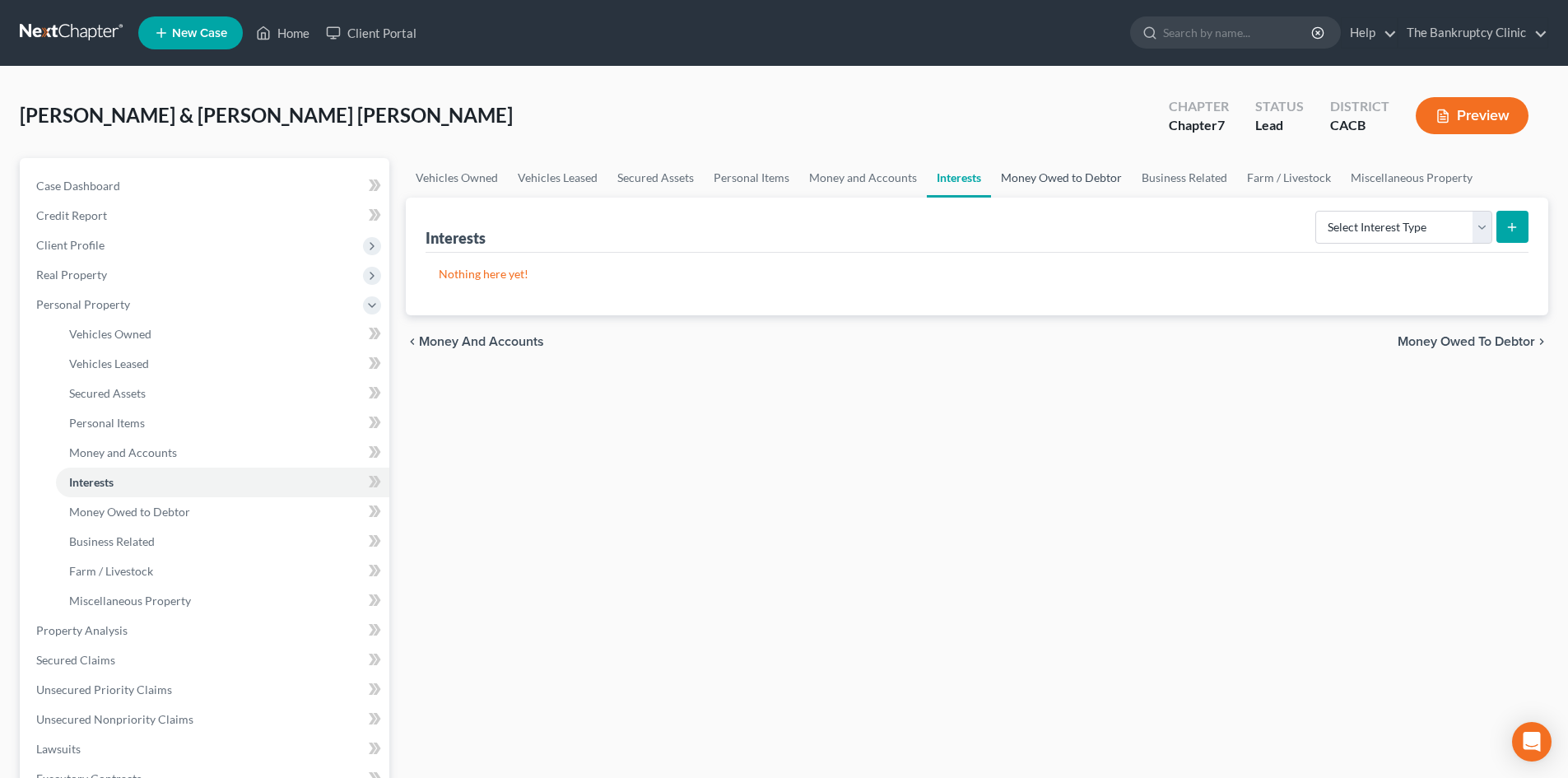
click at [1076, 167] on link "Money Owed to Debtor" at bounding box center [1061, 178] width 140 height 40
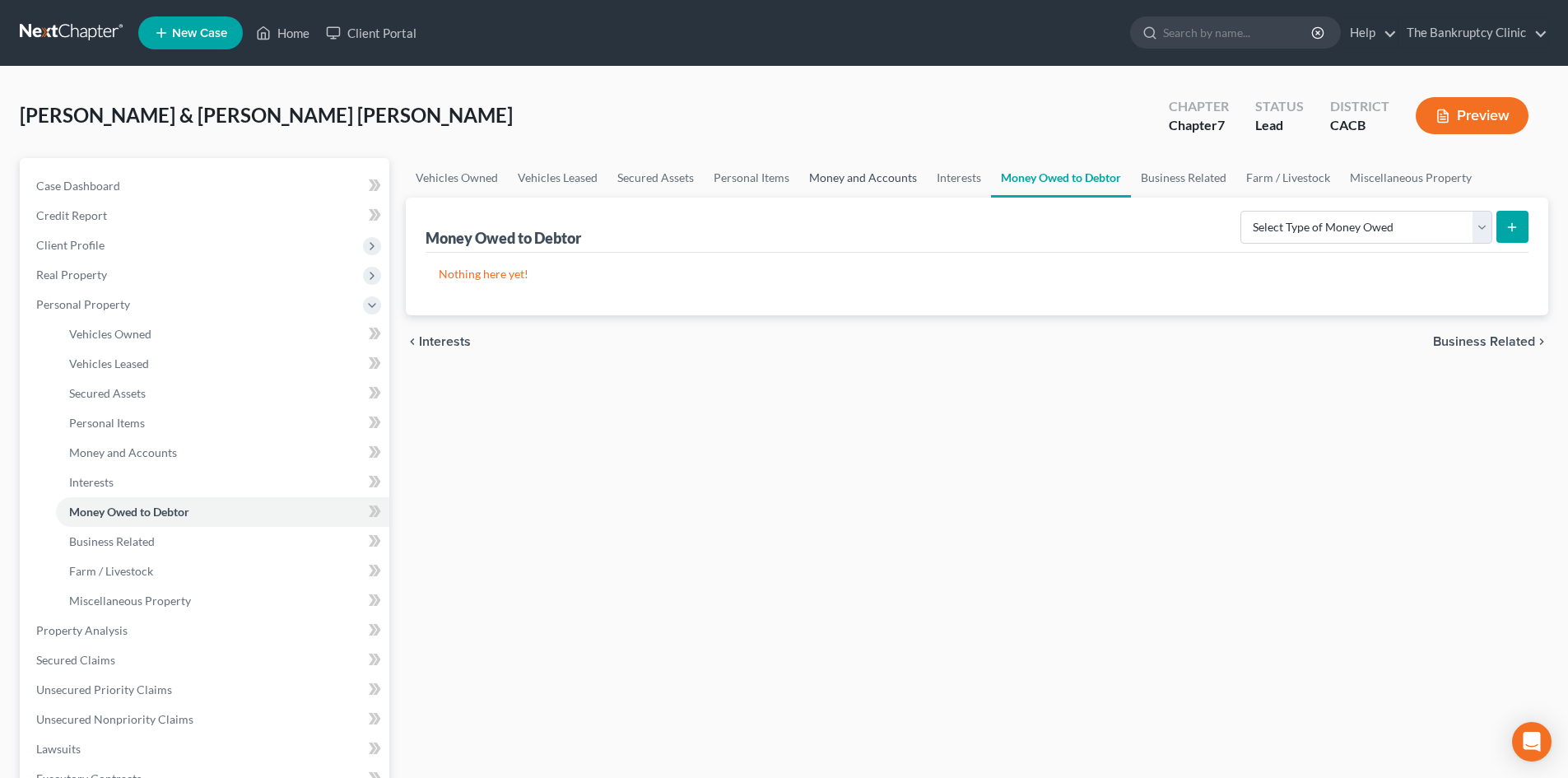
click at [828, 177] on link "Money and Accounts" at bounding box center [863, 178] width 128 height 40
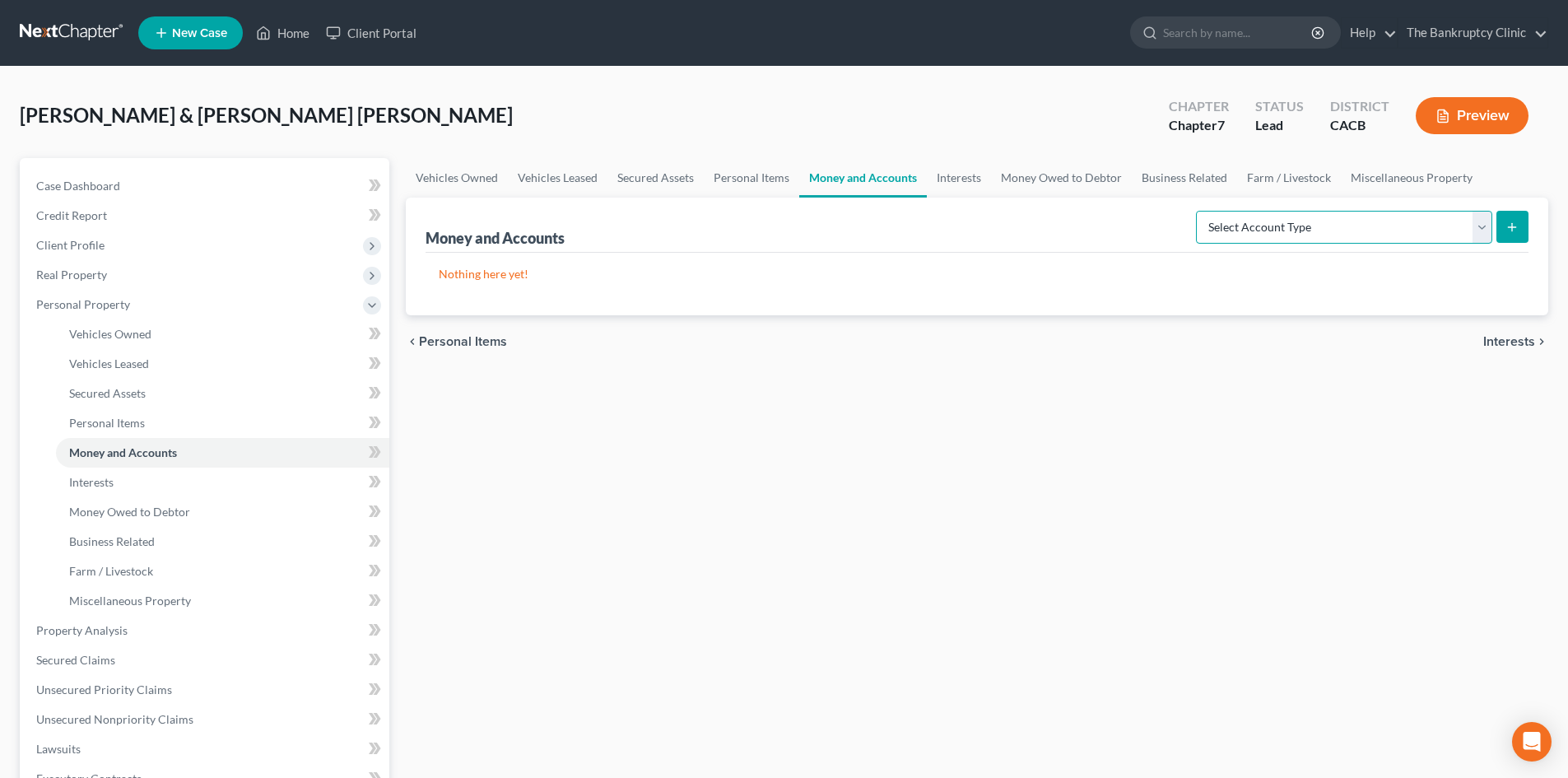
click at [1484, 232] on select "Select Account Type Brokerage Cash on Hand Certificates of Deposit Checking Acc…" at bounding box center [1345, 227] width 296 height 33
select select "checking"
click at [1199, 211] on select "Select Account Type Brokerage Cash on Hand Certificates of Deposit Checking Acc…" at bounding box center [1345, 227] width 296 height 33
click at [1511, 231] on icon "submit" at bounding box center [1512, 228] width 14 height 14
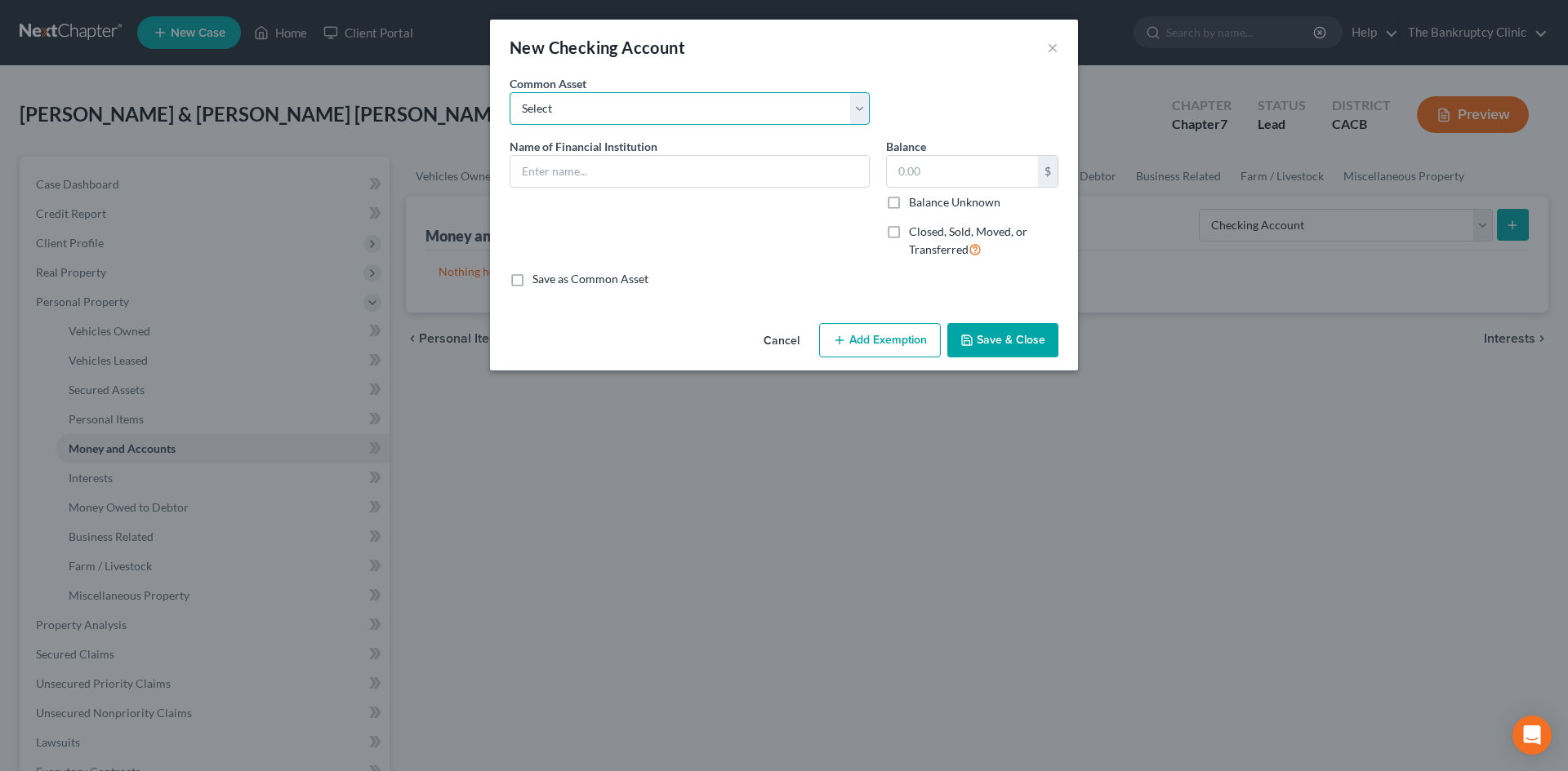
click at [862, 113] on select "Select Chase Bank Chase Bank for living expenses Chase Bank Citi Bank Bank of A…" at bounding box center [689, 108] width 360 height 33
select select "0"
click at [510, 92] on select "Select Chase Bank Chase Bank for living expenses Chase Bank Citi Bank Bank of A…" at bounding box center [689, 108] width 360 height 33
type input "Chase Bank"
click at [937, 168] on input "300.00" at bounding box center [963, 171] width 151 height 31
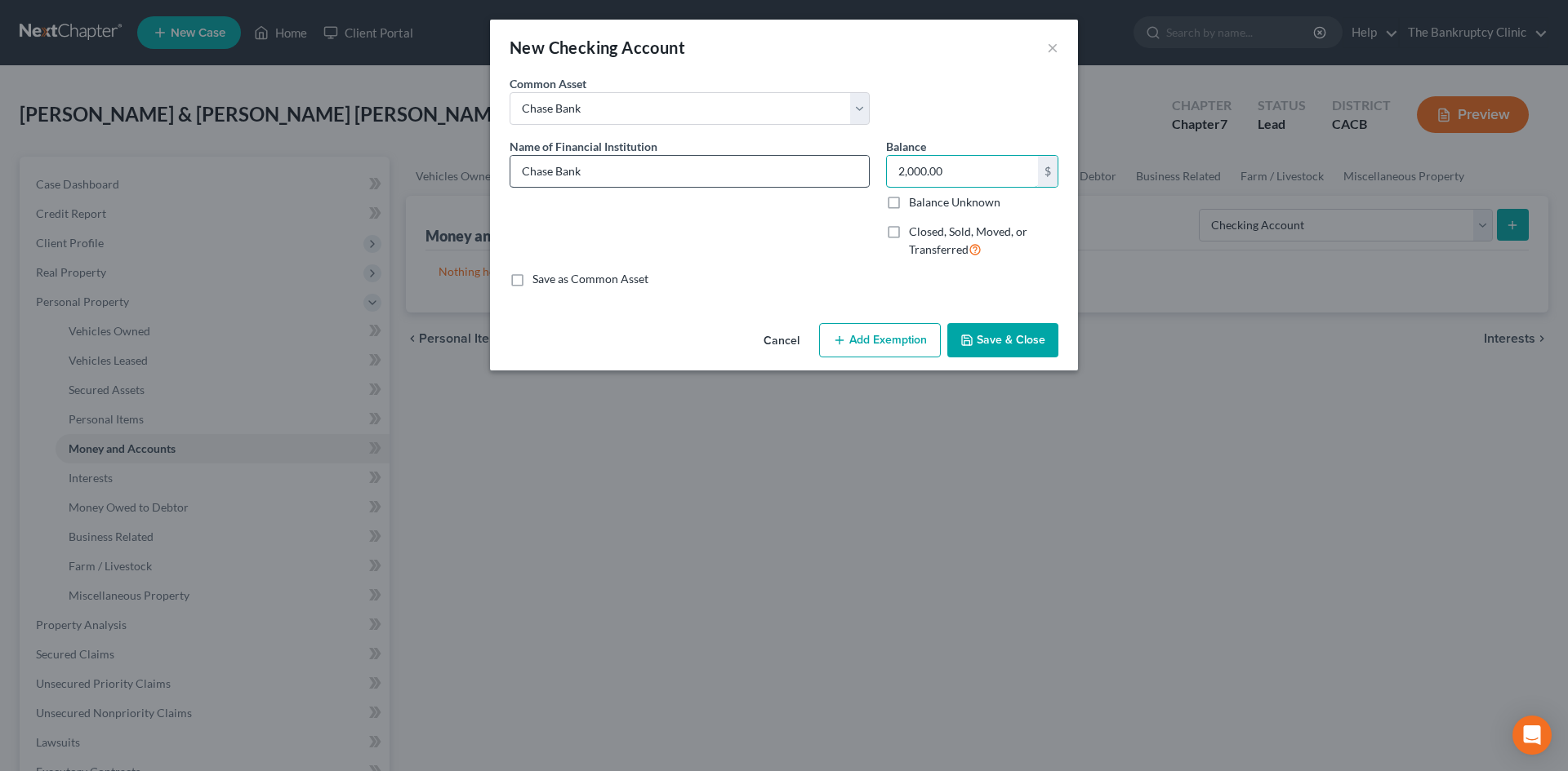
type input "2,000.00"
click at [611, 169] on input "Chase Bank" at bounding box center [689, 171] width 358 height 31
type input "Chase Bank/ pays rent"
click at [888, 341] on button "Add Exemption" at bounding box center [880, 340] width 122 height 34
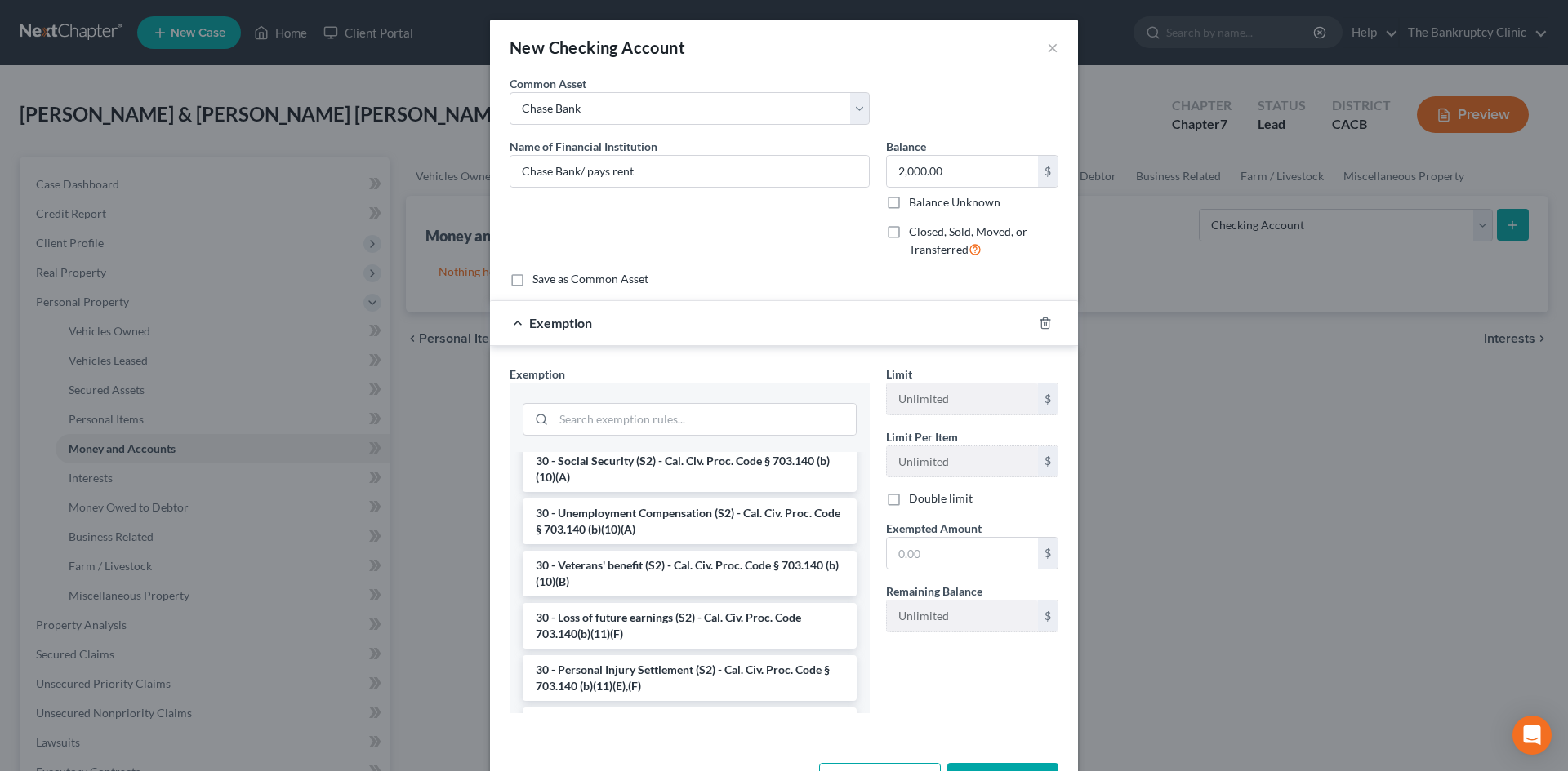
scroll to position [864, 0]
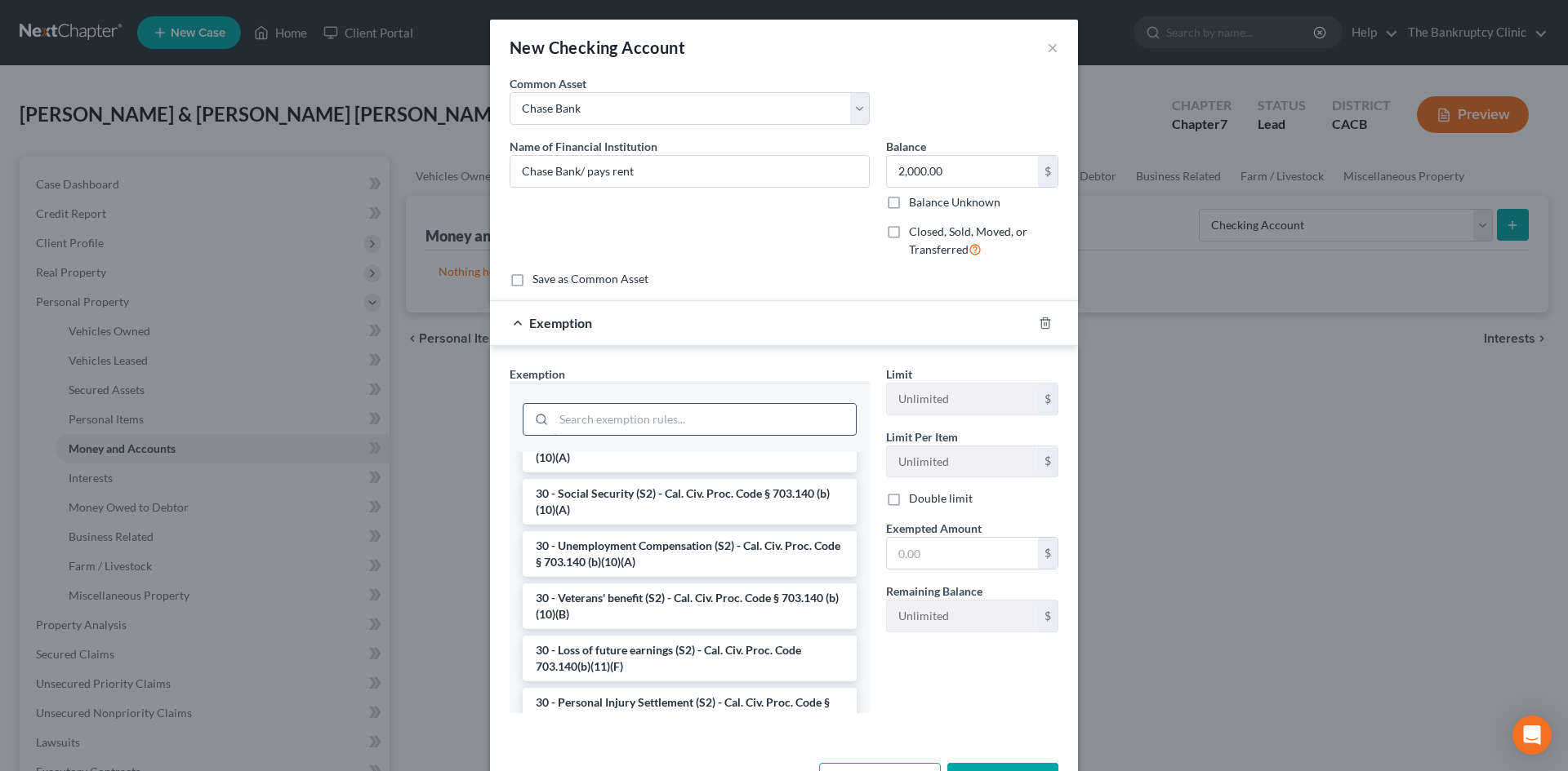
click at [751, 459] on li "30 - Public Assistance (S2) - Cal. Civ. Proc. Code § 703.140 (b)(10)(A)" at bounding box center [690, 450] width 334 height 45
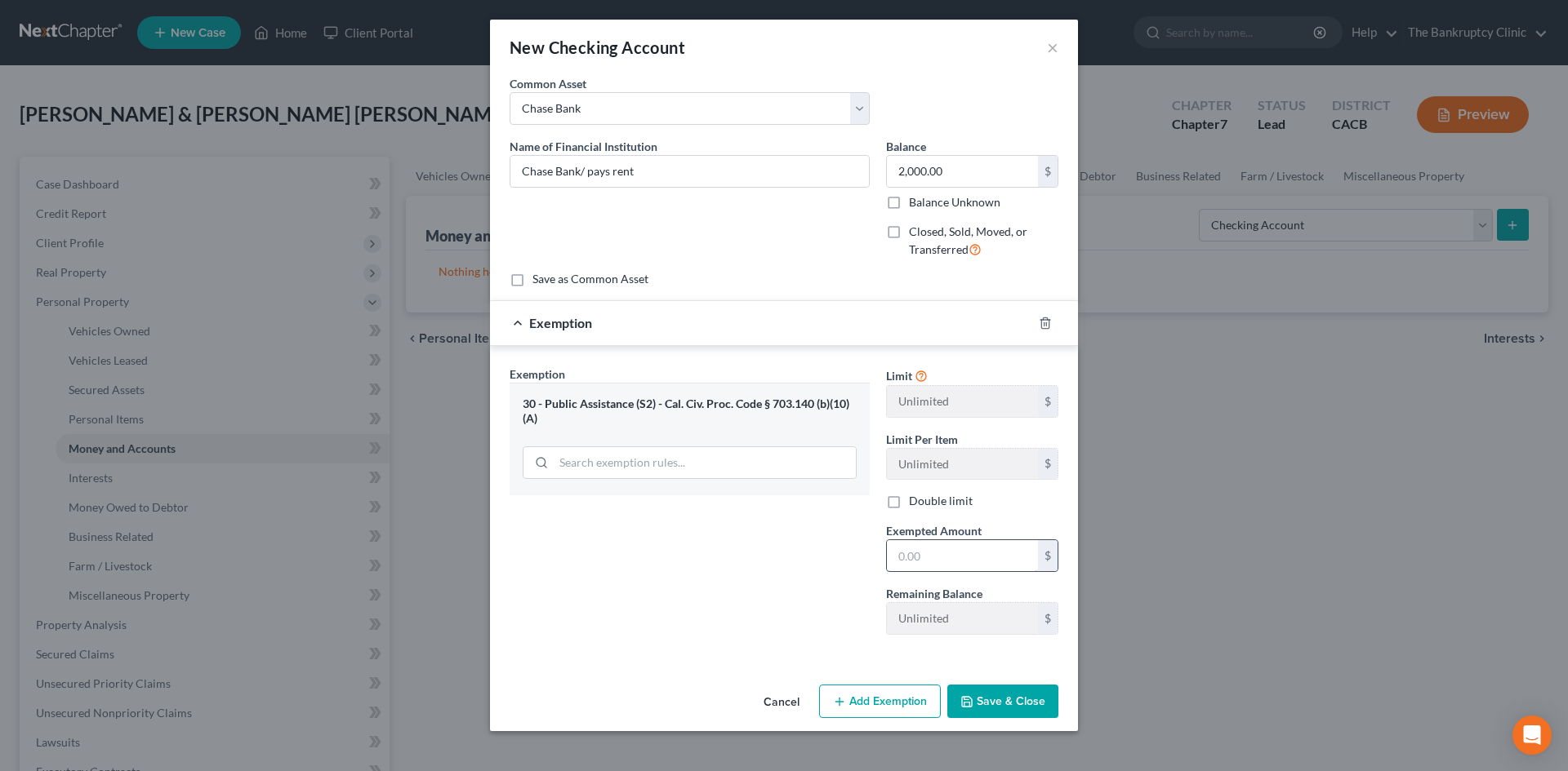
click at [941, 556] on input "text" at bounding box center [963, 555] width 151 height 31
type input "2,000.00"
click at [1018, 702] on button "Save & Close" at bounding box center [1003, 701] width 111 height 34
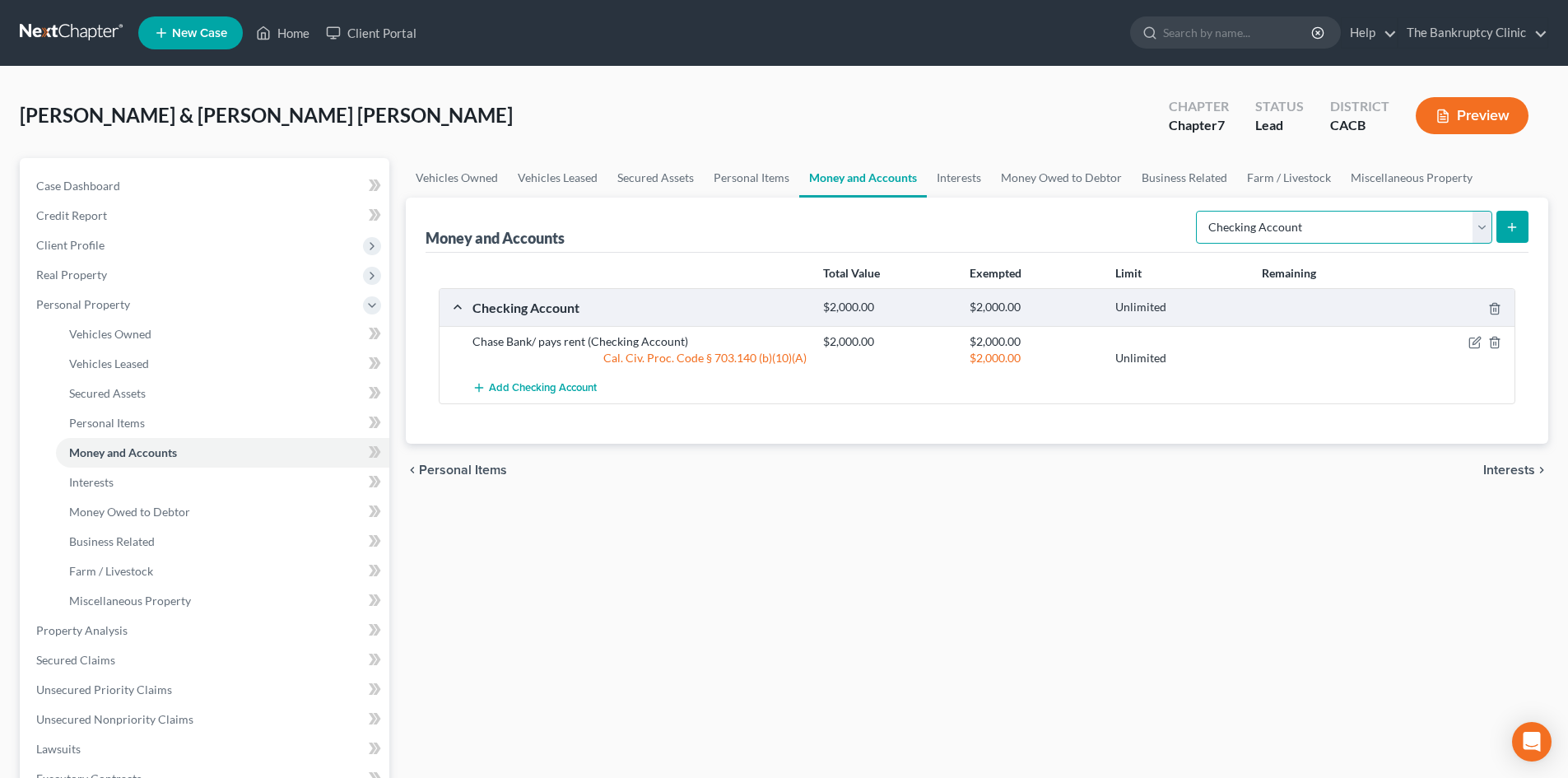
click at [1492, 228] on select "Select Account Type Brokerage Cash on Hand Certificates of Deposit Checking Acc…" at bounding box center [1345, 227] width 296 height 33
click at [1199, 211] on select "Select Account Type Brokerage Cash on Hand Certificates of Deposit Checking Acc…" at bounding box center [1345, 227] width 296 height 33
click at [1504, 229] on button "submit" at bounding box center [1513, 227] width 32 height 32
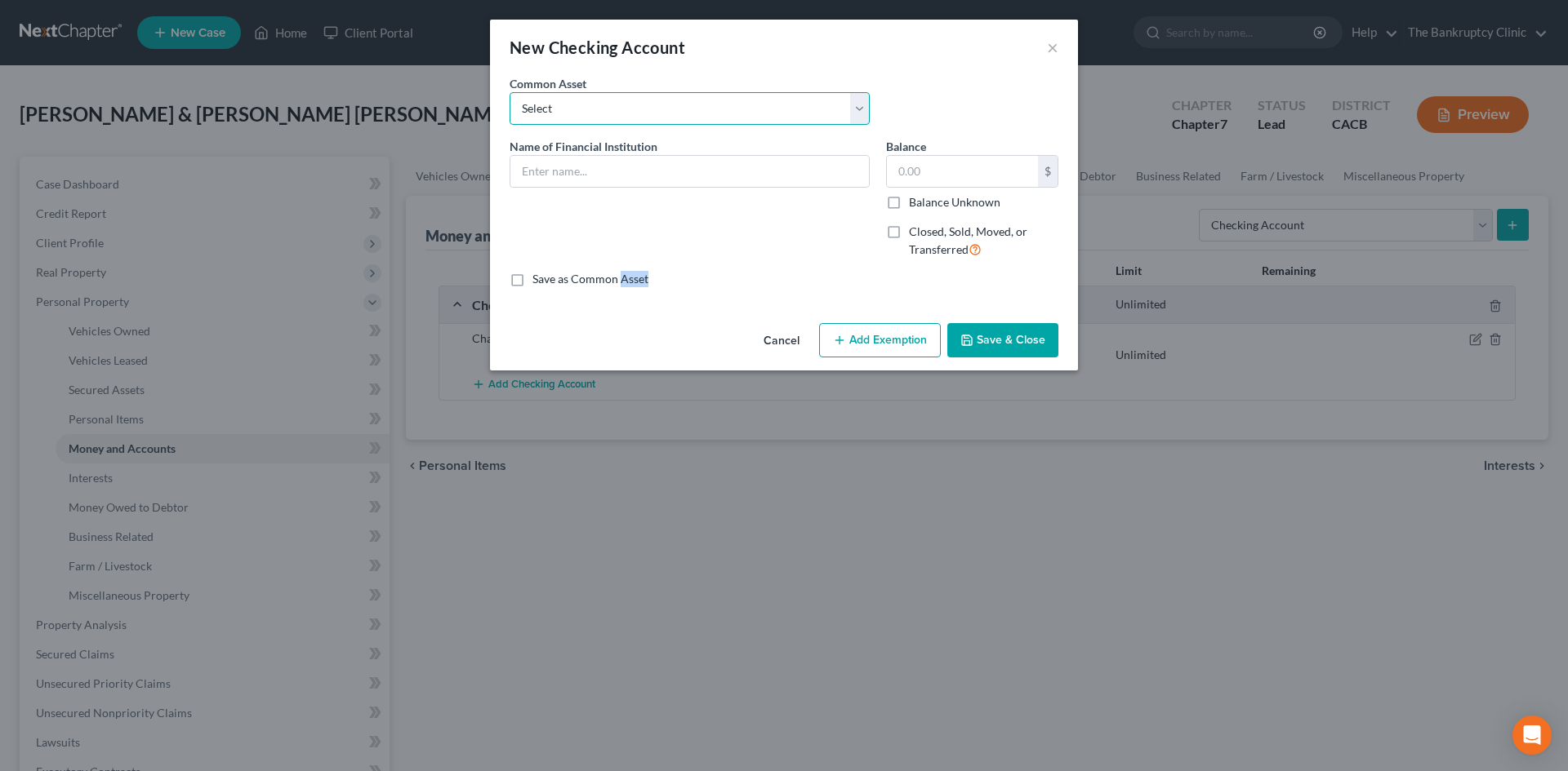
click at [860, 107] on select "Select Chase Bank Chase Bank for living expenses Chase Bank Citi Bank Bank of A…" at bounding box center [689, 108] width 360 height 33
select select "16"
click at [510, 92] on select "Select Chase Bank Chase Bank for living expenses Chase Bank Citi Bank Bank of A…" at bounding box center [689, 108] width 360 height 33
type input "Wells Fargo Checking"
click at [906, 171] on input "200.00" at bounding box center [963, 171] width 151 height 31
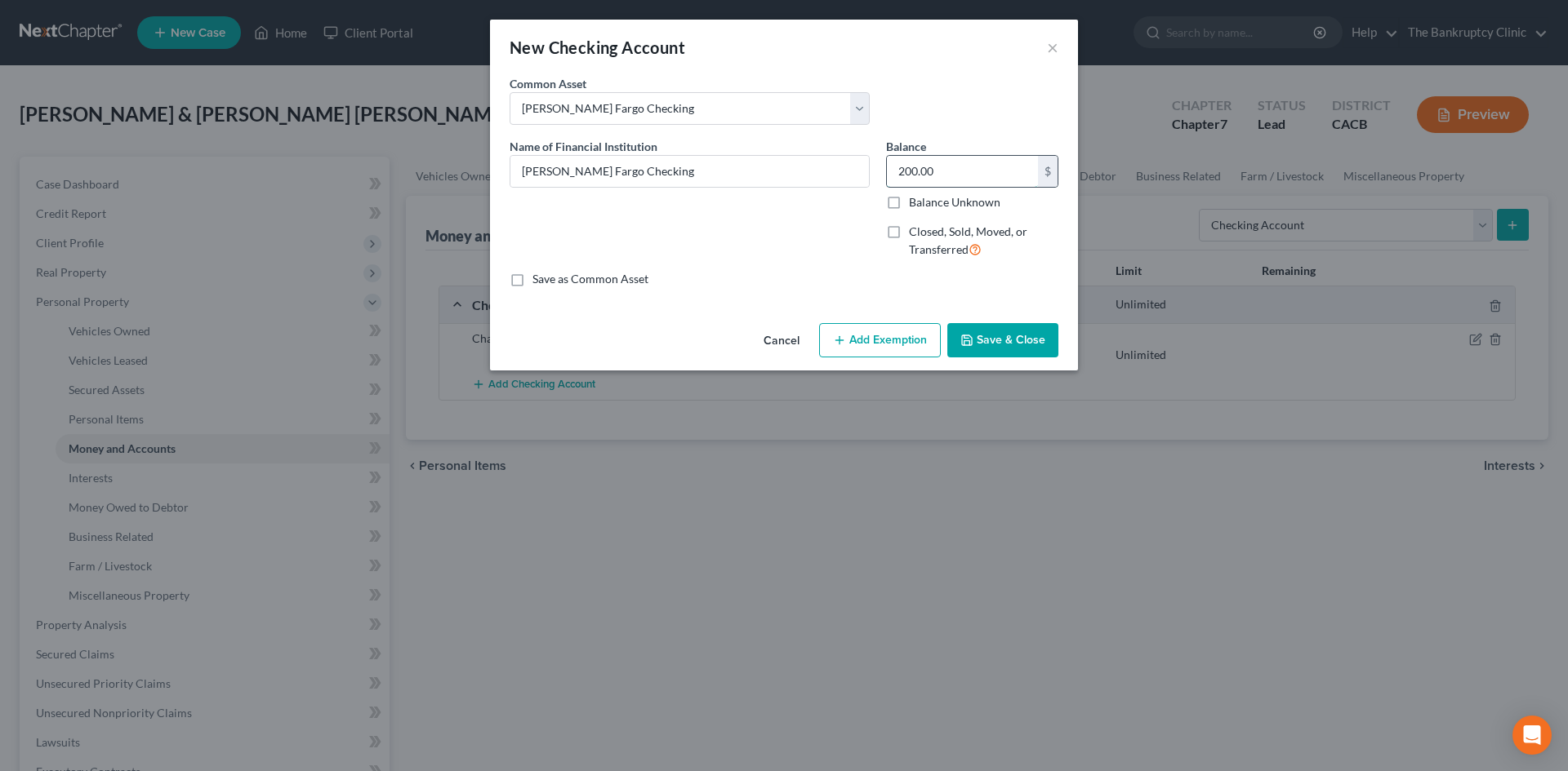
click at [906, 171] on input "200.00" at bounding box center [963, 171] width 151 height 31
type input "400.00"
click at [901, 344] on button "Add Exemption" at bounding box center [880, 340] width 122 height 34
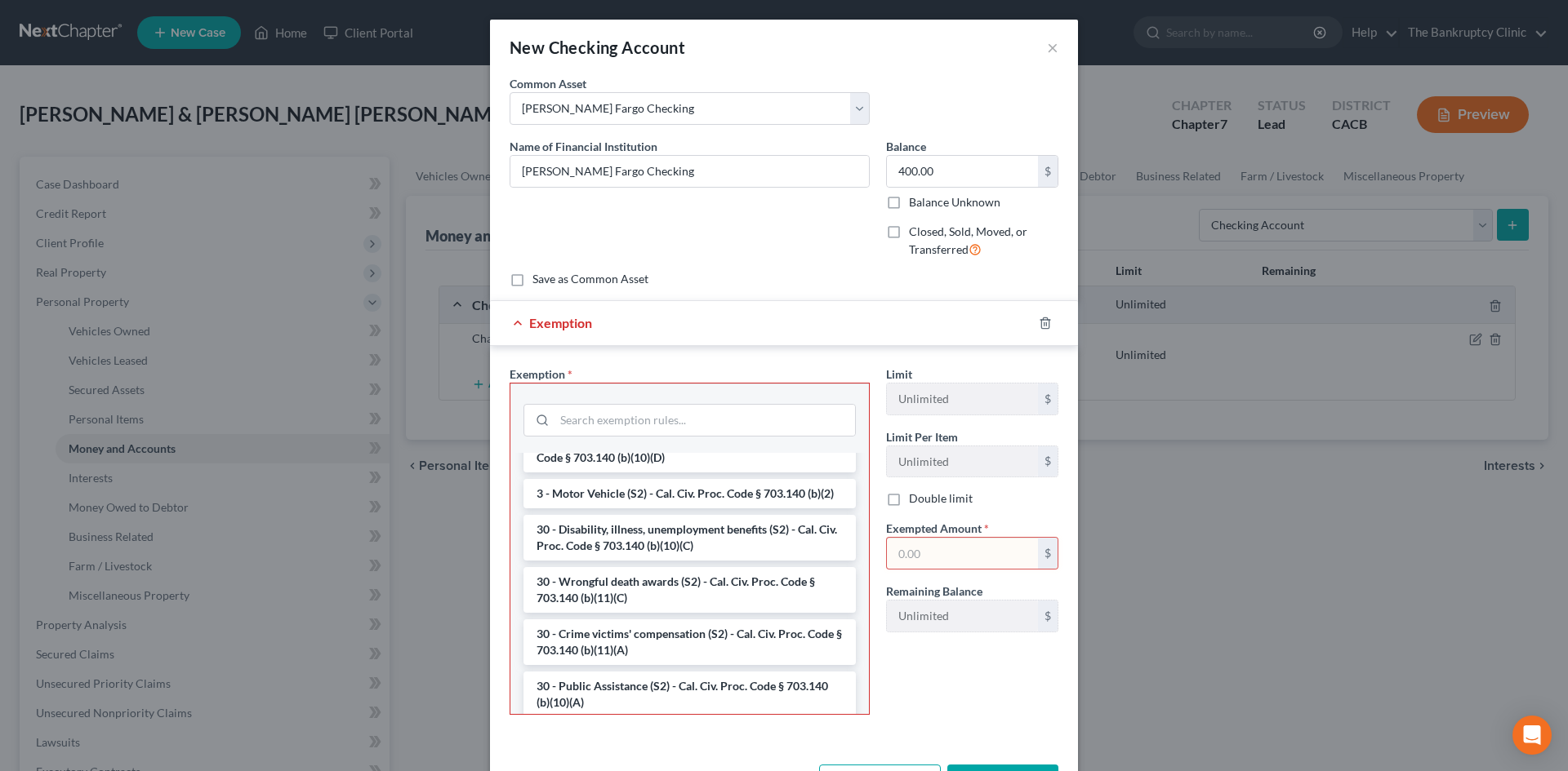
scroll to position [653, 0]
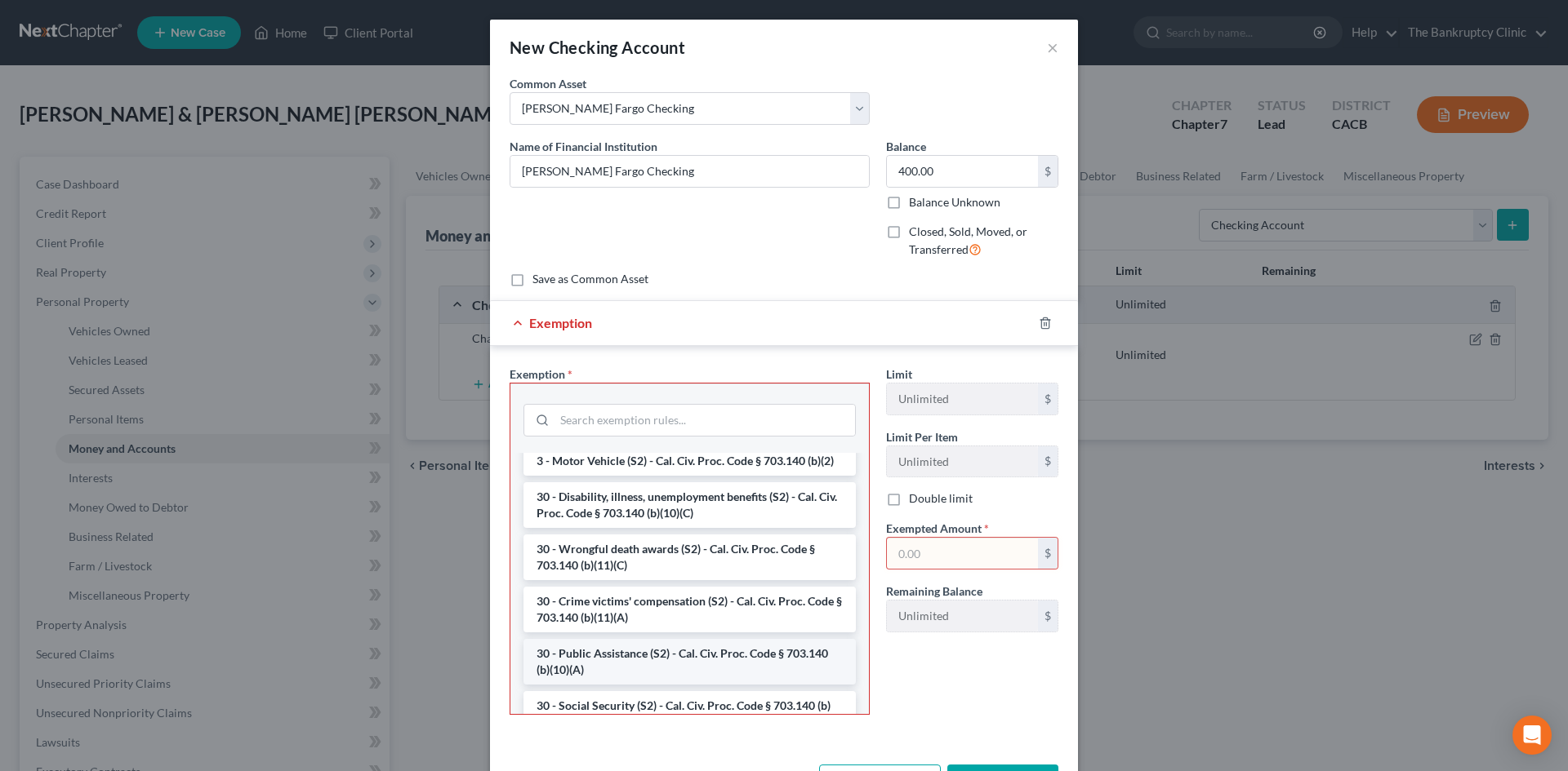
click at [793, 674] on li "30 - Public Assistance (S2) - Cal. Civ. Proc. Code § 703.140 (b)(10)(A)" at bounding box center [690, 662] width 332 height 45
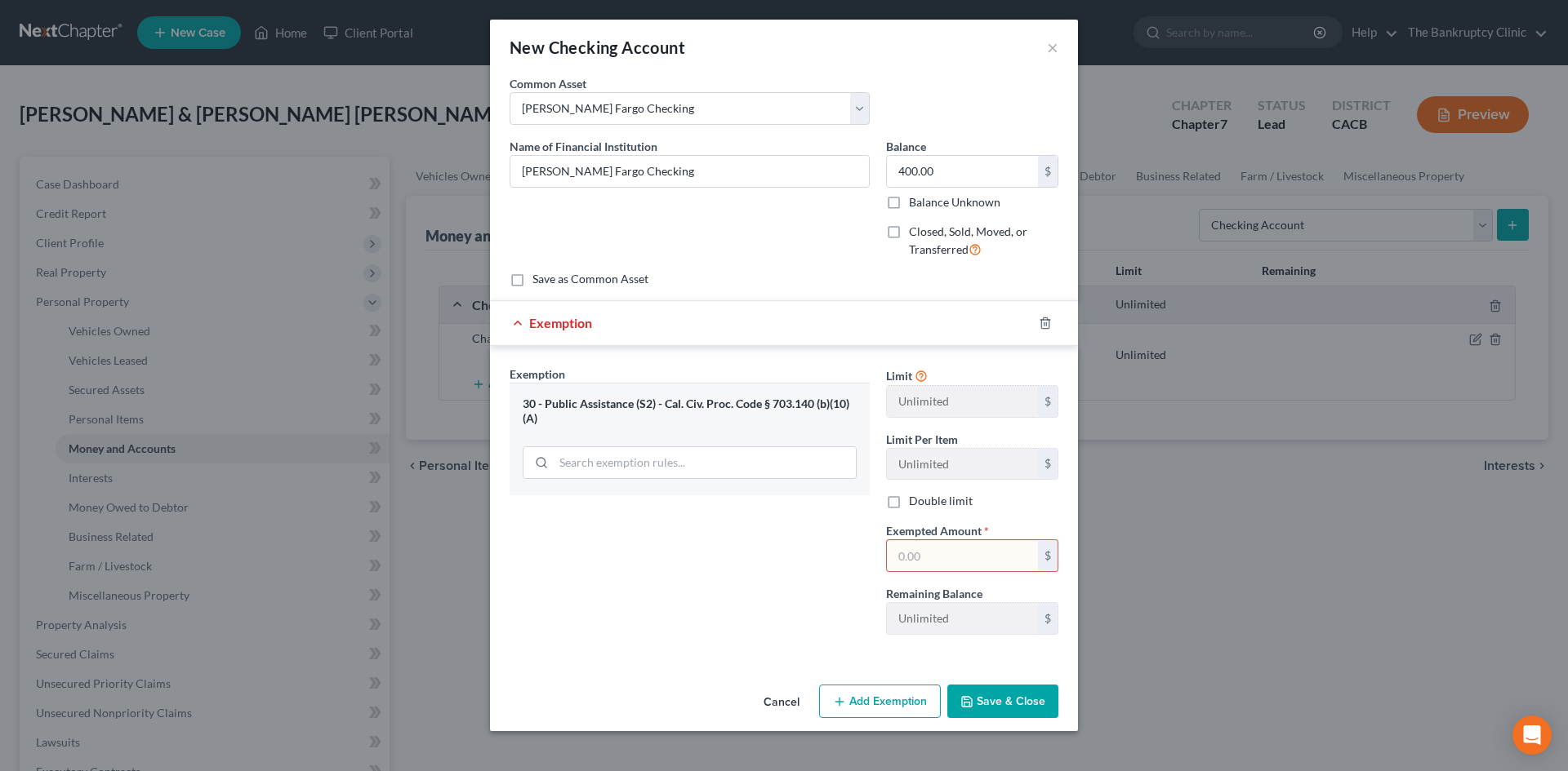
click at [916, 557] on input "text" at bounding box center [963, 555] width 151 height 31
type input "400.00"
click at [1001, 701] on button "Save & Close" at bounding box center [1003, 701] width 111 height 34
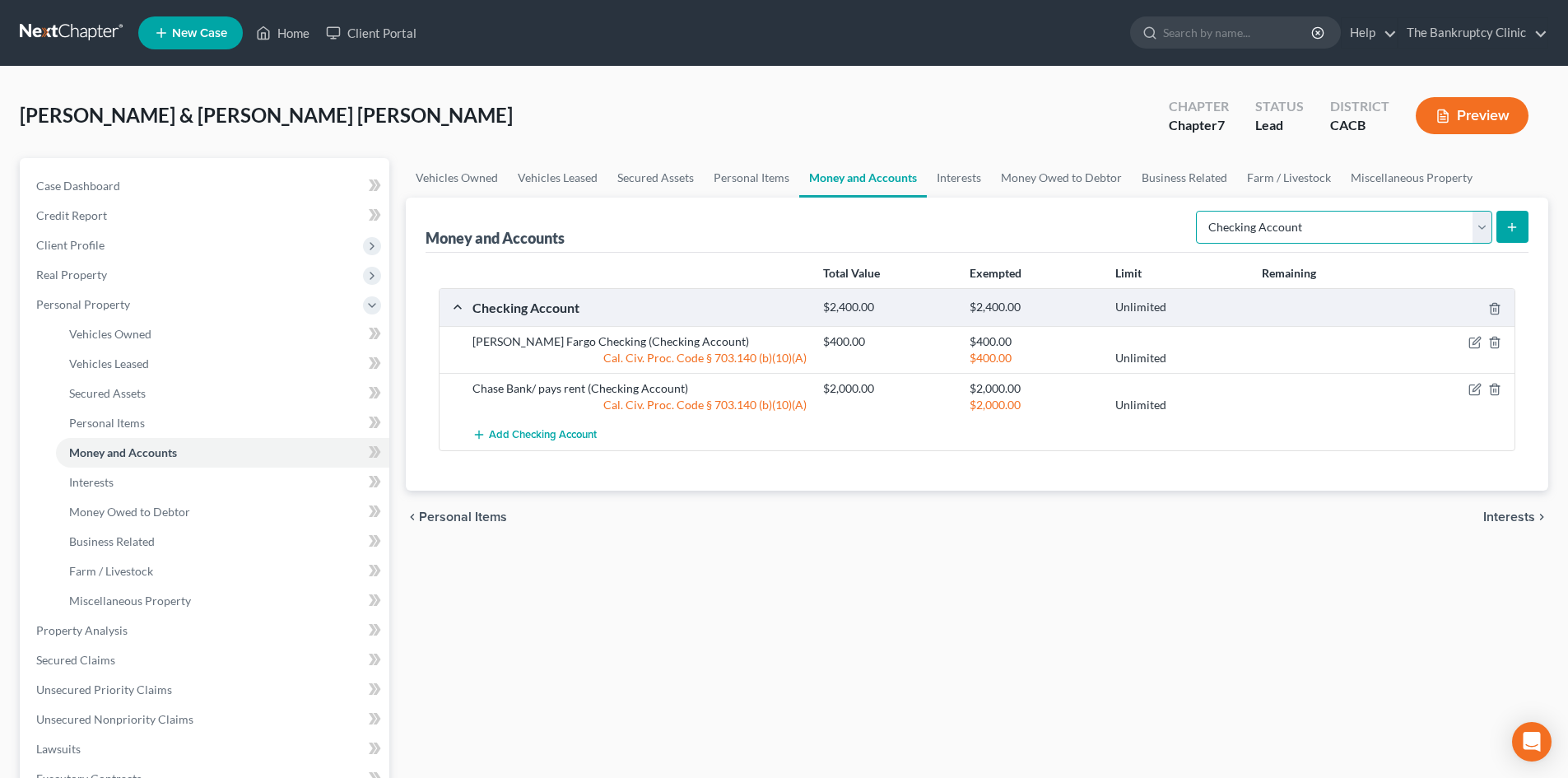
click at [1484, 239] on select "Select Account Type Brokerage Cash on Hand Certificates of Deposit Checking Acc…" at bounding box center [1345, 227] width 296 height 33
click at [1482, 222] on select "Select Account Type Brokerage Cash on Hand Certificates of Deposit Checking Acc…" at bounding box center [1345, 227] width 296 height 33
click at [1407, 196] on link "Miscellaneous Property" at bounding box center [1411, 178] width 141 height 40
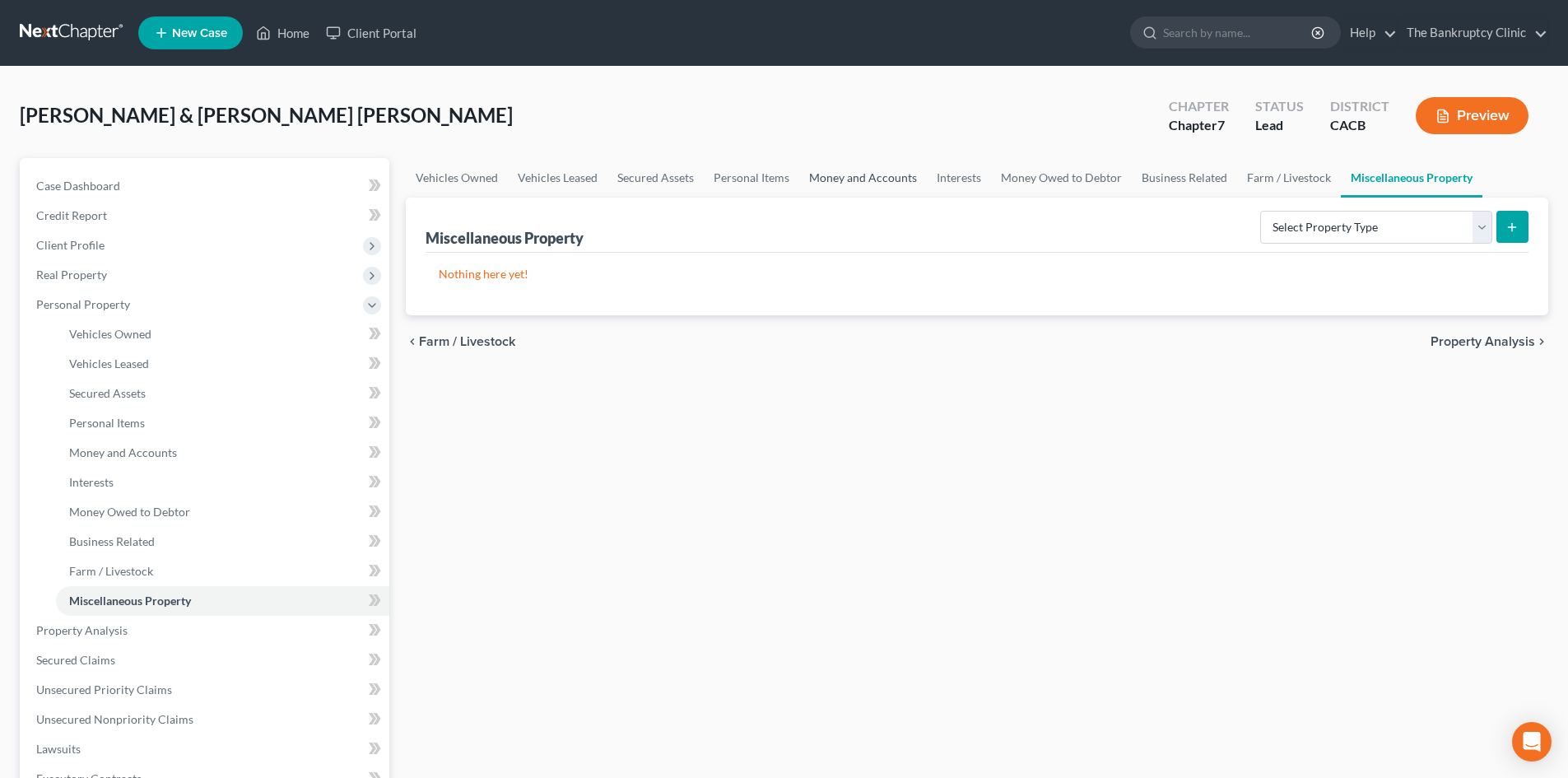
click at [836, 177] on link "Money and Accounts" at bounding box center [863, 178] width 128 height 40
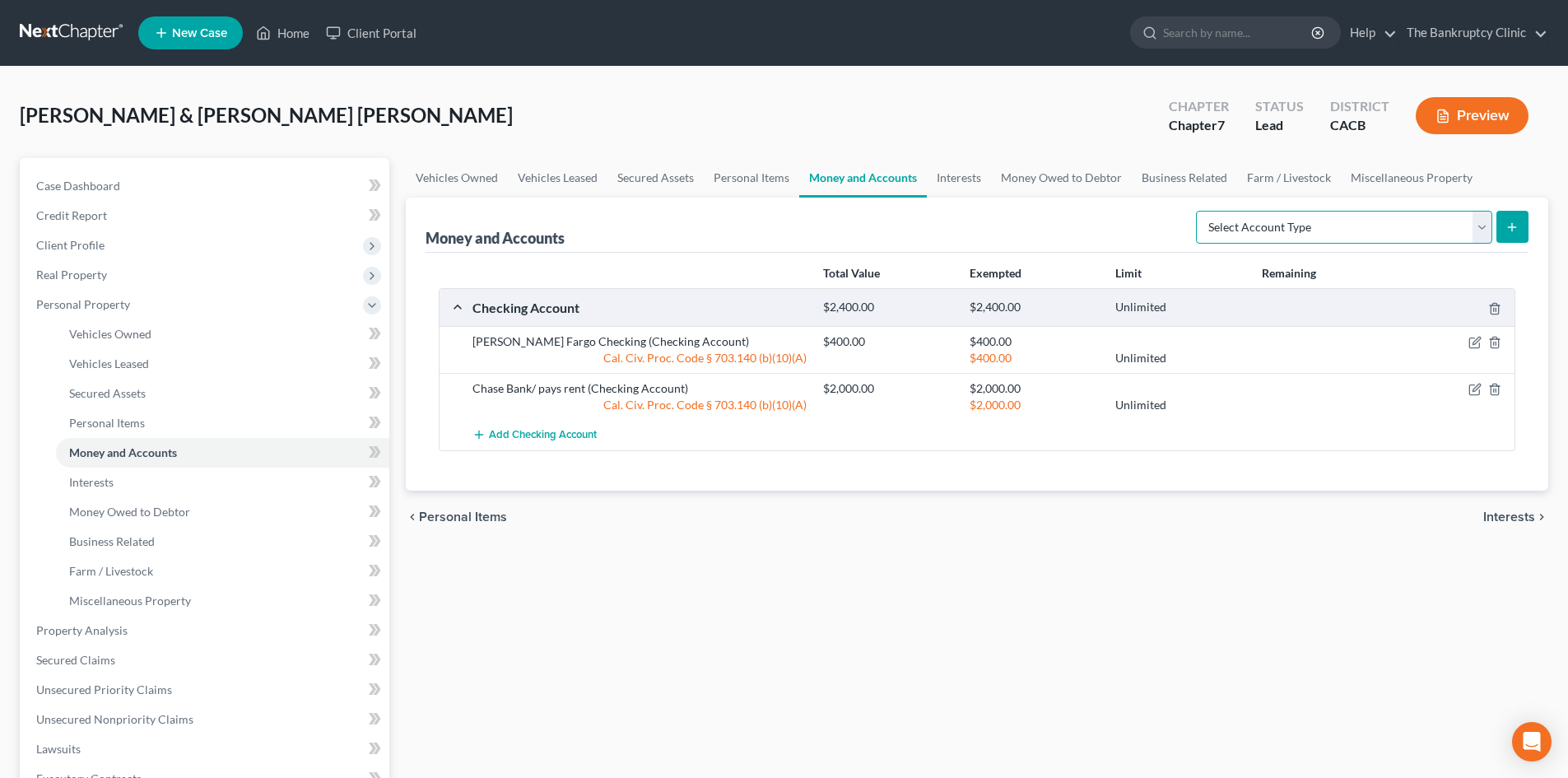
click at [1486, 229] on select "Select Account Type Brokerage Cash on Hand Certificates of Deposit Checking Acc…" at bounding box center [1345, 227] width 296 height 33
click at [1483, 235] on select "Select Account Type Brokerage Cash on Hand Certificates of Deposit Checking Acc…" at bounding box center [1345, 227] width 296 height 33
click at [1401, 141] on div "Chapter Chapter 7 Status Lead District CACB Preview" at bounding box center [1349, 115] width 399 height 58
click at [956, 173] on link "Interests" at bounding box center [959, 178] width 64 height 40
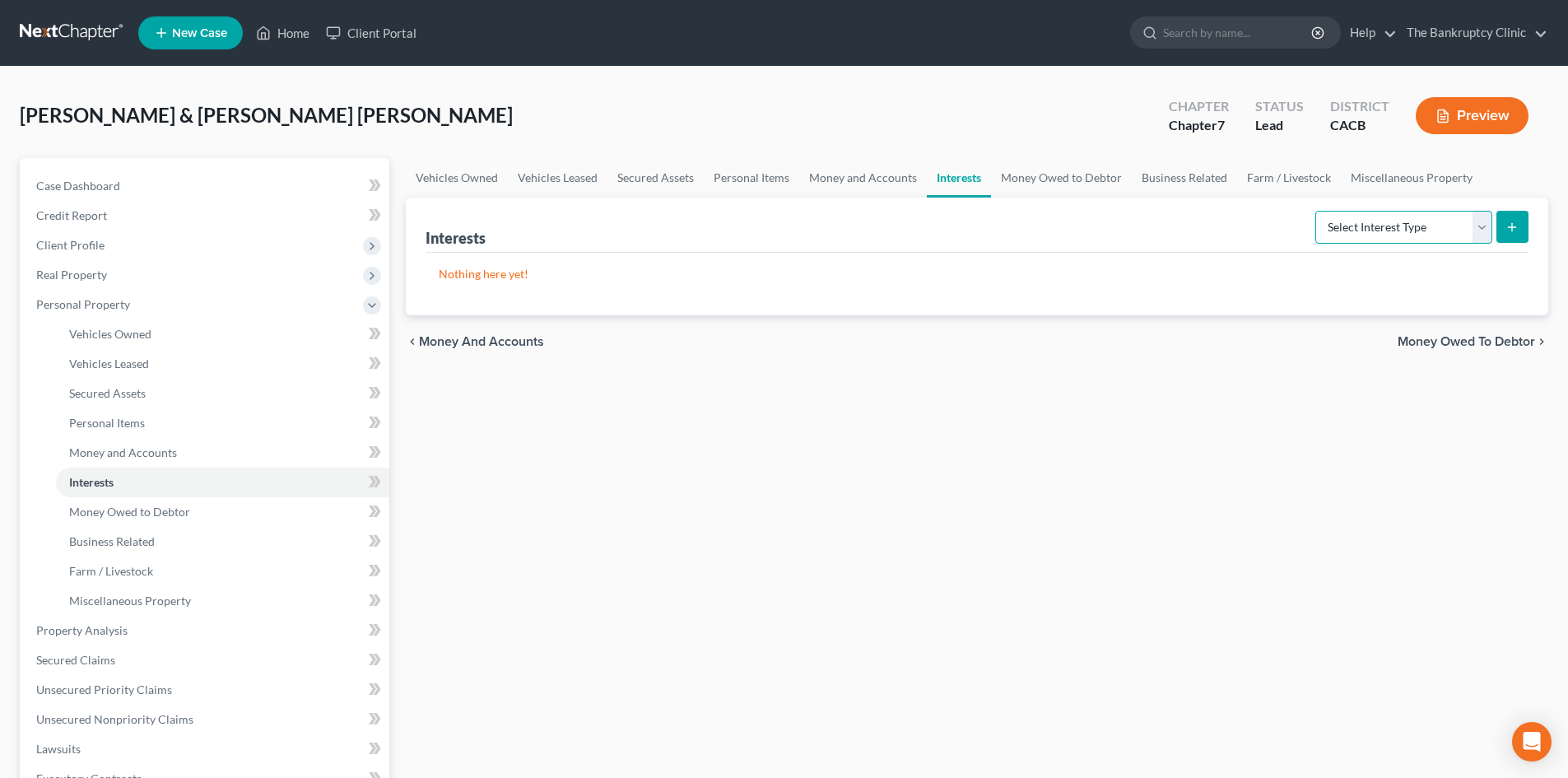
click at [1488, 222] on select "Select Interest Type 401K Annuity Bond Education IRA Government Bond Government…" at bounding box center [1404, 227] width 177 height 33
click at [1522, 174] on ul "Vehicles Owned Vehicles Leased Secured Assets Personal Items Money and Accounts…" at bounding box center [977, 178] width 1142 height 40
click at [846, 179] on link "Money and Accounts" at bounding box center [863, 178] width 128 height 40
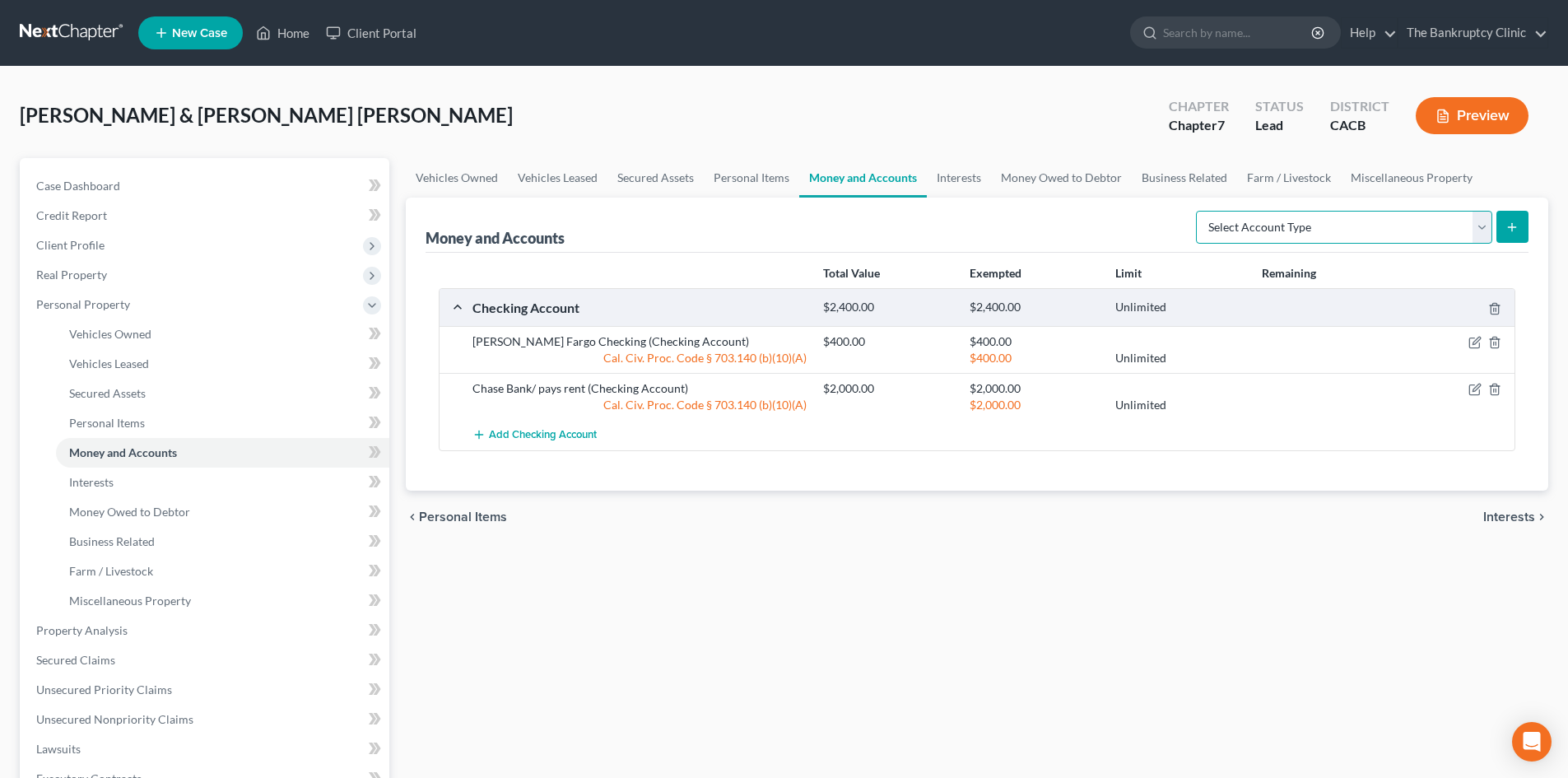
click at [1483, 235] on select "Select Account Type Brokerage Cash on Hand Certificates of Deposit Checking Acc…" at bounding box center [1345, 227] width 296 height 33
click at [1477, 225] on select "Select Account Type Brokerage Cash on Hand Certificates of Deposit Checking Acc…" at bounding box center [1345, 227] width 296 height 33
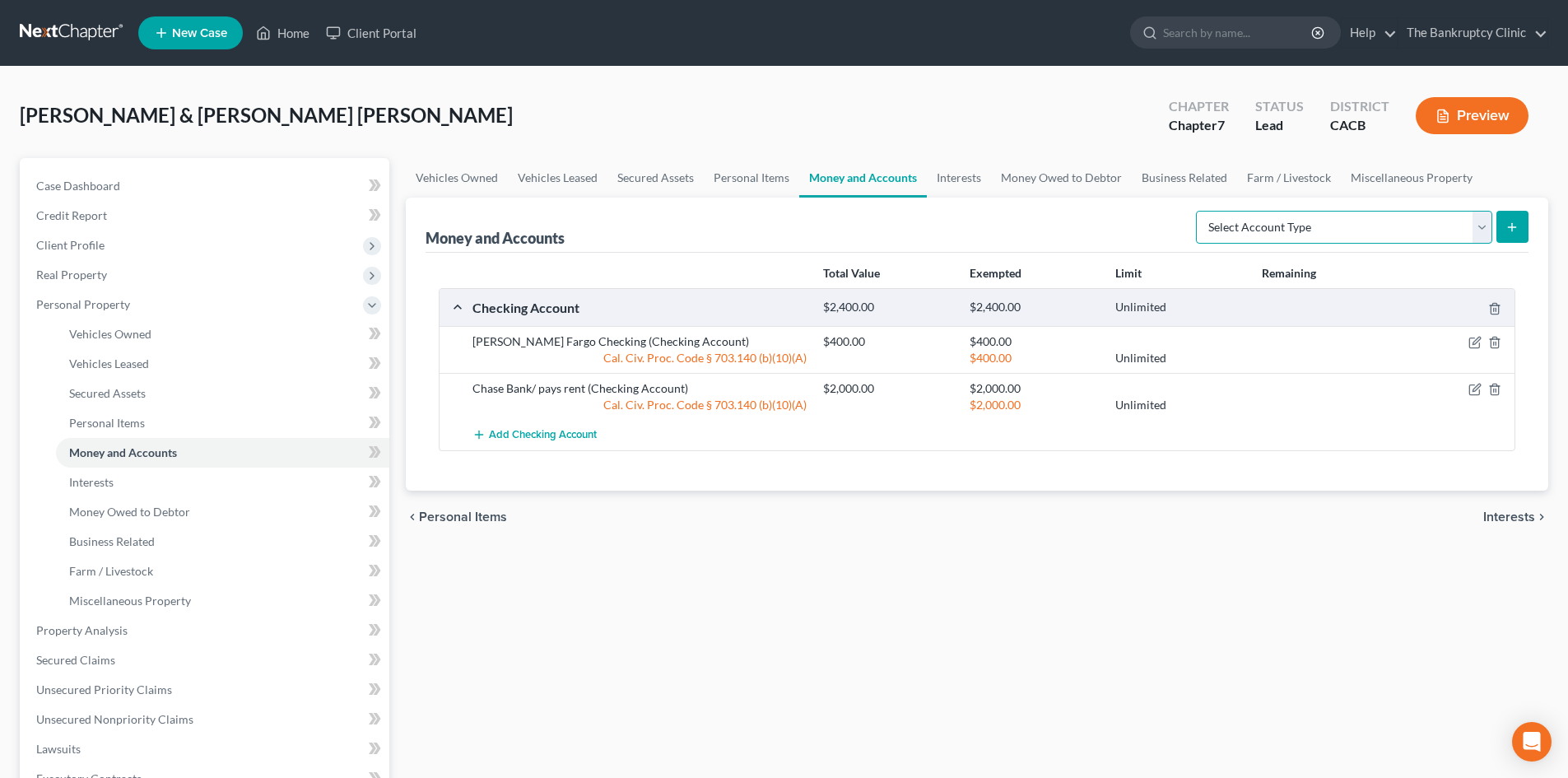
click at [1477, 225] on select "Select Account Type Brokerage Cash on Hand Certificates of Deposit Checking Acc…" at bounding box center [1345, 227] width 296 height 33
click at [1478, 227] on select "Select Account Type Brokerage Cash on Hand Certificates of Deposit Checking Acc…" at bounding box center [1345, 227] width 296 height 33
click at [1522, 231] on button "submit" at bounding box center [1513, 227] width 32 height 32
click at [1505, 230] on icon "submit" at bounding box center [1512, 228] width 14 height 14
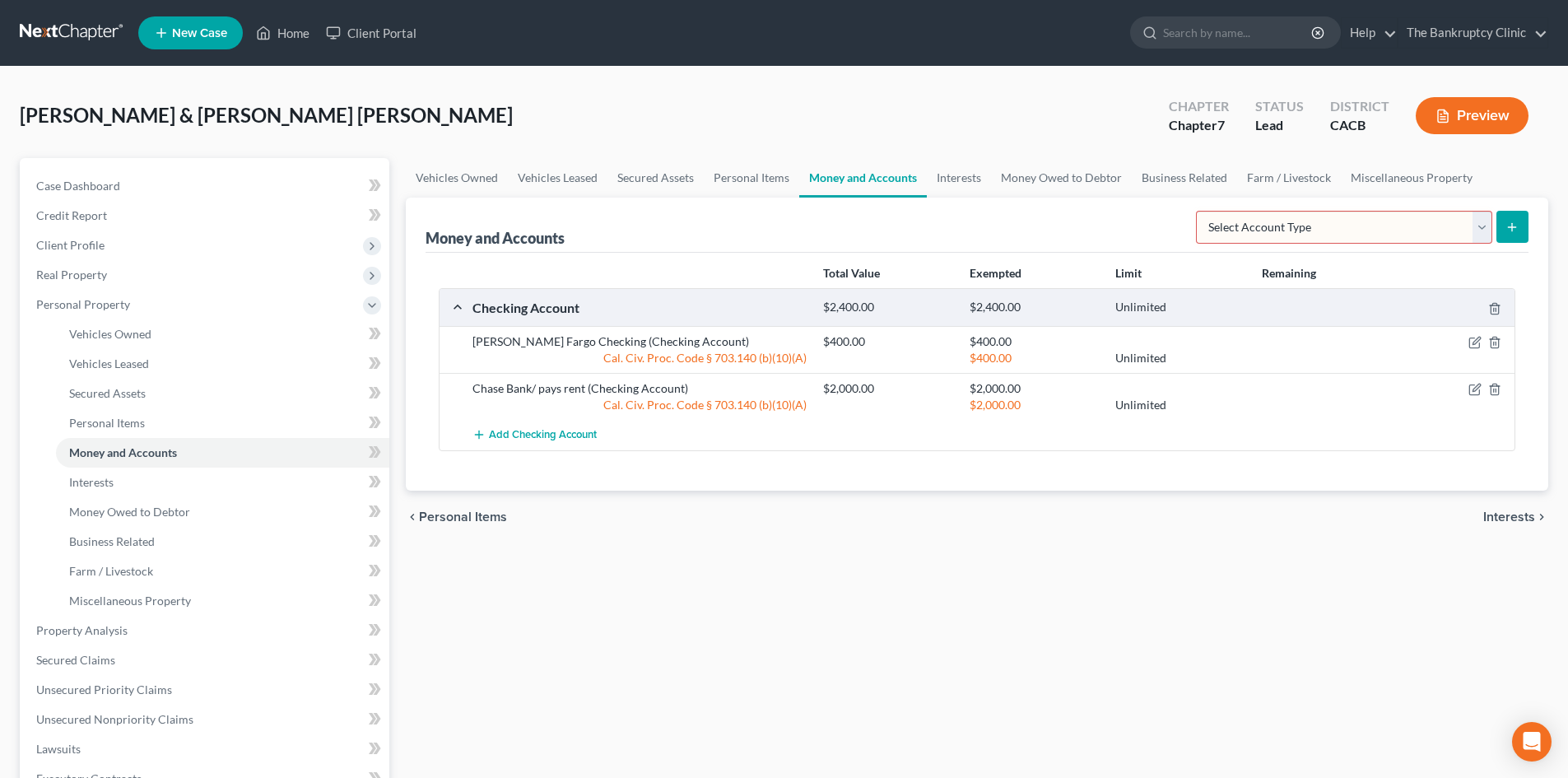
click at [1505, 230] on icon "submit" at bounding box center [1512, 228] width 14 height 14
click at [943, 182] on link "Interests" at bounding box center [959, 178] width 64 height 40
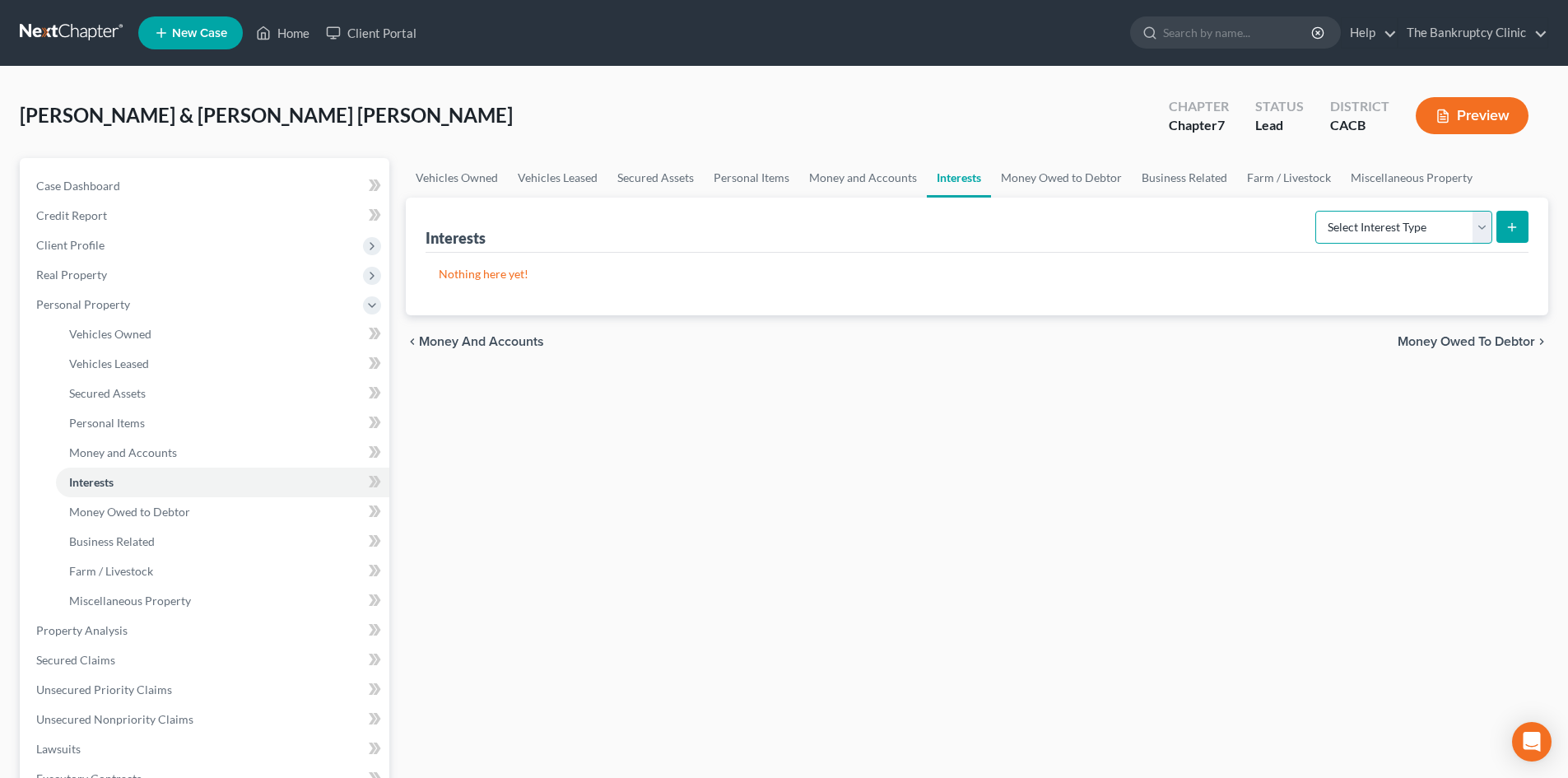
click at [1481, 229] on select "Select Interest Type 401K Annuity Bond Education IRA Government Bond Government…" at bounding box center [1404, 227] width 177 height 33
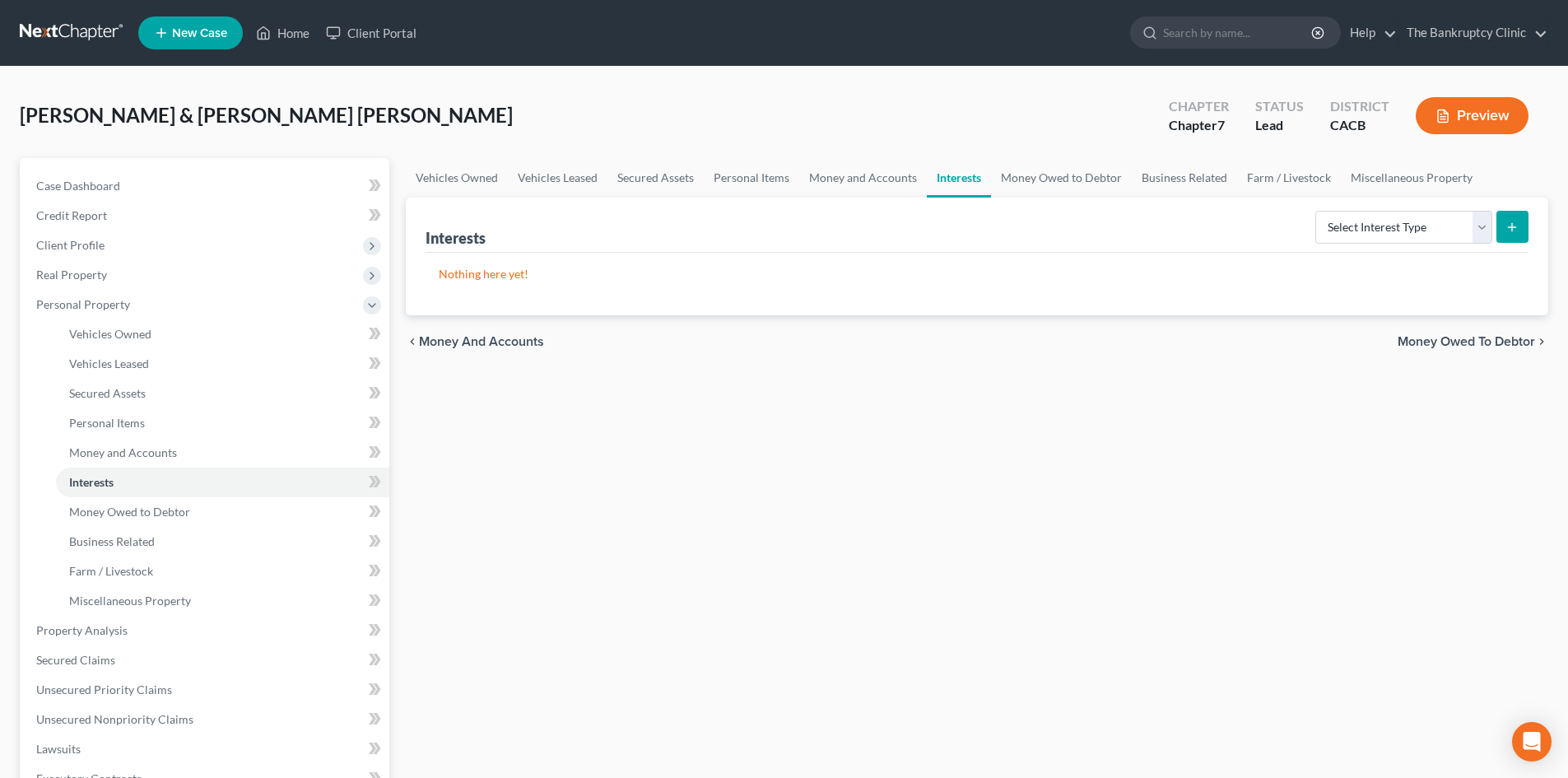
click at [1511, 168] on ul "Vehicles Owned Vehicles Leased Secured Assets Personal Items Money and Accounts…" at bounding box center [977, 178] width 1142 height 40
click at [1059, 179] on link "Money Owed to Debtor" at bounding box center [1061, 178] width 140 height 40
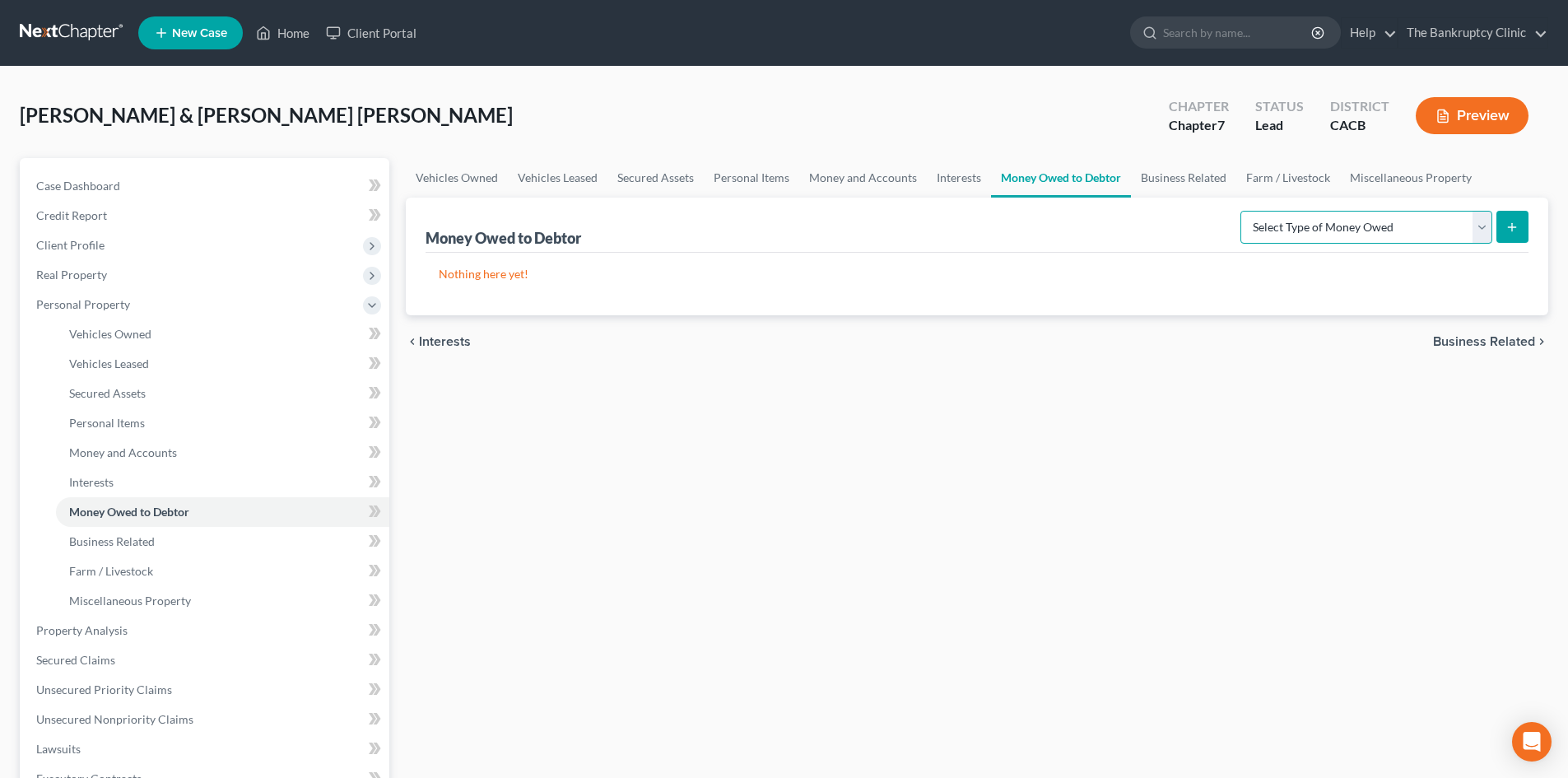
click at [1483, 228] on select "Select Type of Money Owed Accounts Receivable Alimony Child Support Claims Agai…" at bounding box center [1367, 227] width 252 height 33
click at [1482, 228] on select "Select Type of Money Owed Accounts Receivable Alimony Child Support Claims Agai…" at bounding box center [1367, 227] width 252 height 33
click at [1481, 227] on select "Select Type of Money Owed Accounts Receivable Alimony Child Support Claims Agai…" at bounding box center [1367, 227] width 252 height 33
click at [1481, 226] on select "Select Type of Money Owed Accounts Receivable Alimony Child Support Claims Agai…" at bounding box center [1367, 227] width 252 height 33
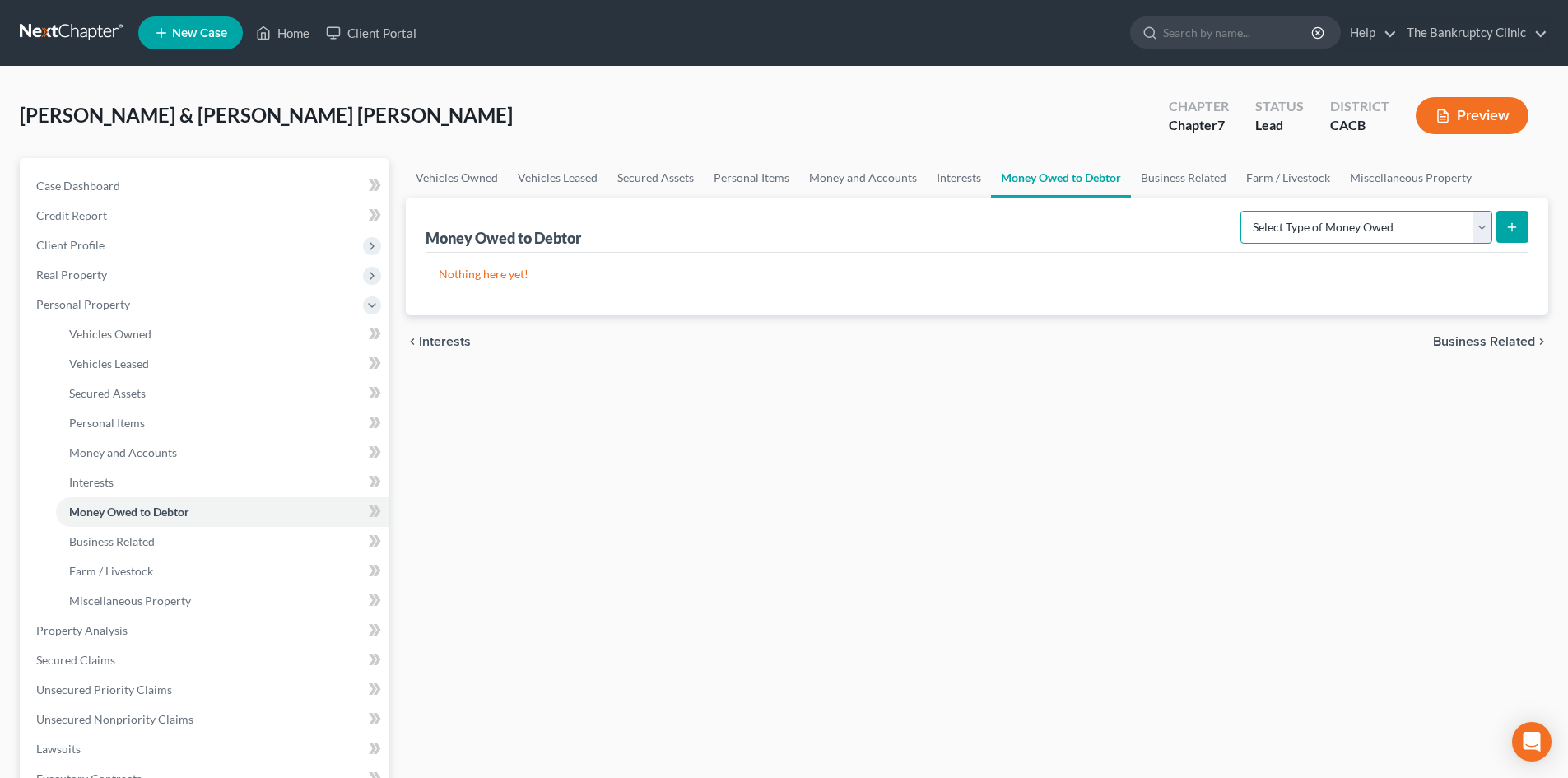
click at [1481, 226] on select "Select Type of Money Owed Accounts Receivable Alimony Child Support Claims Agai…" at bounding box center [1367, 227] width 252 height 33
click at [1546, 186] on ul "Vehicles Owned Vehicles Leased Secured Assets Personal Items Money and Accounts…" at bounding box center [977, 178] width 1142 height 40
click at [821, 179] on link "Money and Accounts" at bounding box center [863, 178] width 128 height 40
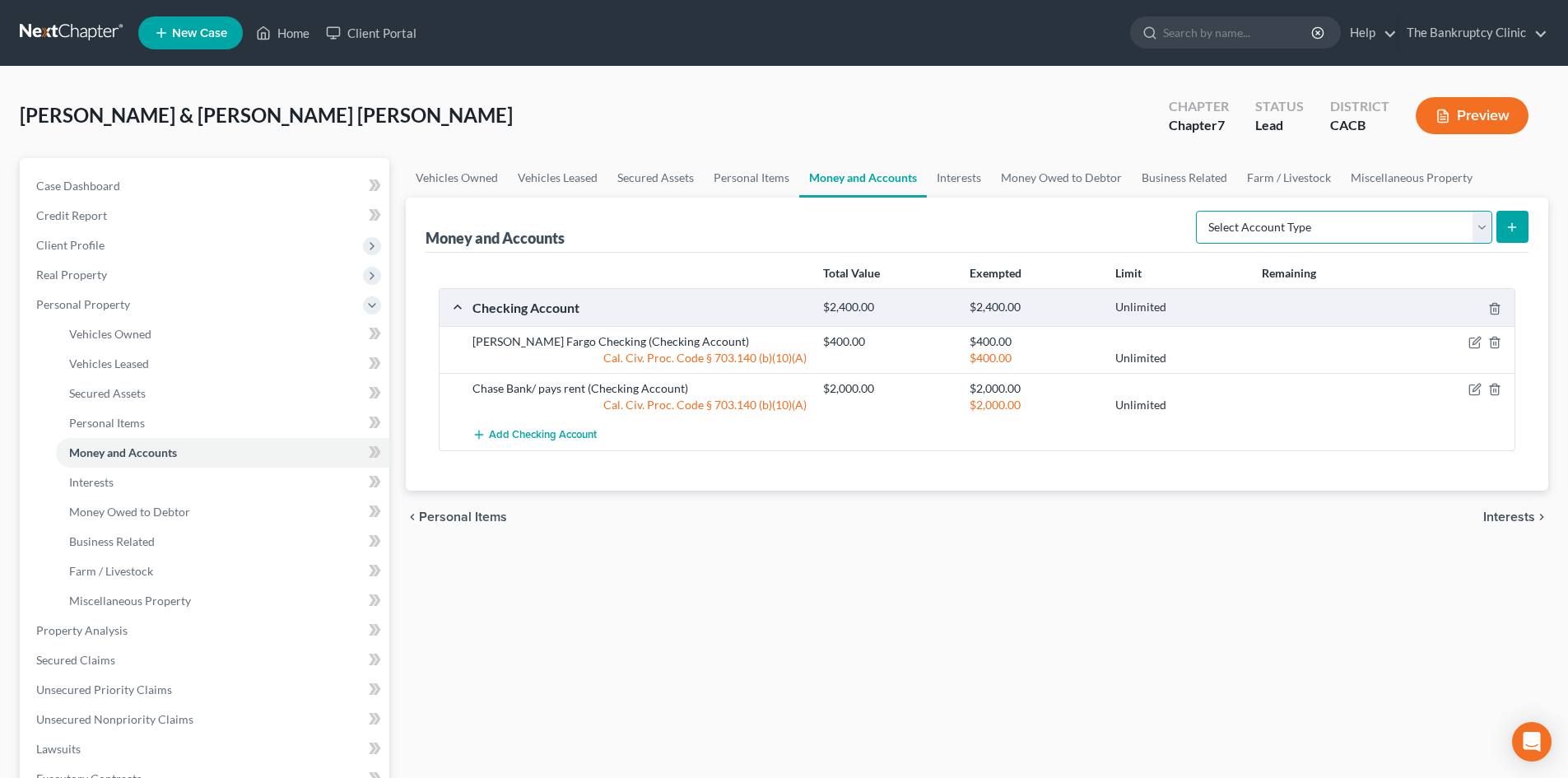
click at [1485, 229] on select "Select Account Type Brokerage Cash on Hand Certificates of Deposit Checking Acc…" at bounding box center [1345, 227] width 296 height 33
select select "cash_on_hand"
click at [1199, 211] on select "Select Account Type Brokerage Cash on Hand Certificates of Deposit Checking Acc…" at bounding box center [1345, 227] width 296 height 33
click at [1511, 235] on button "submit" at bounding box center [1513, 227] width 32 height 32
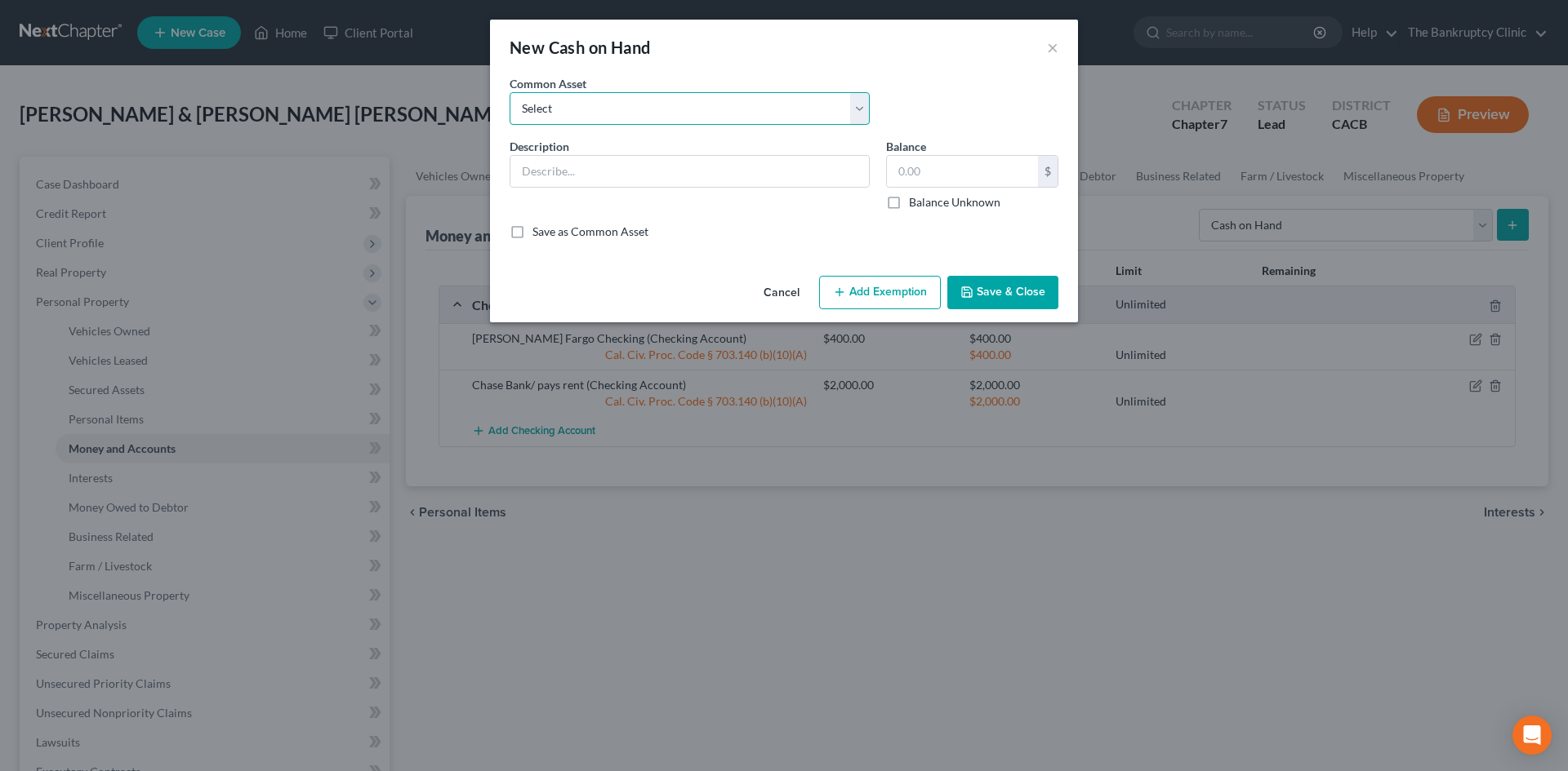
click at [865, 114] on select "Select Cash on hand Cash on hand Cash on hand Cash on hand Cash on hand Cash on…" at bounding box center [689, 108] width 360 height 33
select select "0"
click at [510, 92] on select "Select Cash on hand Cash on hand Cash on hand Cash on hand Cash on hand Cash on…" at bounding box center [689, 108] width 360 height 33
type input "Cash on hand"
click at [952, 173] on input "20.00" at bounding box center [963, 171] width 151 height 31
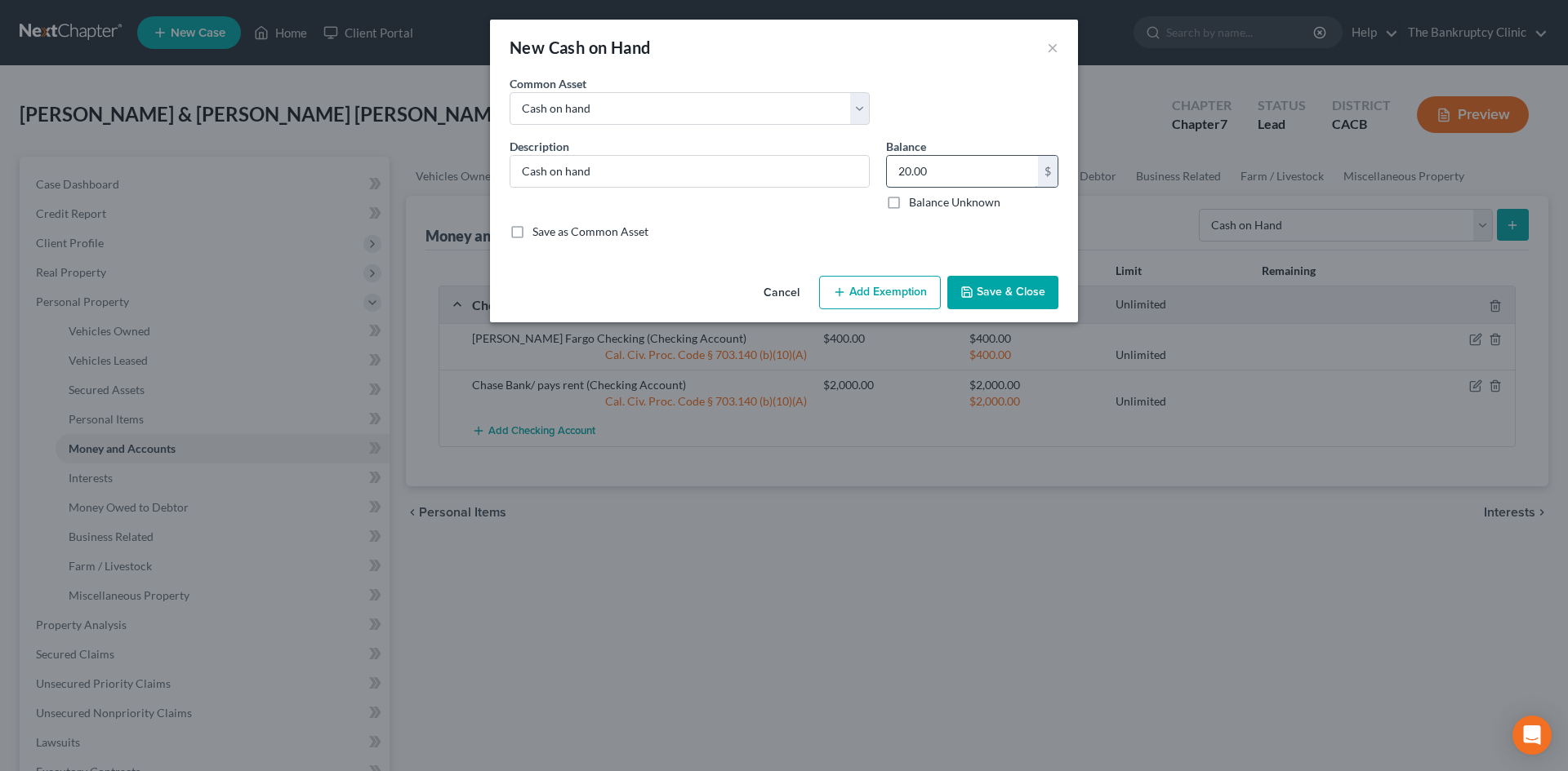
click at [964, 173] on input "20.00" at bounding box center [963, 171] width 151 height 31
click at [946, 176] on input "20.00" at bounding box center [963, 171] width 151 height 31
click at [910, 171] on input "20.00" at bounding box center [963, 171] width 151 height 31
type input "2,000.00"
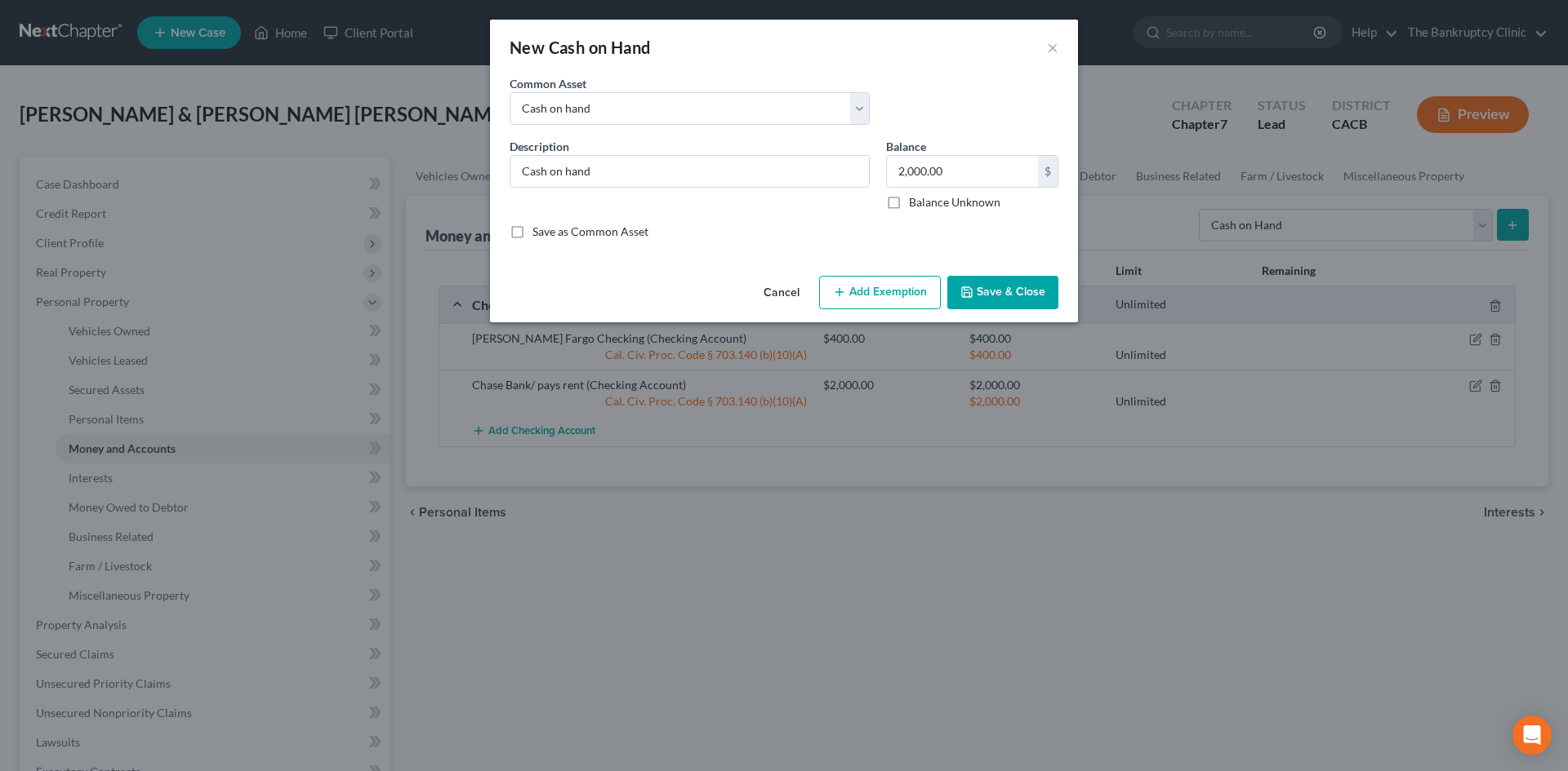
click at [867, 296] on button "Add Exemption" at bounding box center [880, 293] width 122 height 34
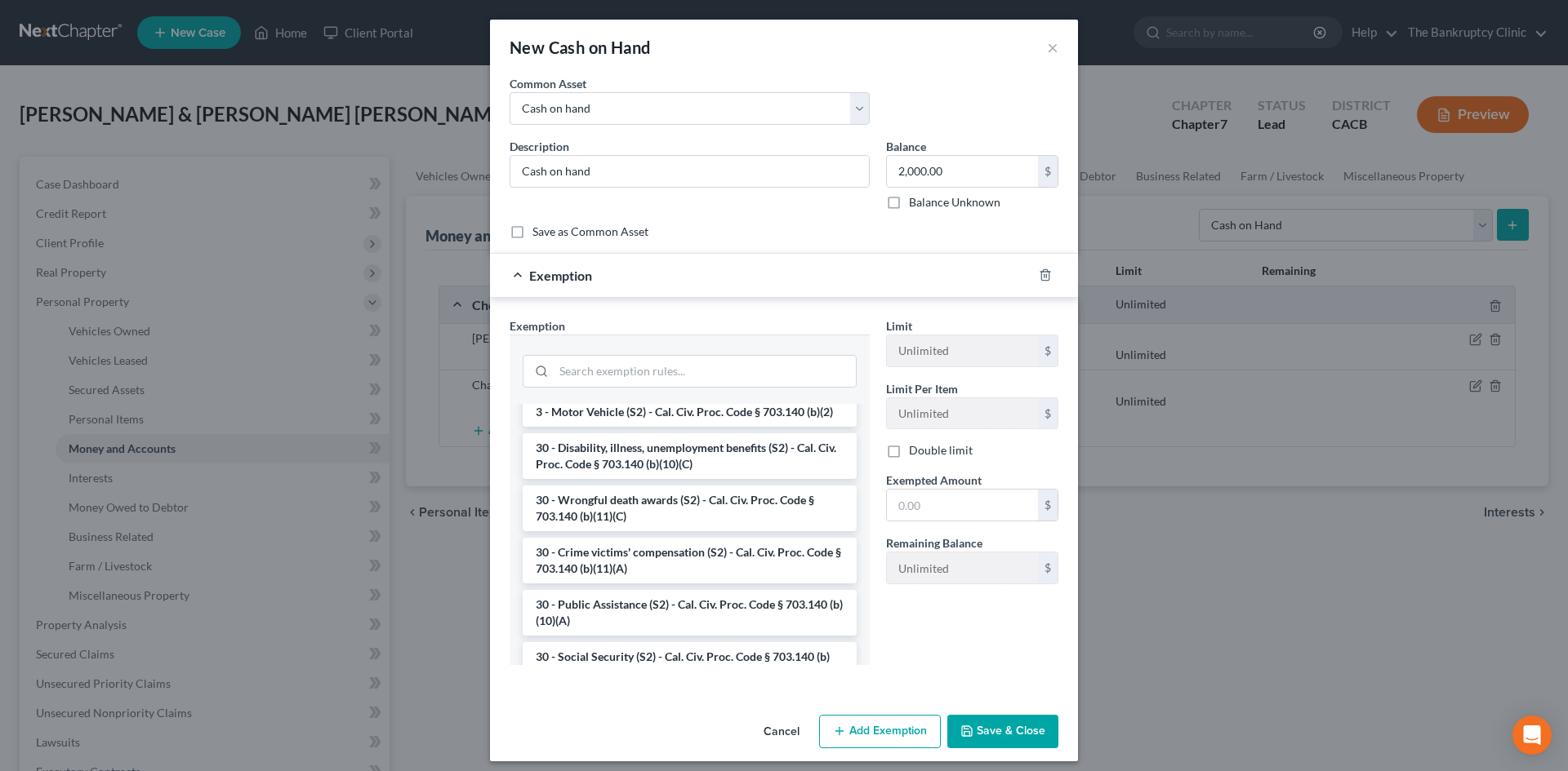
scroll to position [685, 0]
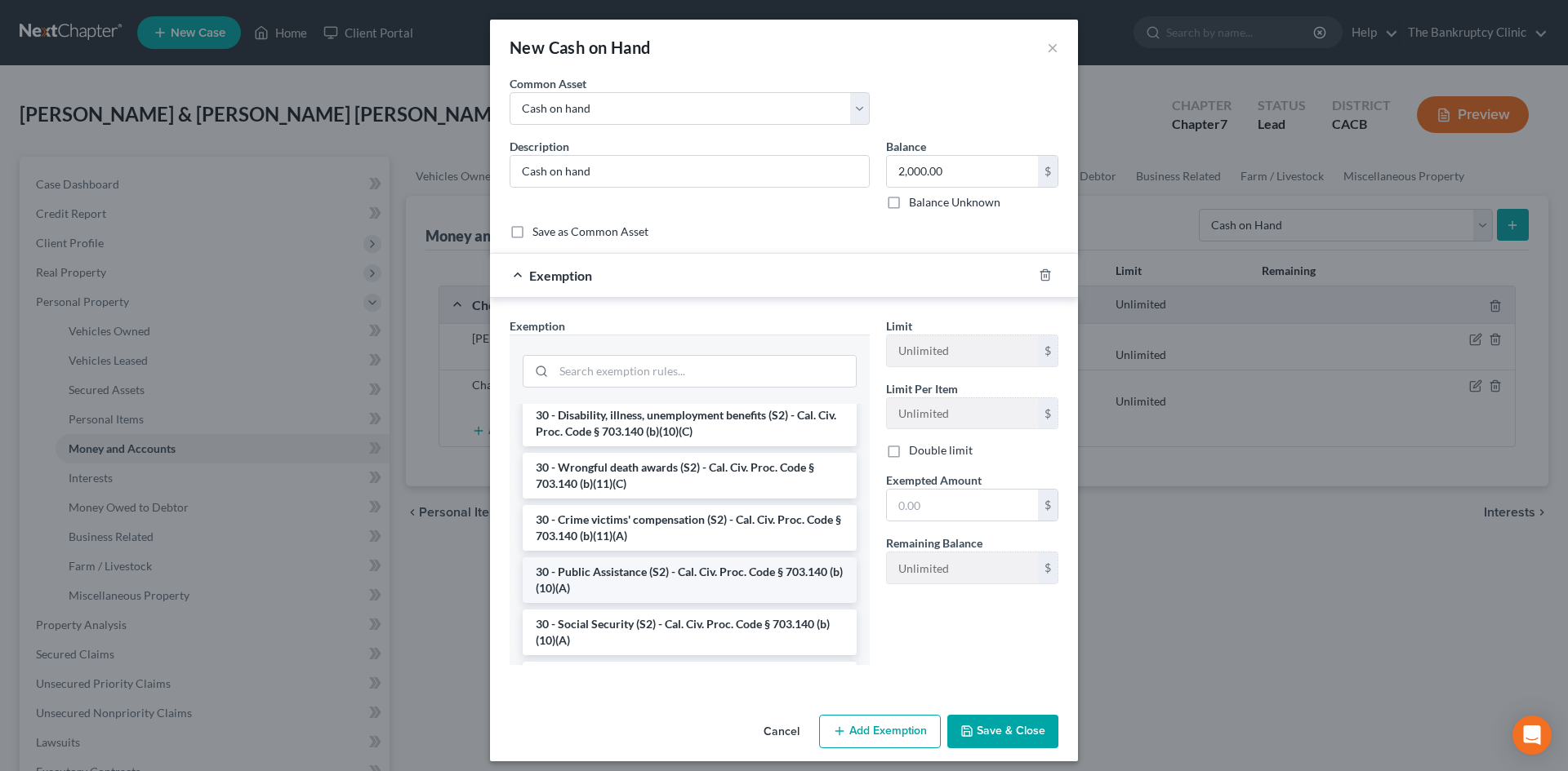
click at [750, 588] on li "30 - Public Assistance (S2) - Cal. Civ. Proc. Code § 703.140 (b)(10)(A)" at bounding box center [690, 580] width 334 height 45
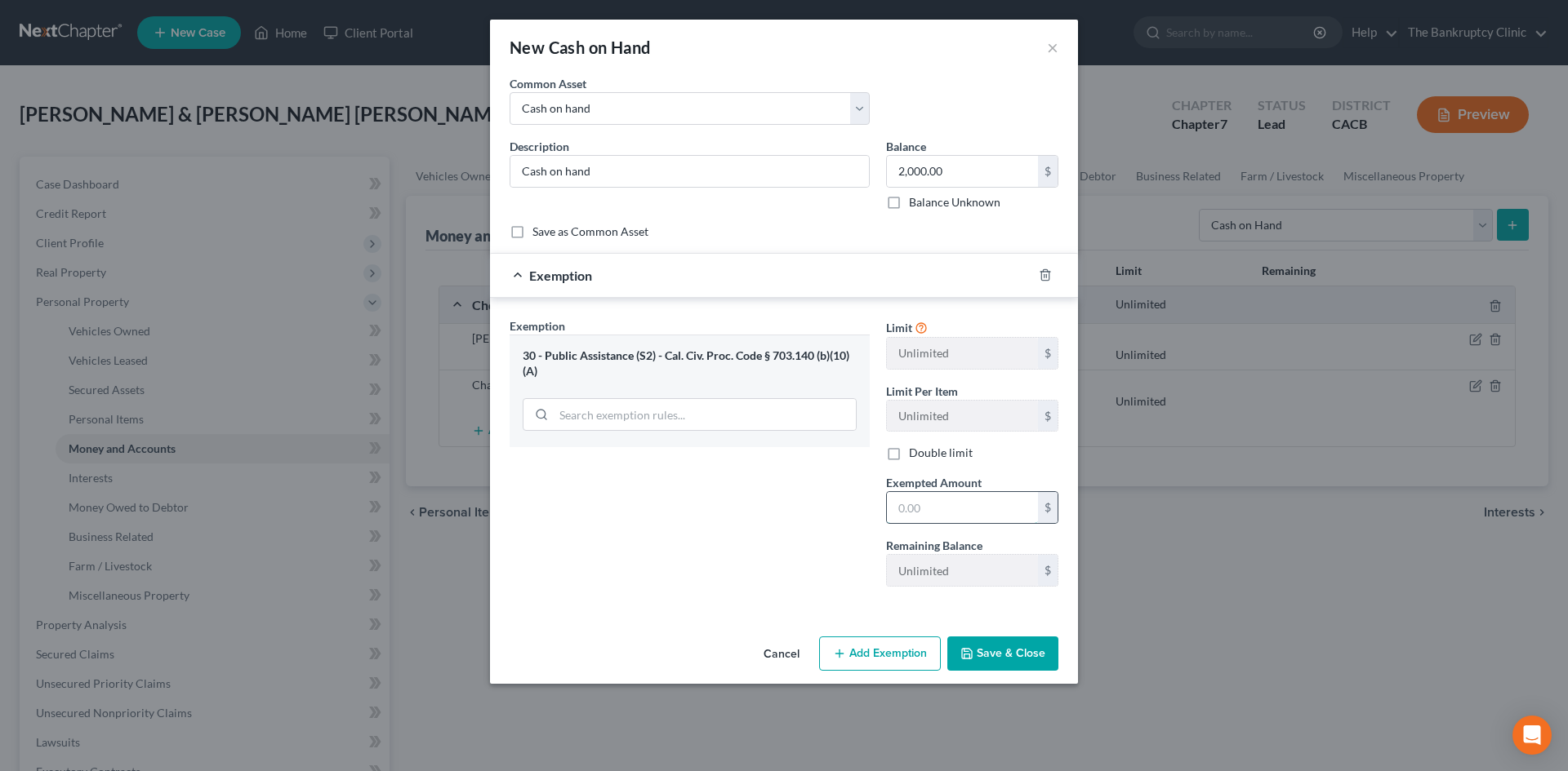
click at [947, 509] on input "text" at bounding box center [963, 508] width 151 height 31
type input "2,000.00"
click at [1034, 653] on button "Save & Close" at bounding box center [1003, 654] width 111 height 34
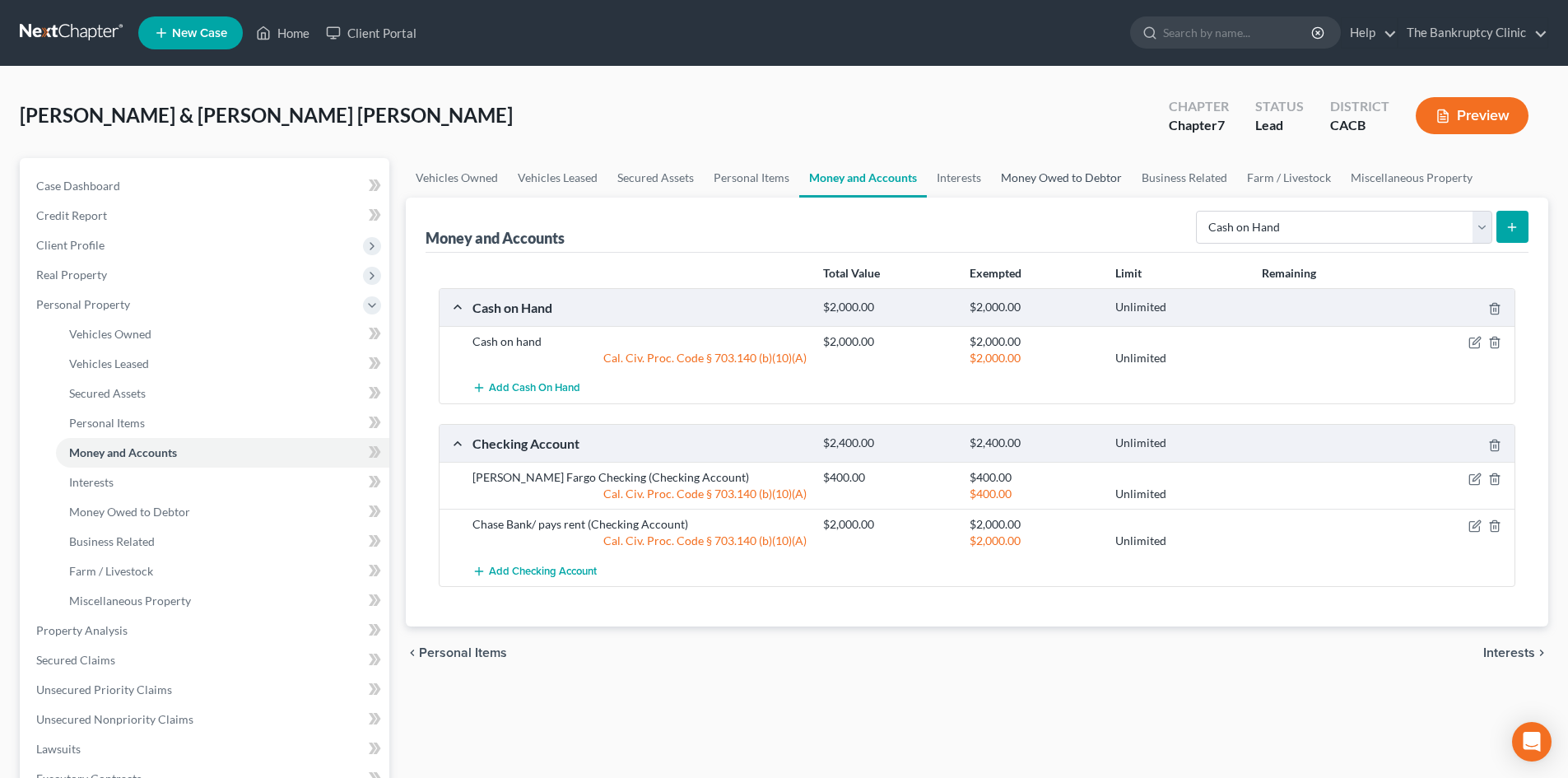
click at [1077, 174] on link "Money Owed to Debtor" at bounding box center [1061, 178] width 140 height 40
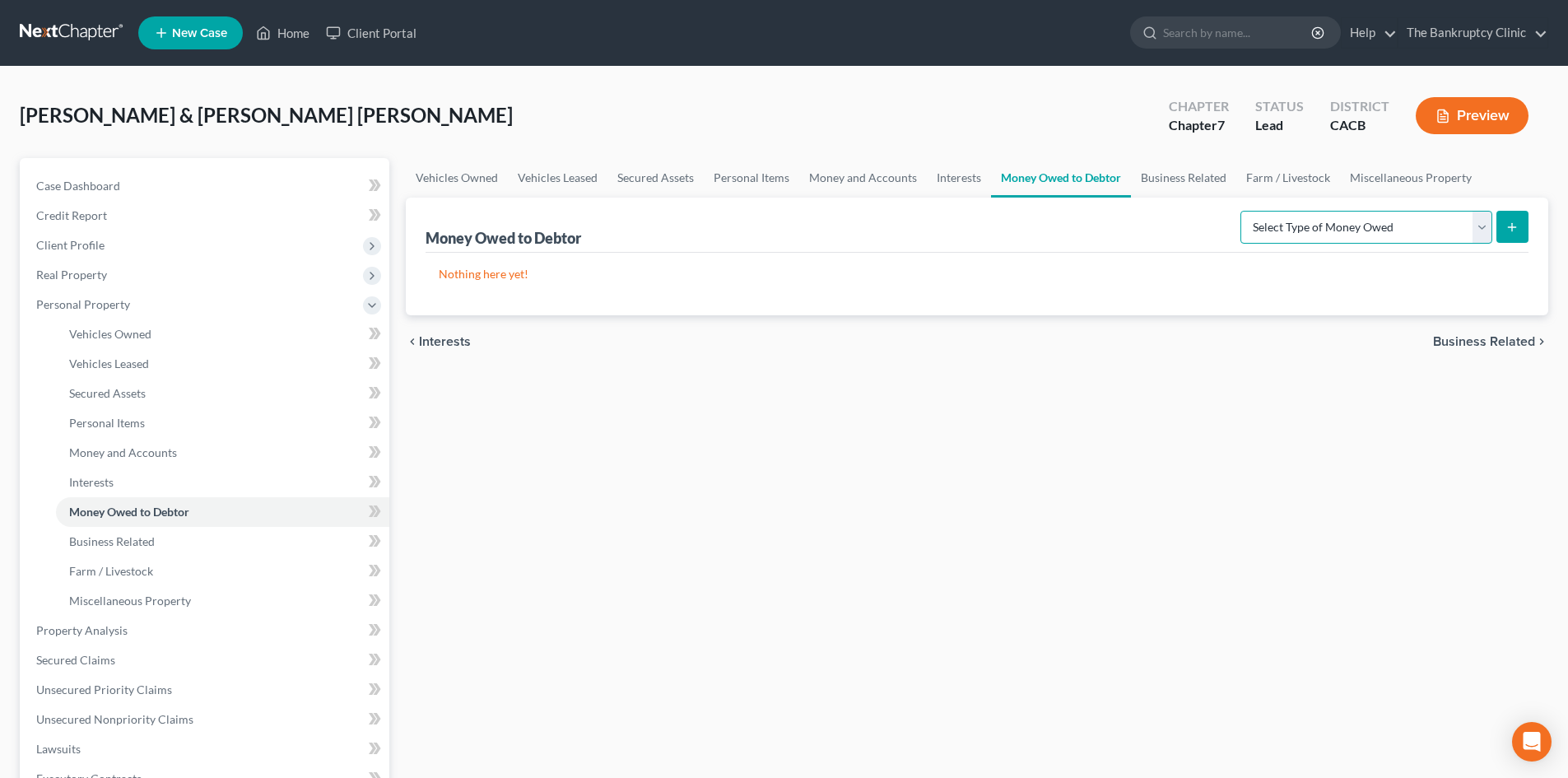
click at [1486, 235] on select "Select Type of Money Owed Accounts Receivable Alimony Child Support Claims Agai…" at bounding box center [1367, 227] width 252 height 33
select select "expected_tax_refund"
click at [1243, 211] on select "Select Type of Money Owed Accounts Receivable Alimony Child Support Claims Agai…" at bounding box center [1367, 227] width 252 height 33
click at [1510, 233] on icon "submit" at bounding box center [1512, 228] width 14 height 14
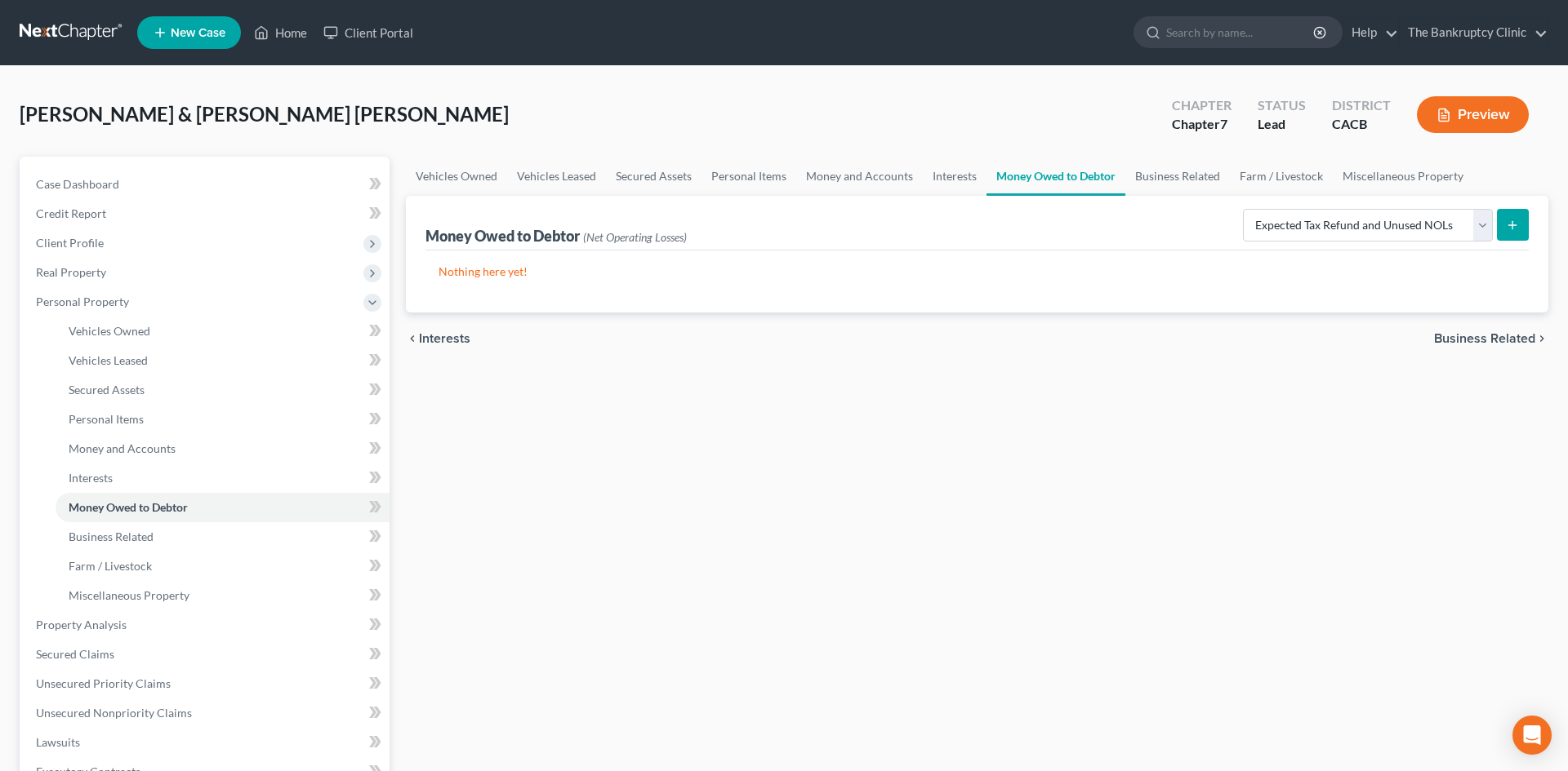
select select "0"
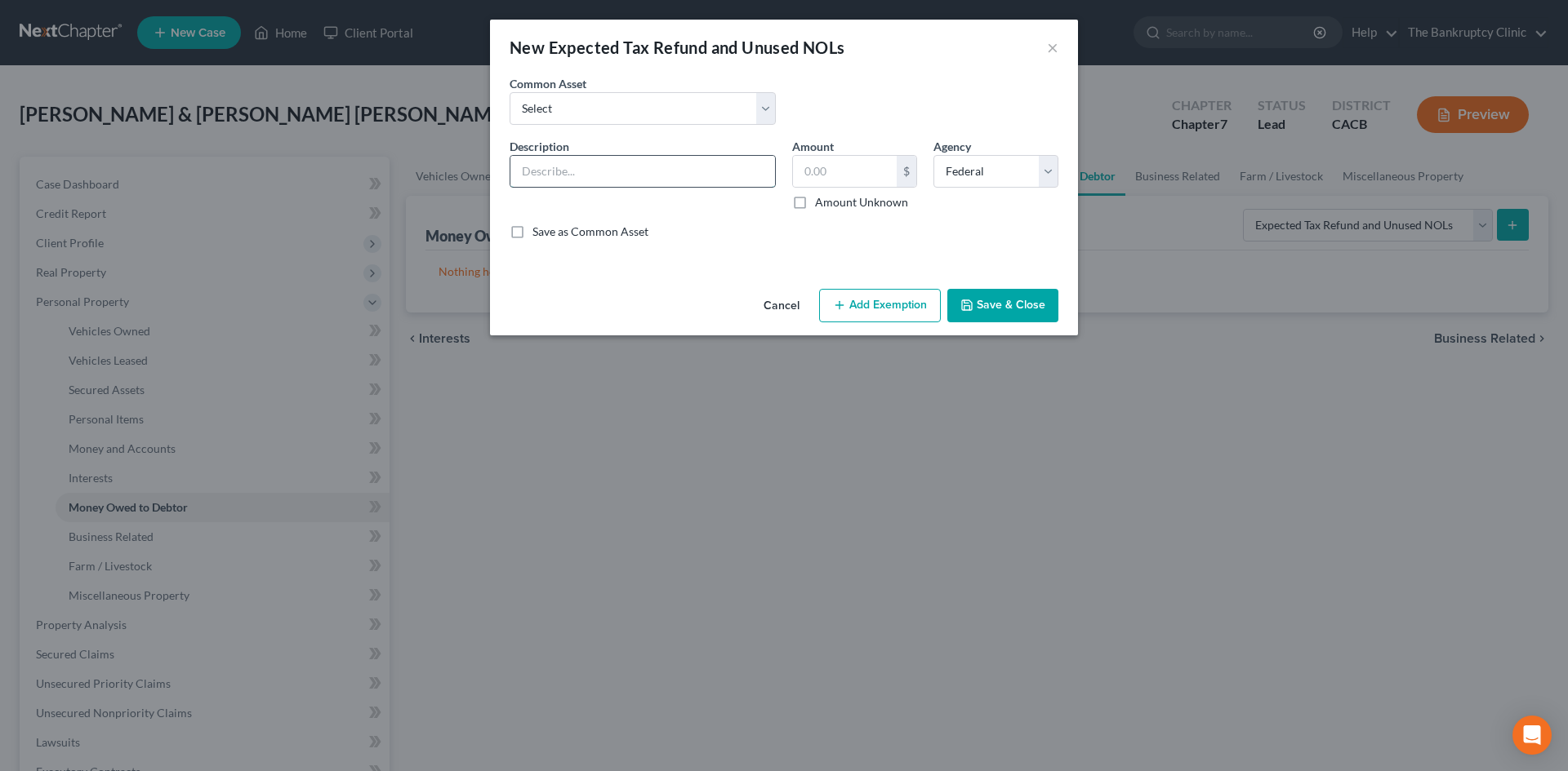
click at [544, 167] on input "text" at bounding box center [642, 171] width 264 height 31
click at [561, 170] on input "Federal Return" at bounding box center [642, 171] width 264 height 31
type input "Federal Tax Return"
click at [839, 165] on input "text" at bounding box center [845, 171] width 104 height 31
type input "2,000.00"
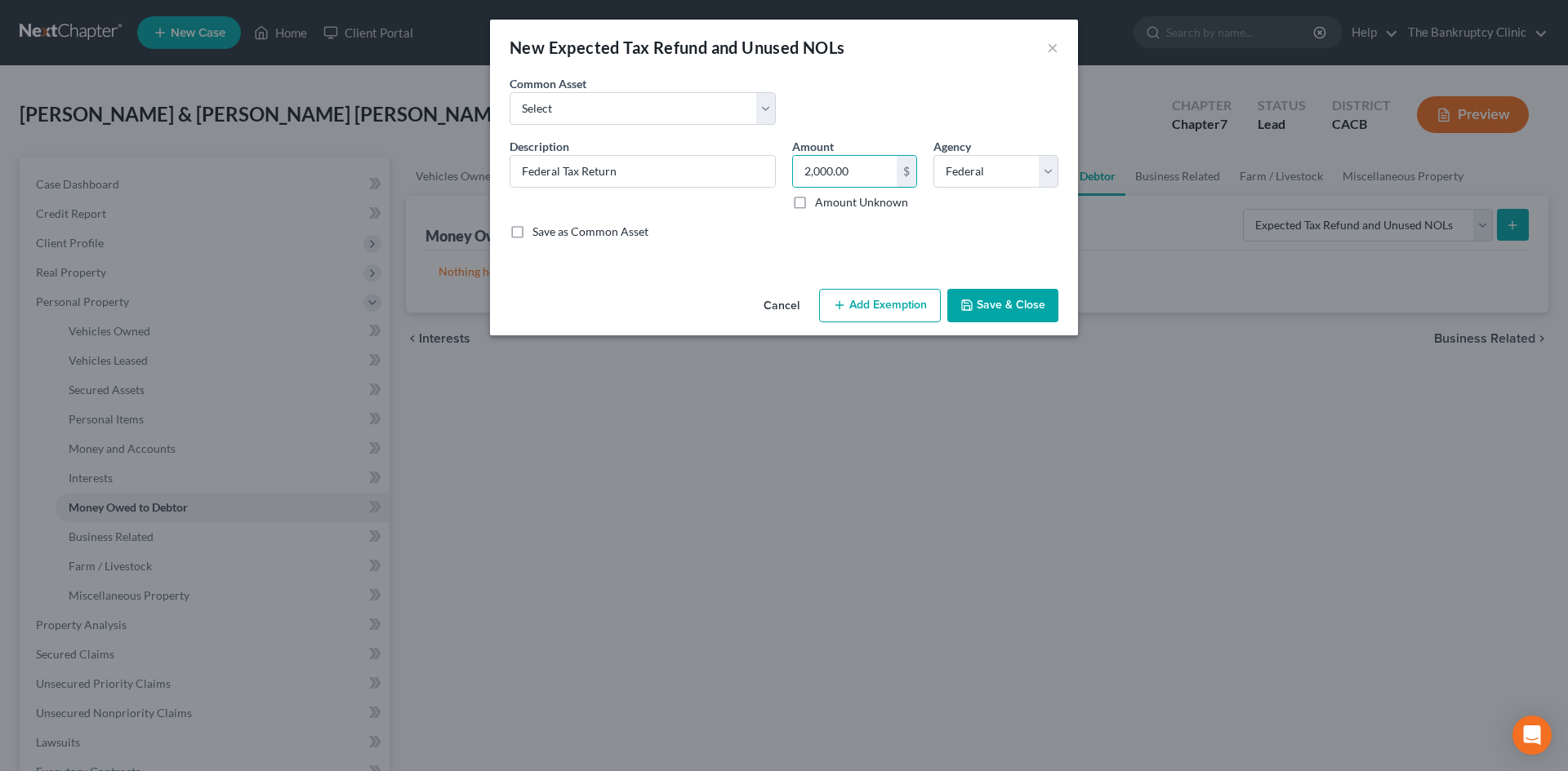
click at [890, 305] on button "Add Exemption" at bounding box center [880, 305] width 122 height 34
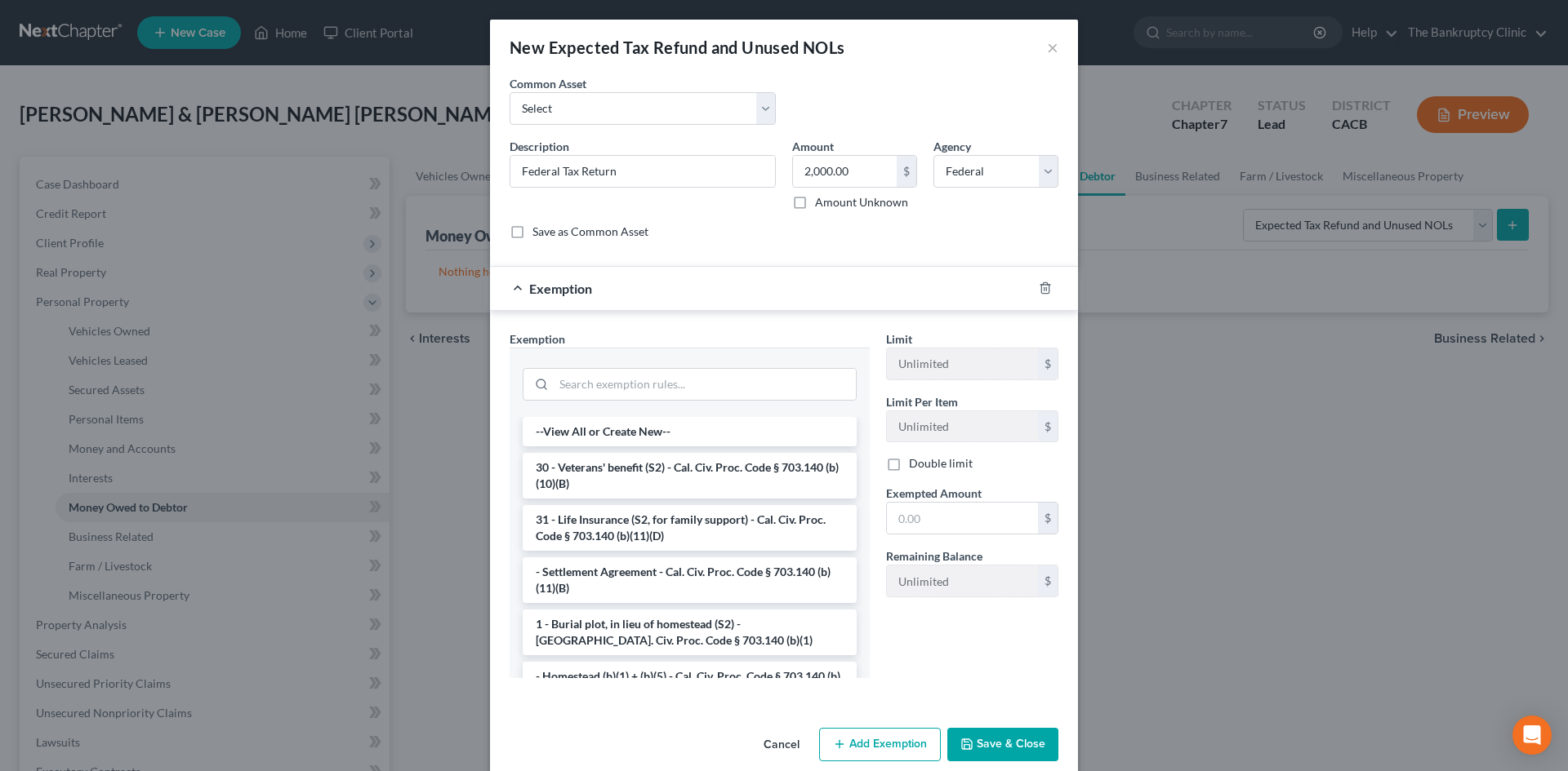
click at [532, 236] on label "Save as Common Asset" at bounding box center [590, 232] width 116 height 16
click at [539, 234] on input "Save as Common Asset" at bounding box center [544, 229] width 11 height 11
checkbox input "true"
click at [985, 513] on input "text" at bounding box center [963, 518] width 151 height 31
type input "2,000.00"
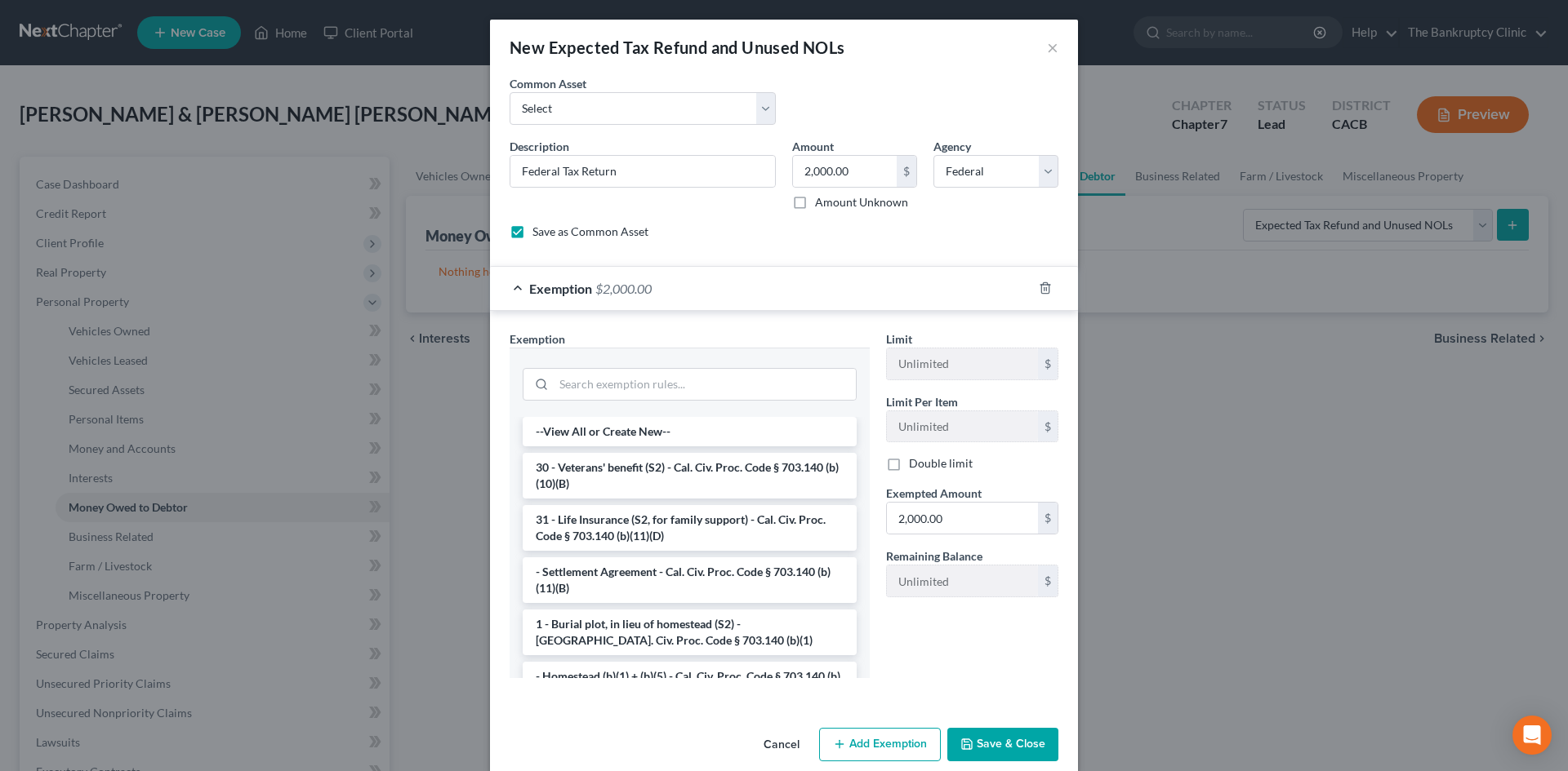
click at [1033, 735] on button "Save & Close" at bounding box center [1003, 745] width 111 height 34
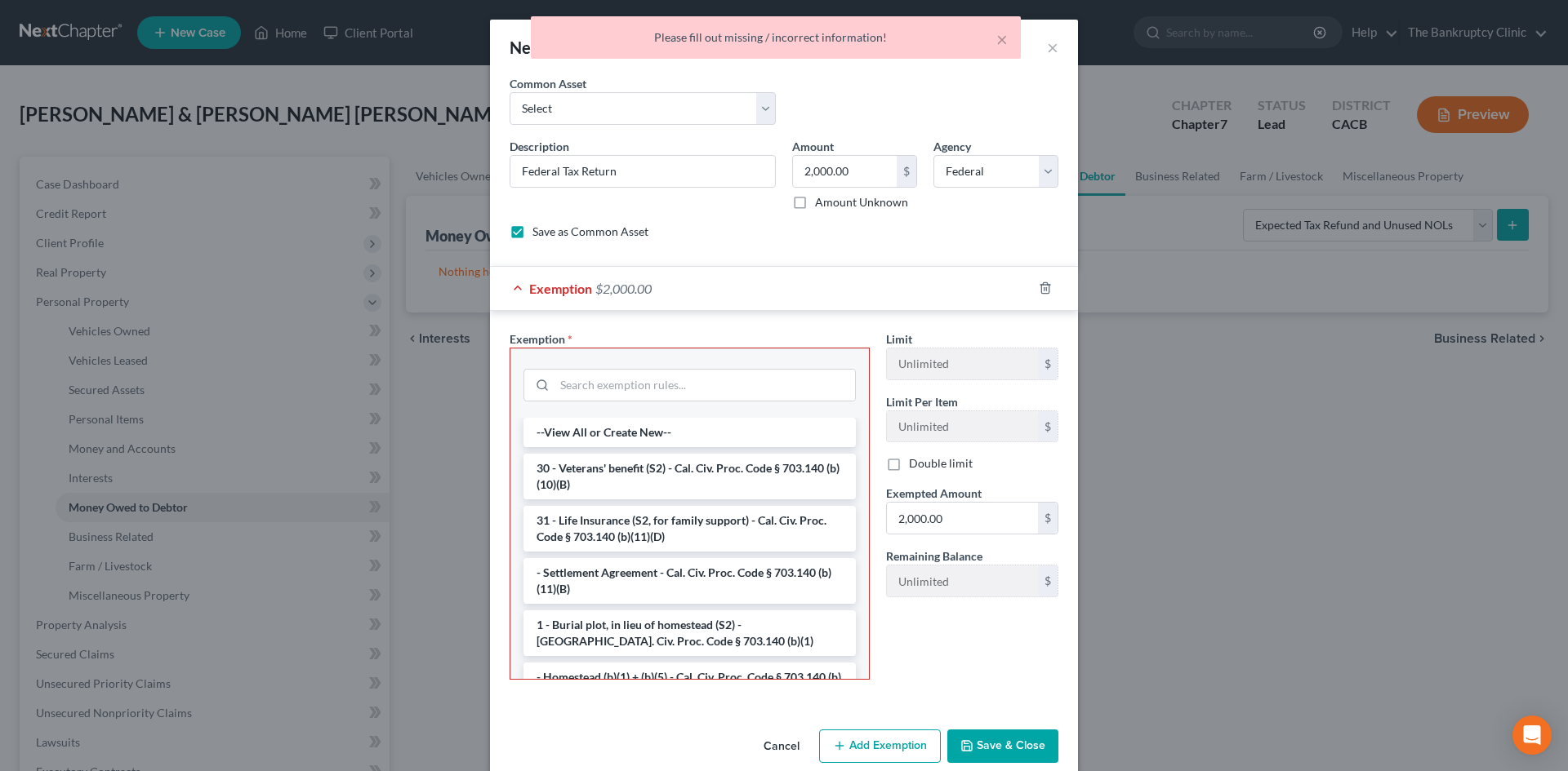
click at [1008, 746] on button "Save & Close" at bounding box center [1003, 747] width 111 height 34
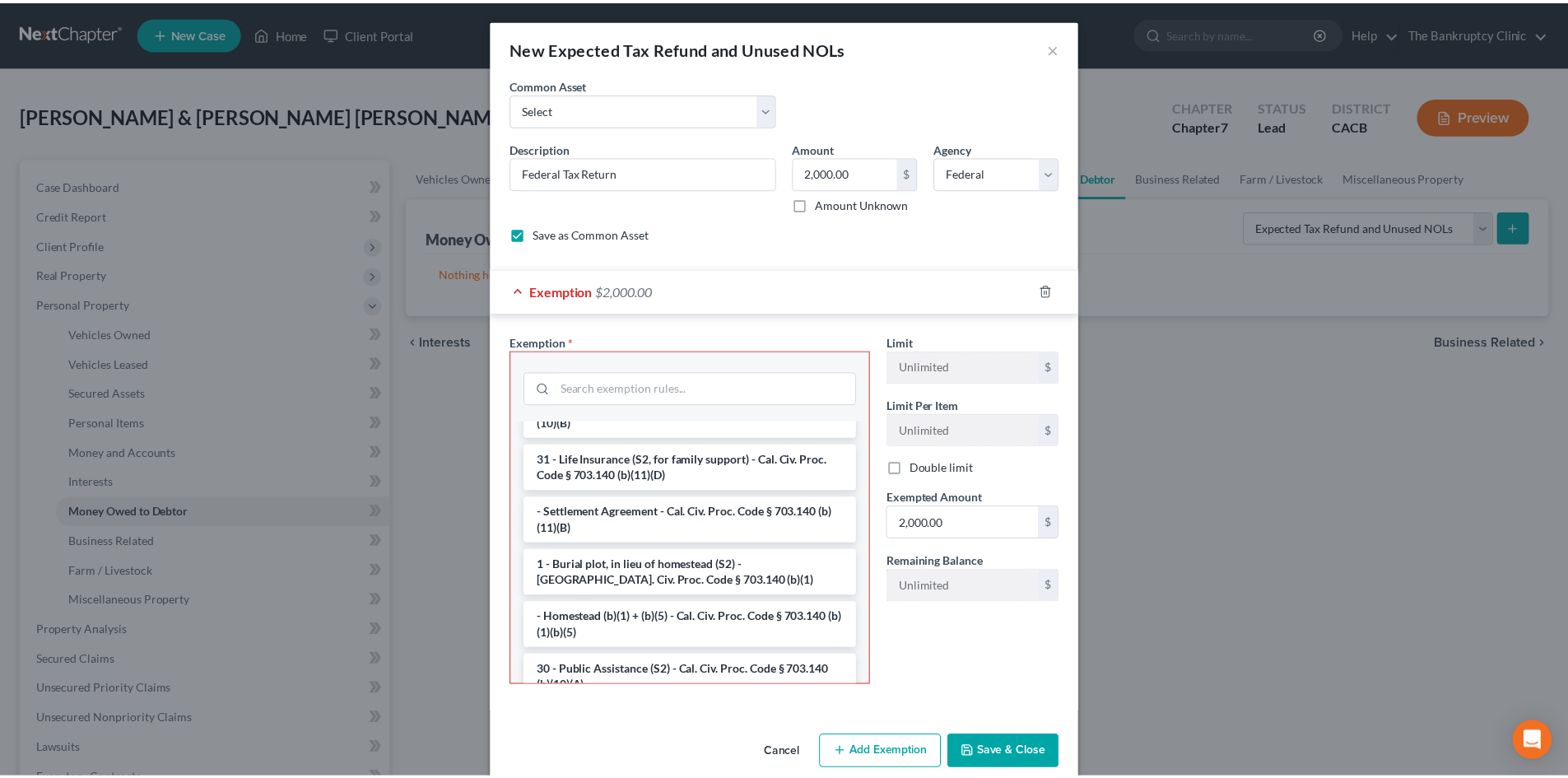
scroll to position [99, 0]
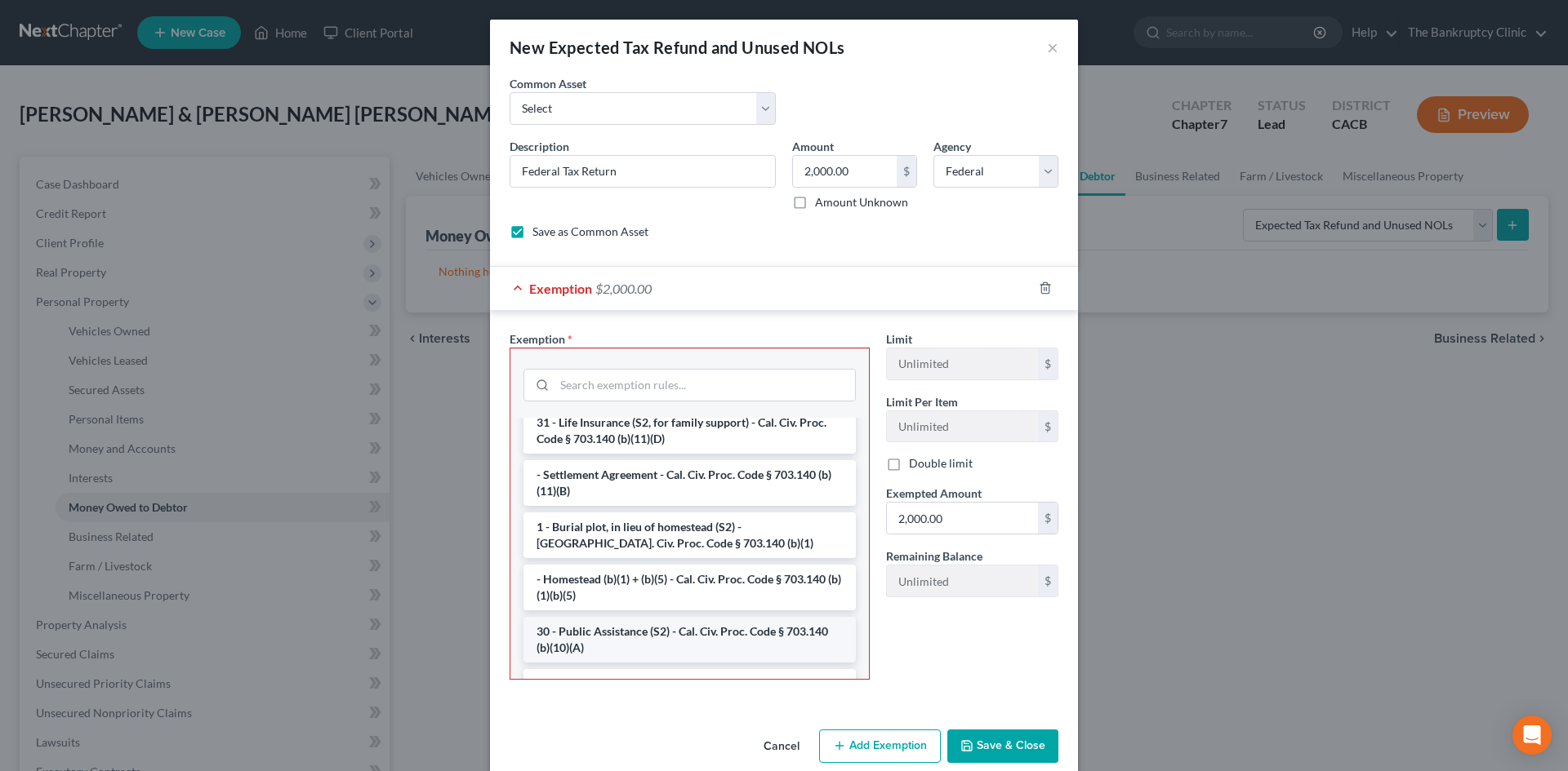
click at [760, 630] on li "30 - Public Assistance (S2) - Cal. Civ. Proc. Code § 703.140 (b)(10)(A)" at bounding box center [690, 639] width 332 height 45
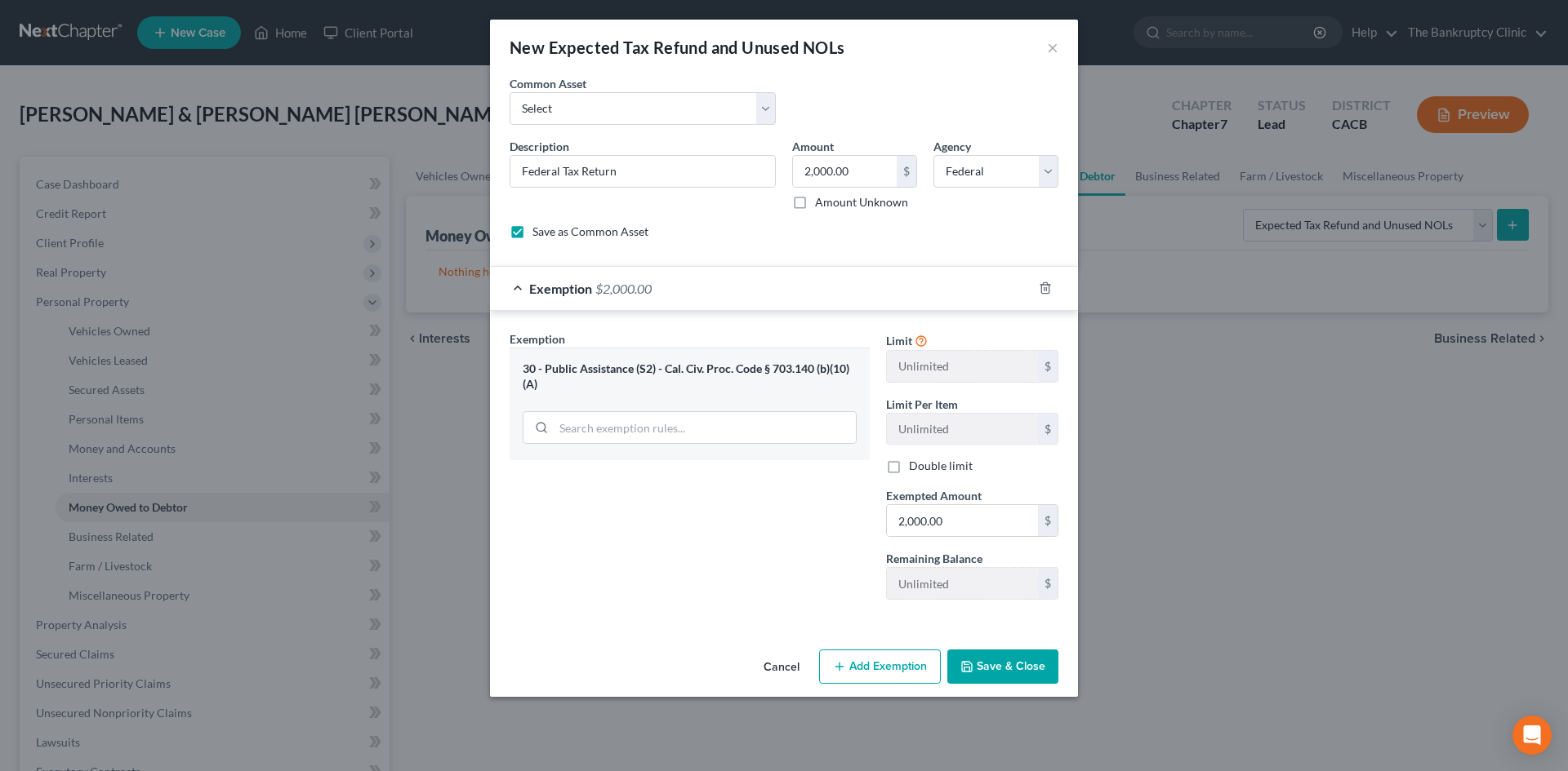
click at [974, 664] on icon "button" at bounding box center [967, 667] width 13 height 13
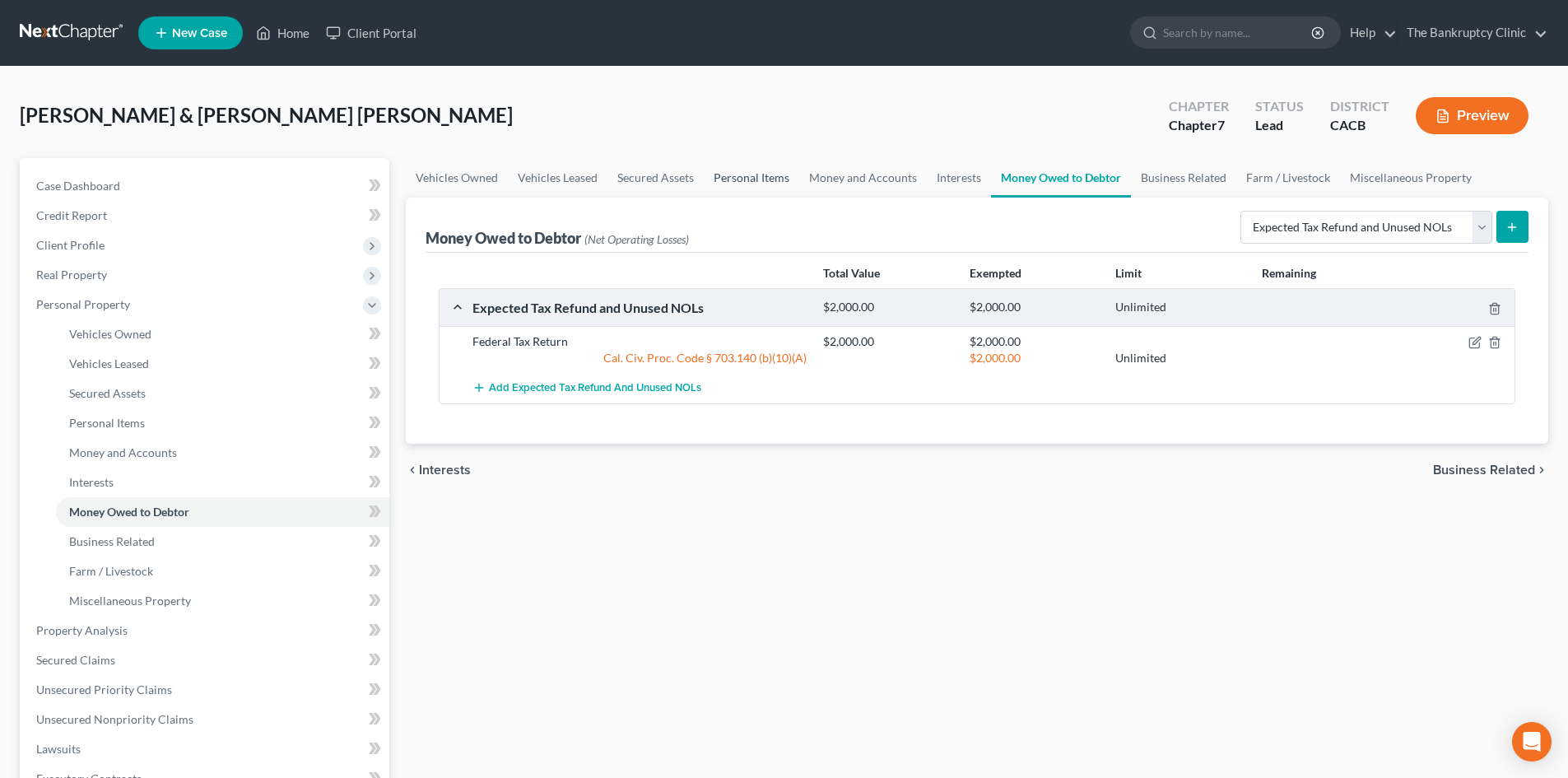
click at [744, 182] on link "Personal Items" at bounding box center [751, 178] width 96 height 40
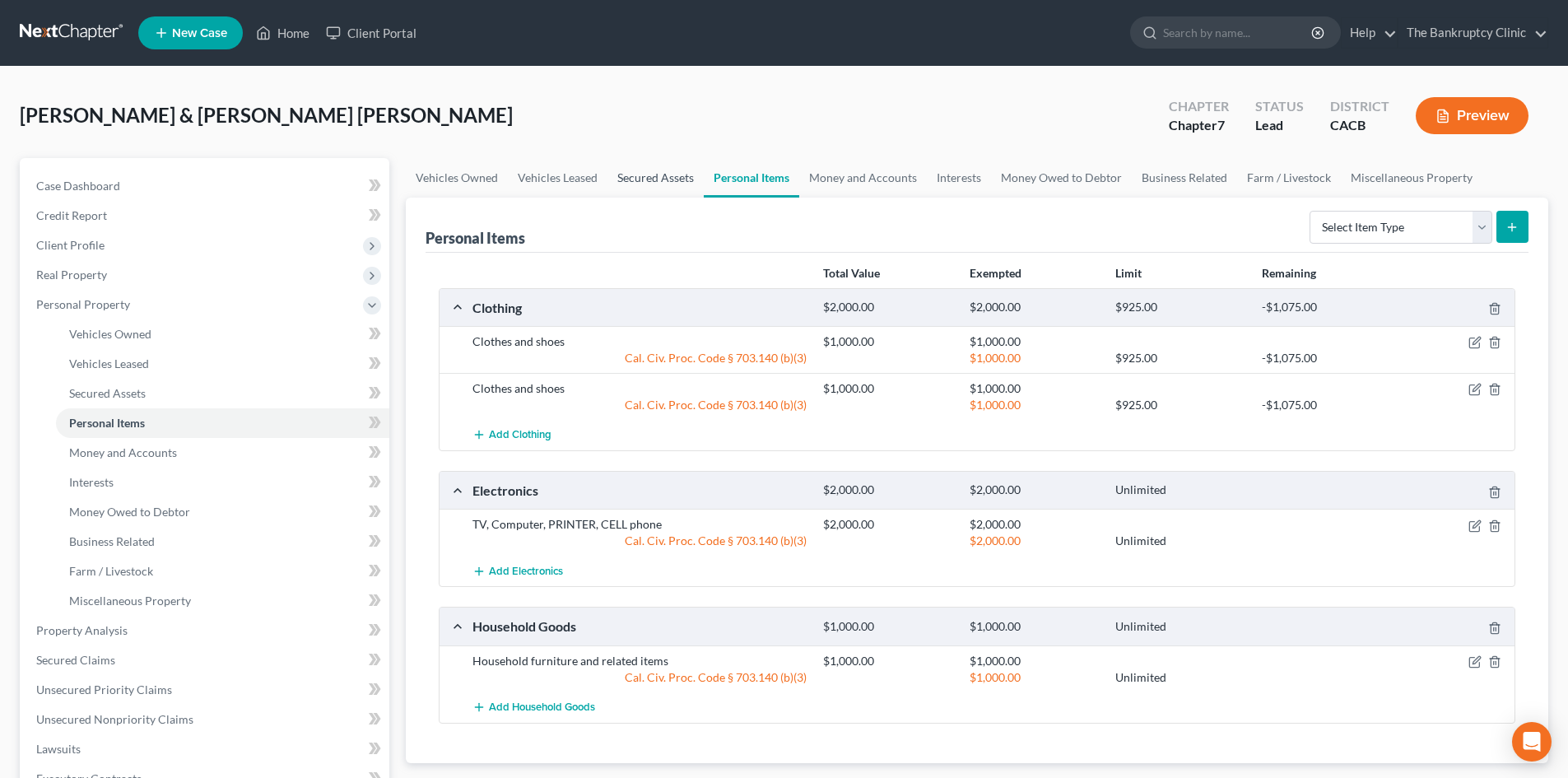
click at [671, 179] on link "Secured Assets" at bounding box center [656, 178] width 96 height 40
